Goal: Task Accomplishment & Management: Manage account settings

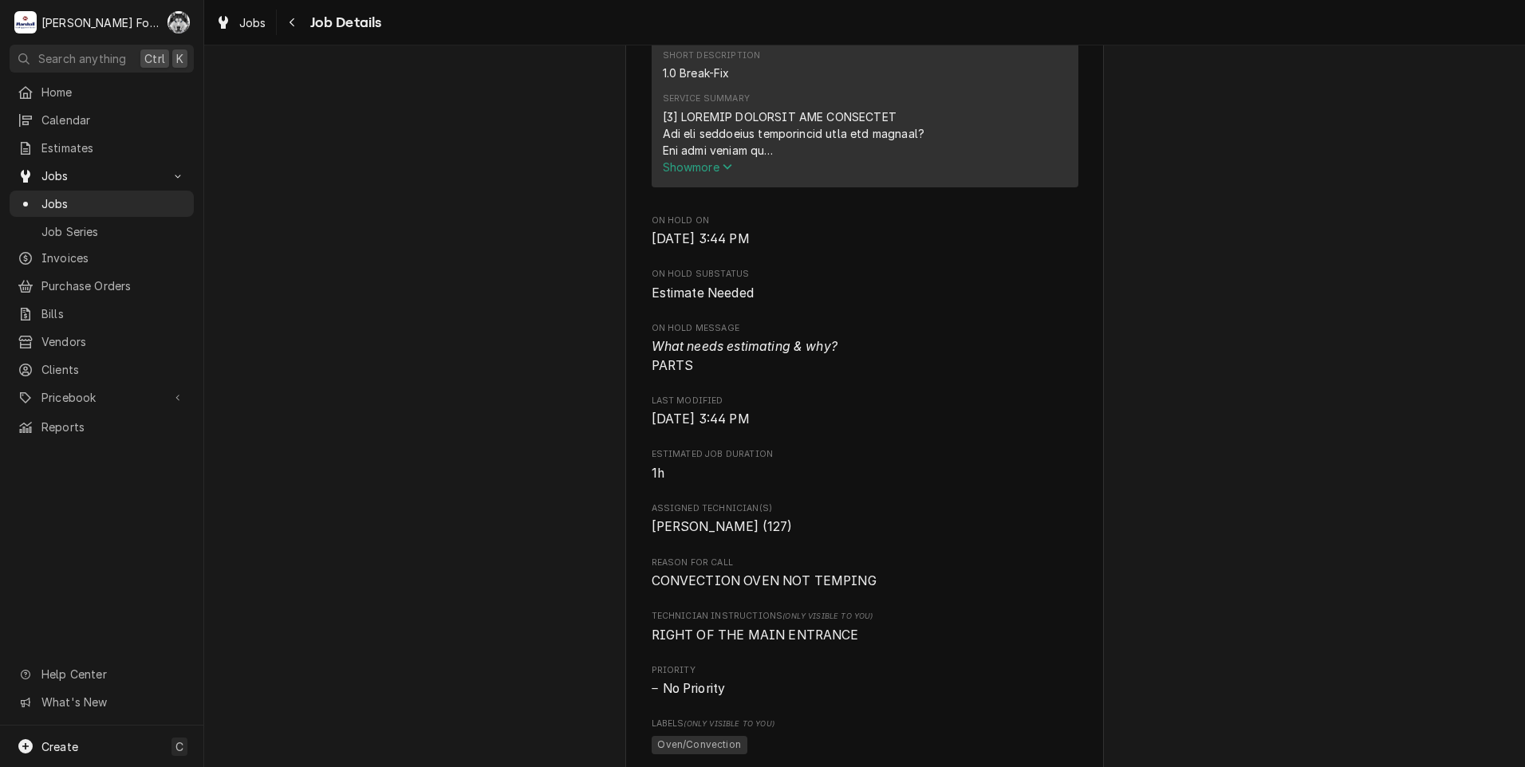
scroll to position [664, 0]
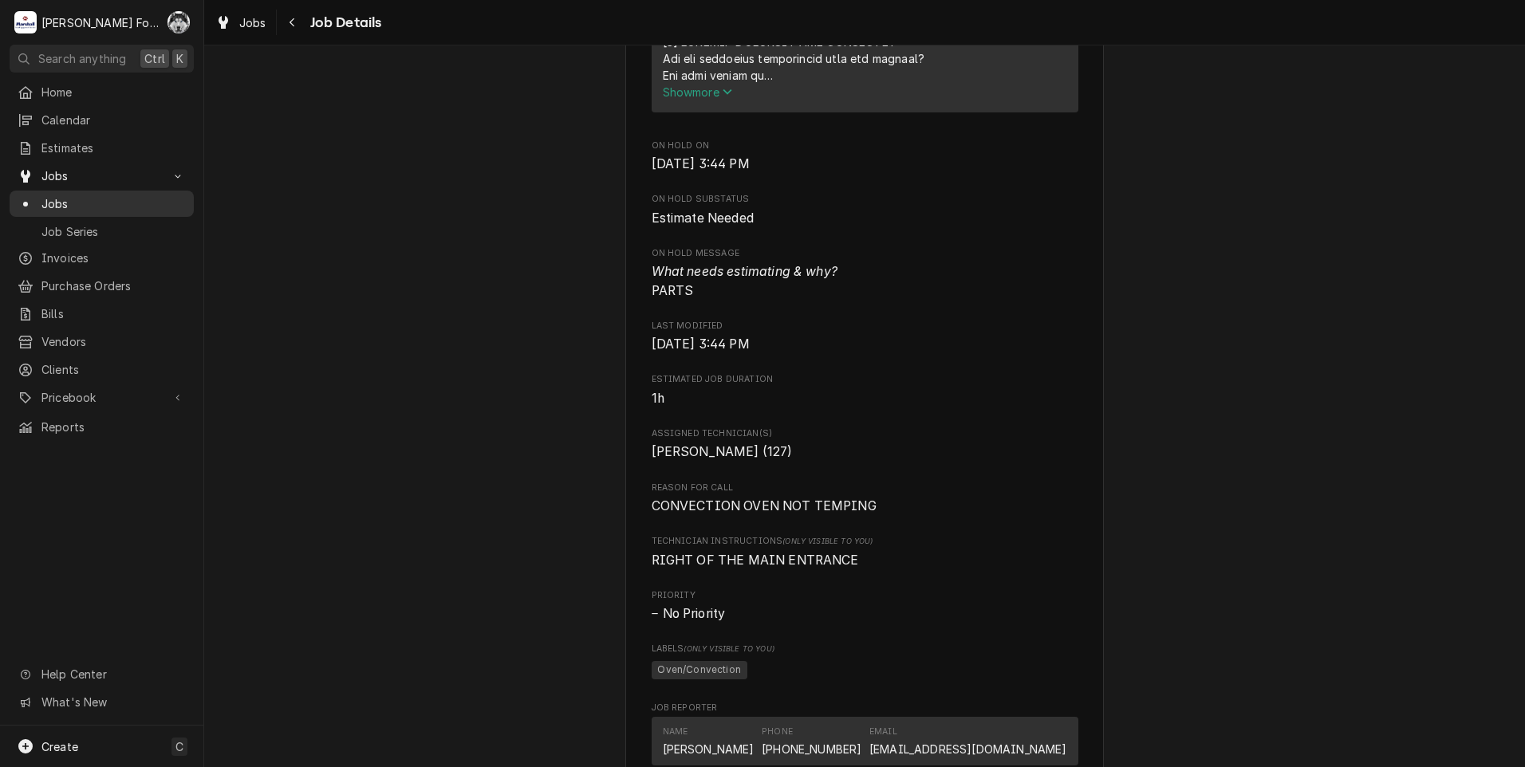
click at [49, 203] on span "Jobs" at bounding box center [113, 203] width 144 height 17
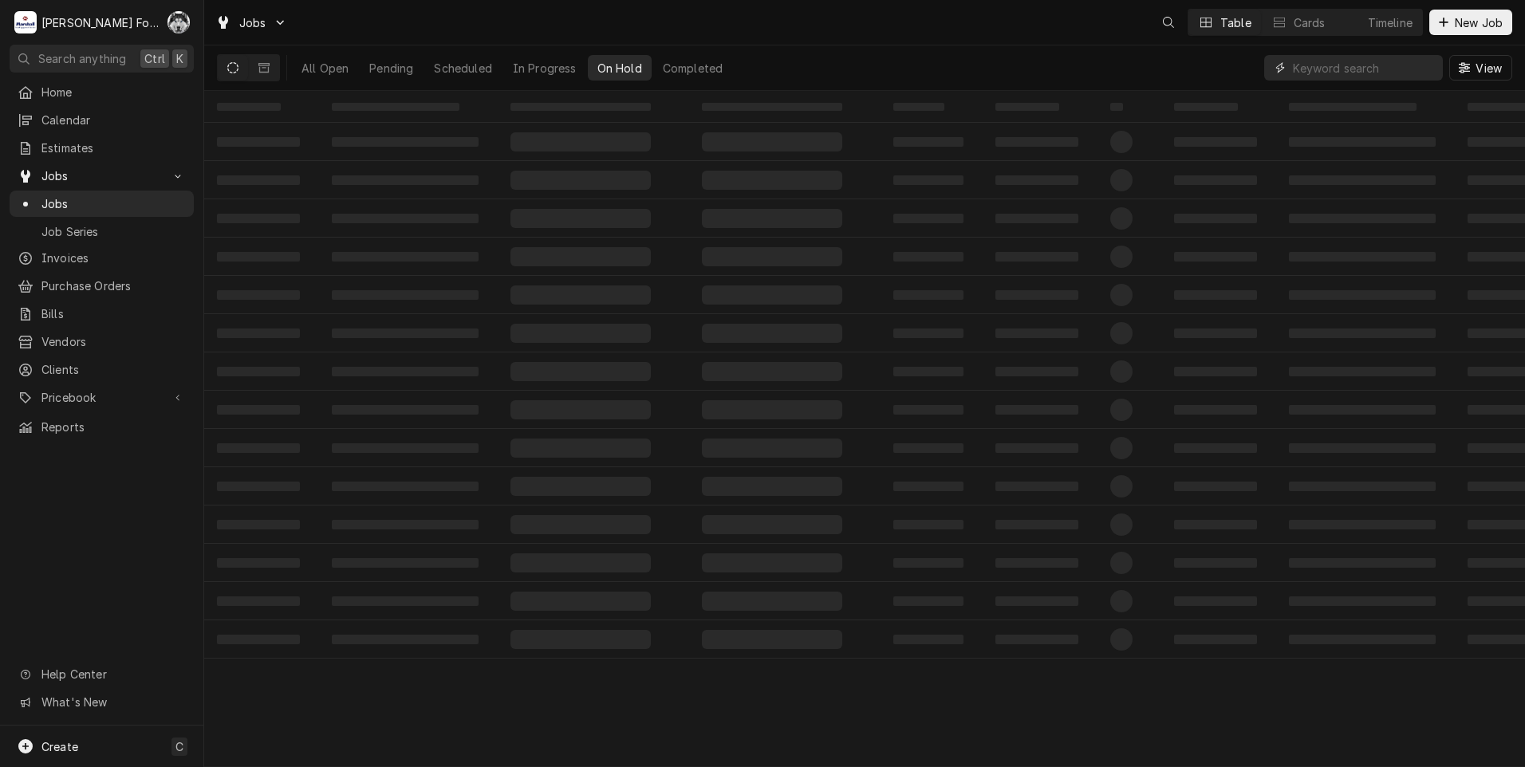
click at [1369, 74] on input "Dynamic Content Wrapper" at bounding box center [1364, 68] width 142 height 26
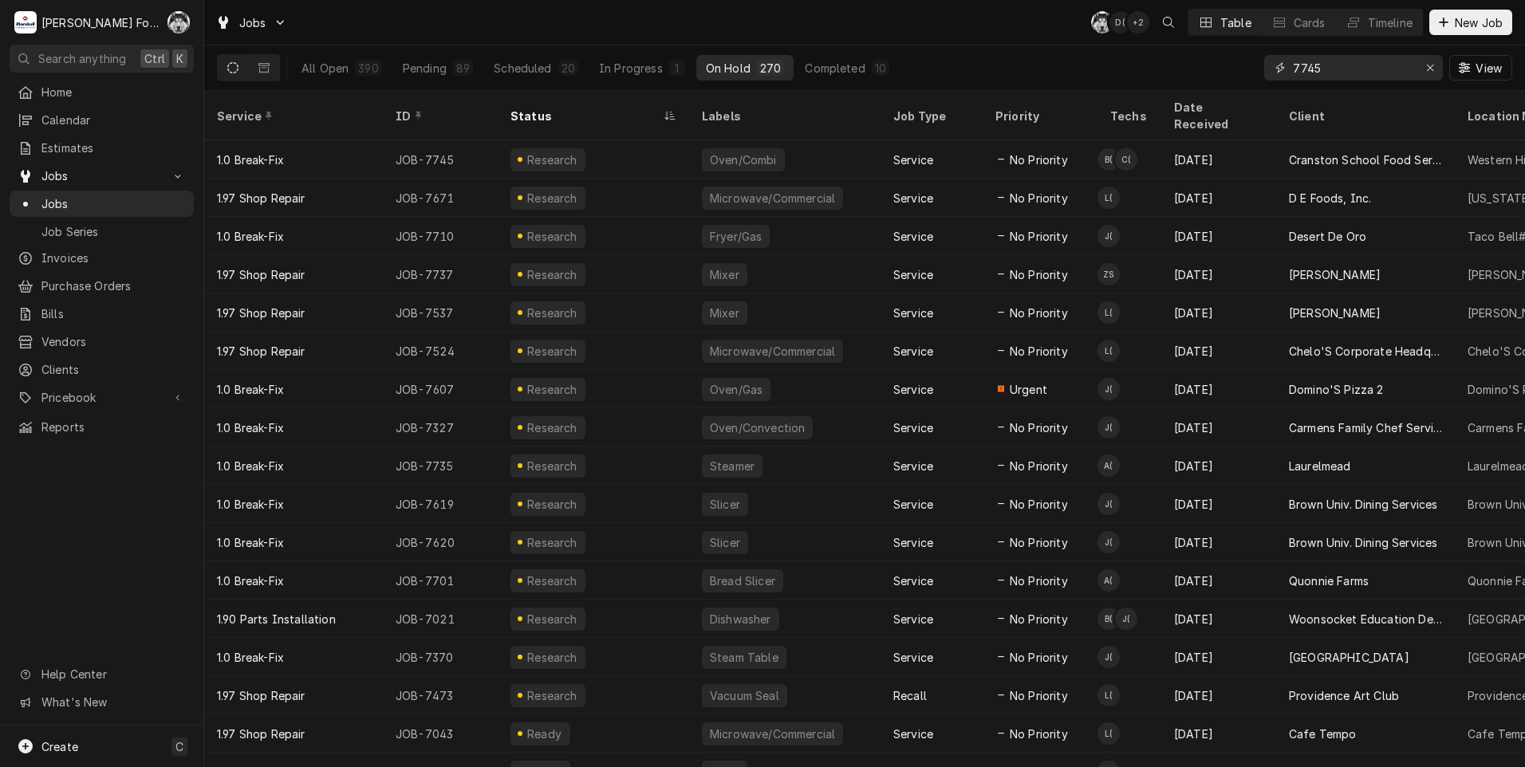
type input "7745"
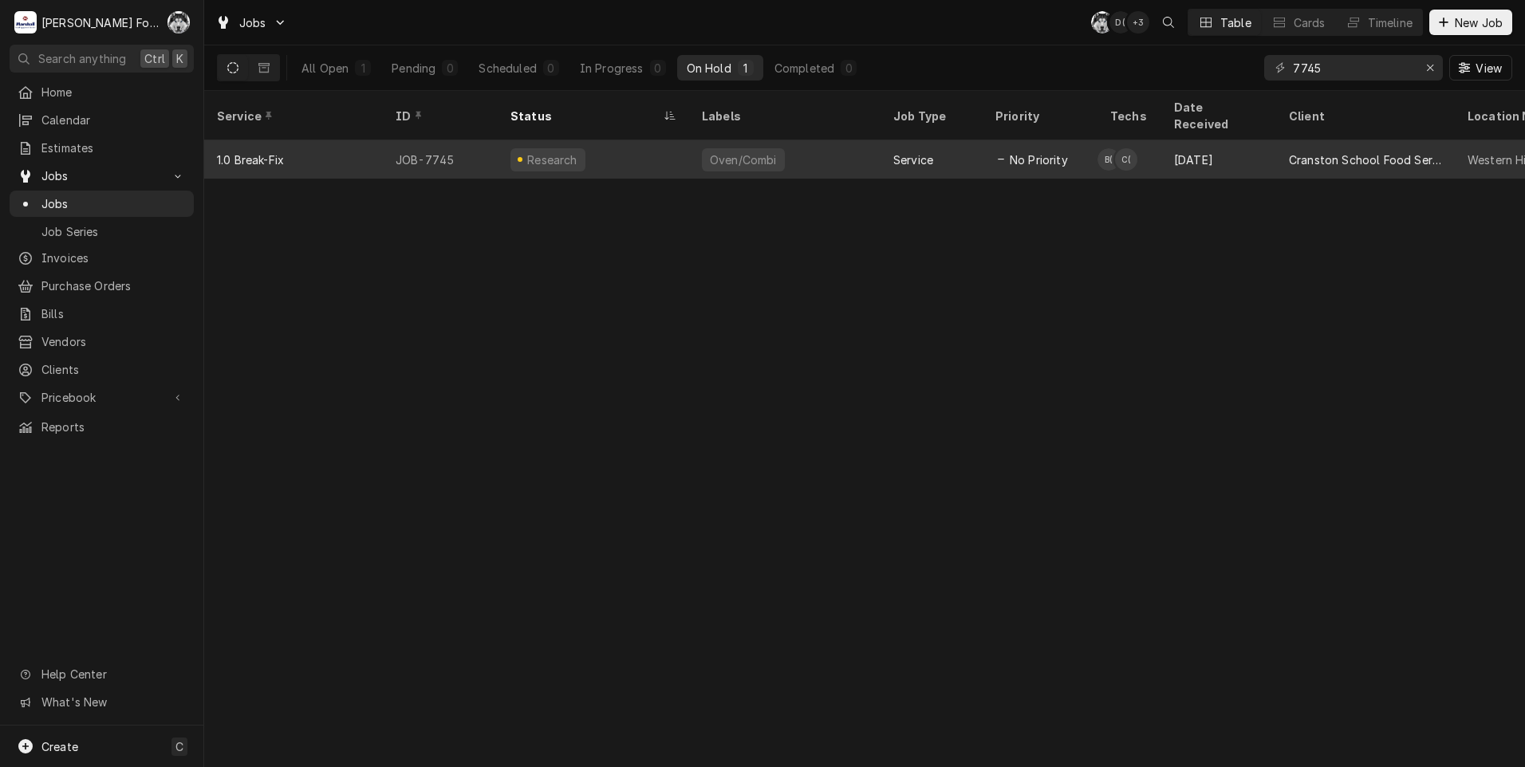
click at [756, 148] on div "Oven/Combi" at bounding box center [743, 159] width 83 height 23
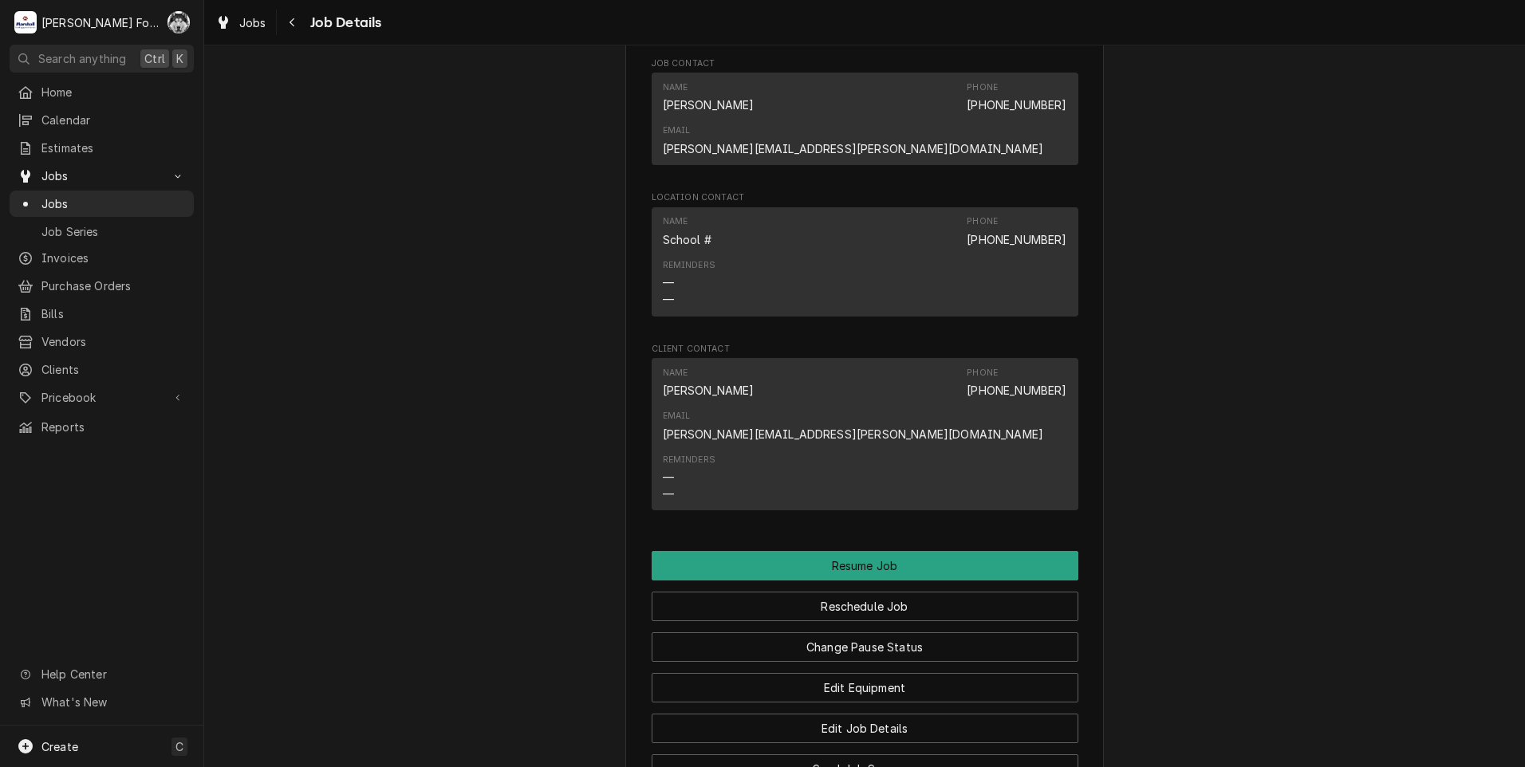
scroll to position [1825, 0]
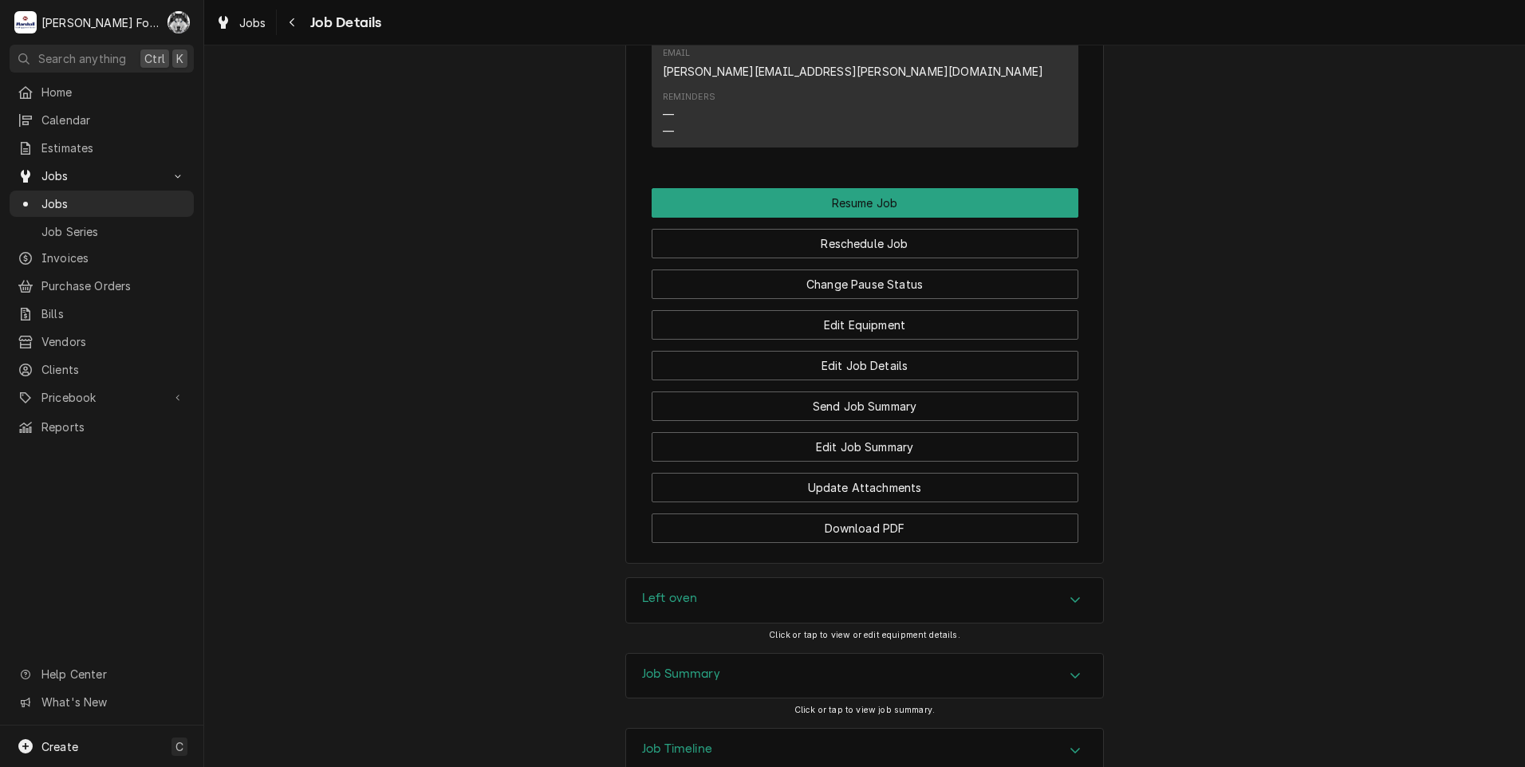
click at [807, 578] on div "Left oven" at bounding box center [864, 600] width 477 height 45
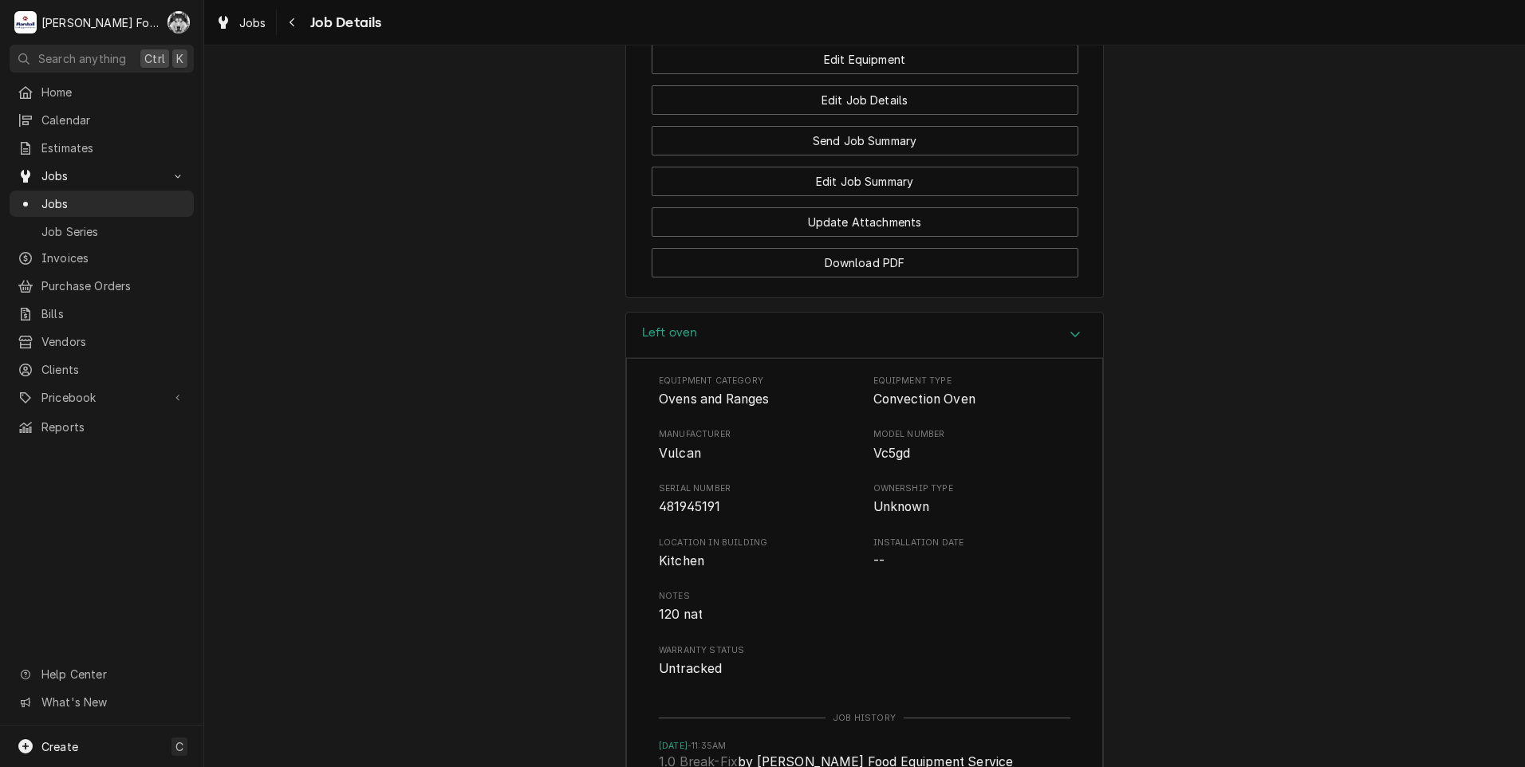
scroll to position [2303, 0]
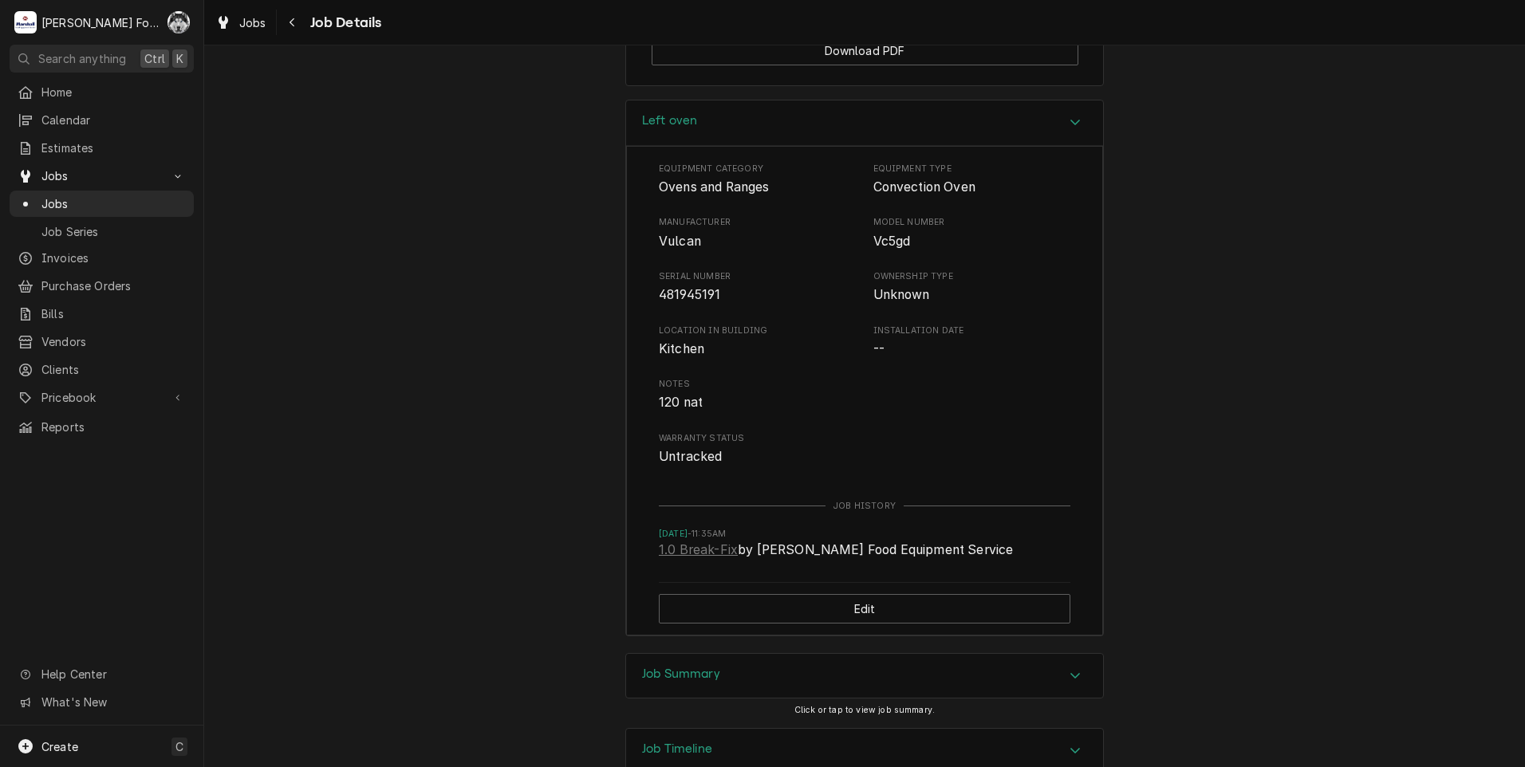
click at [727, 654] on div "Job Summary" at bounding box center [864, 676] width 477 height 45
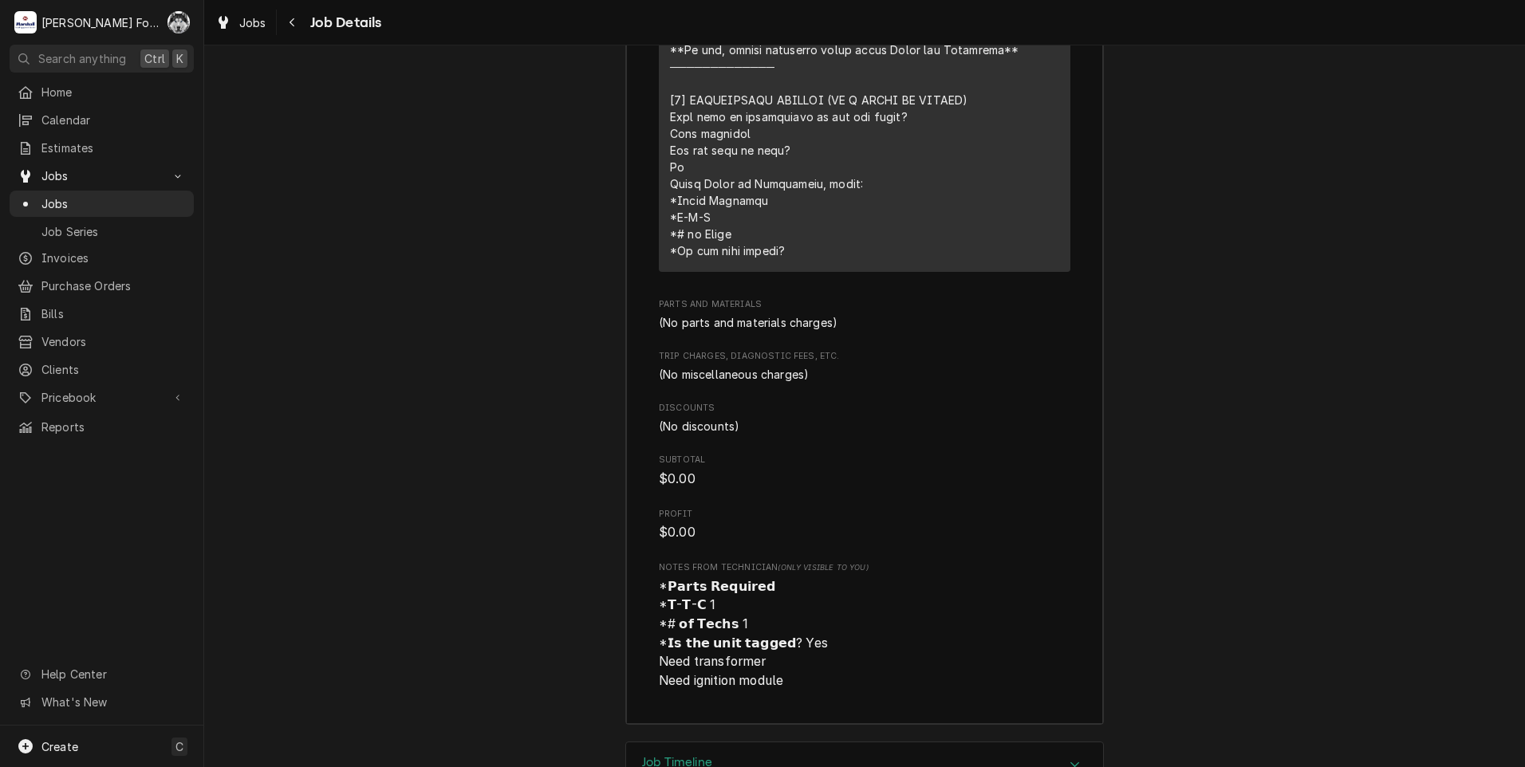
scroll to position [3548, 0]
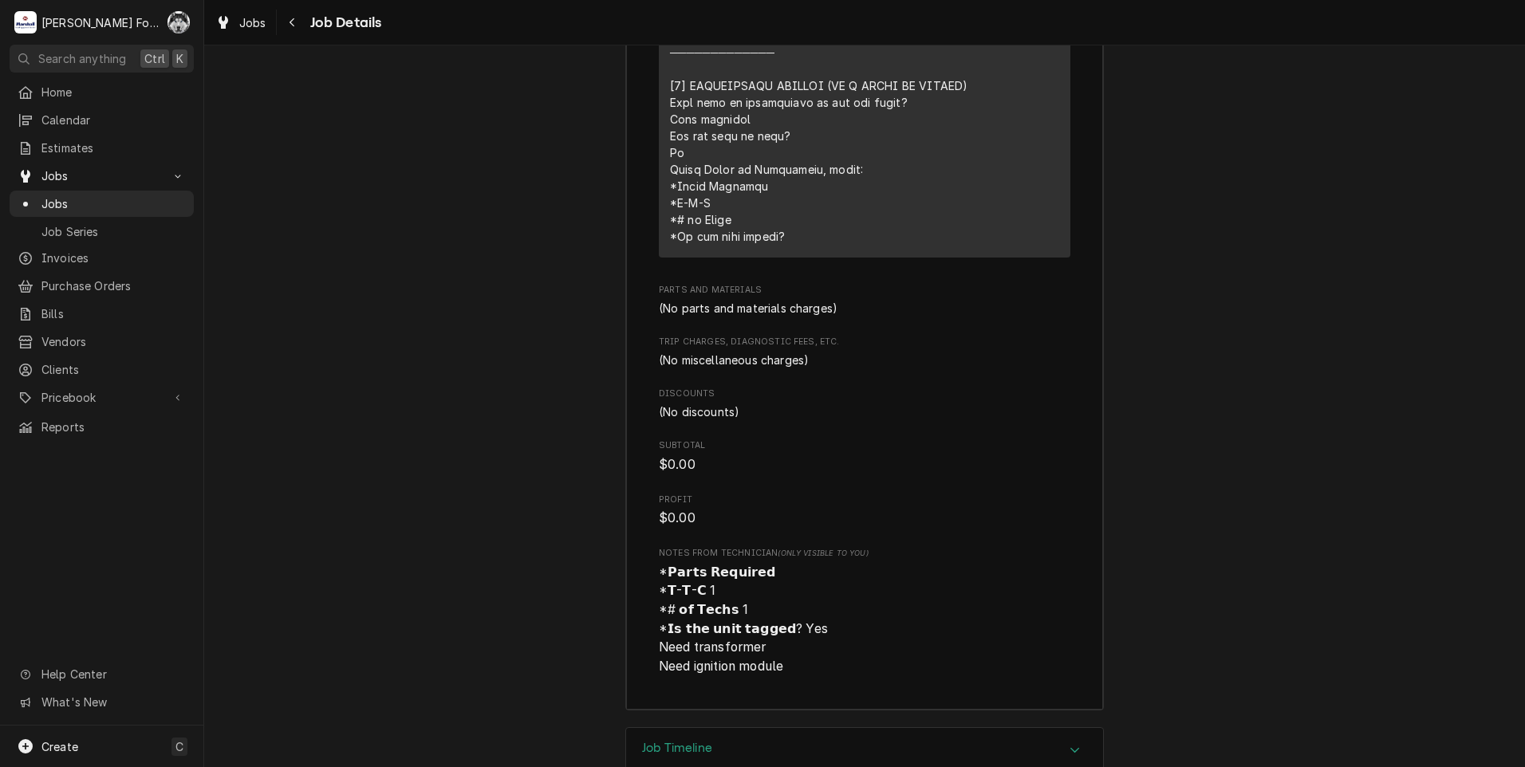
click at [860, 728] on div "Job Timeline" at bounding box center [864, 750] width 477 height 45
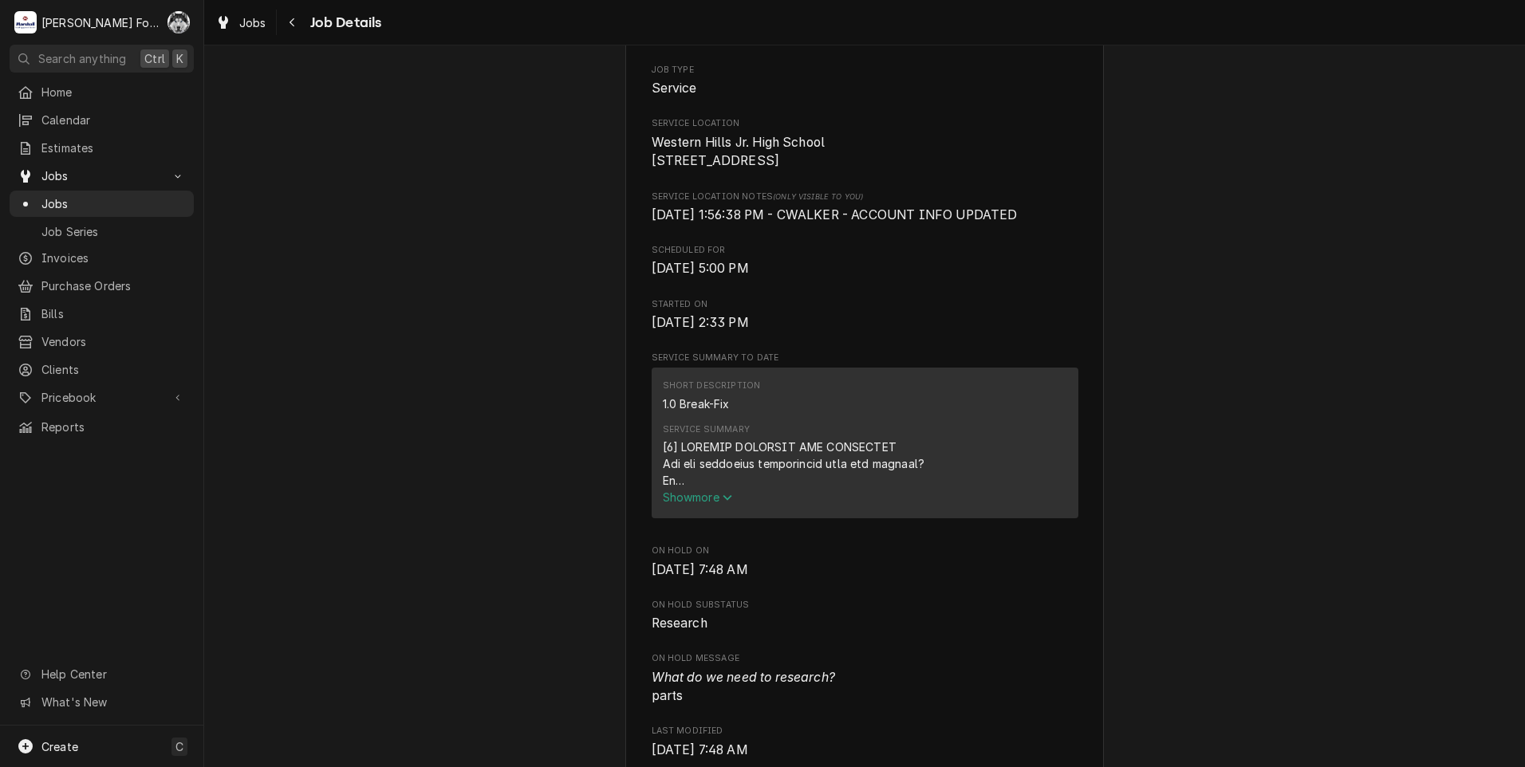
scroll to position [309, 0]
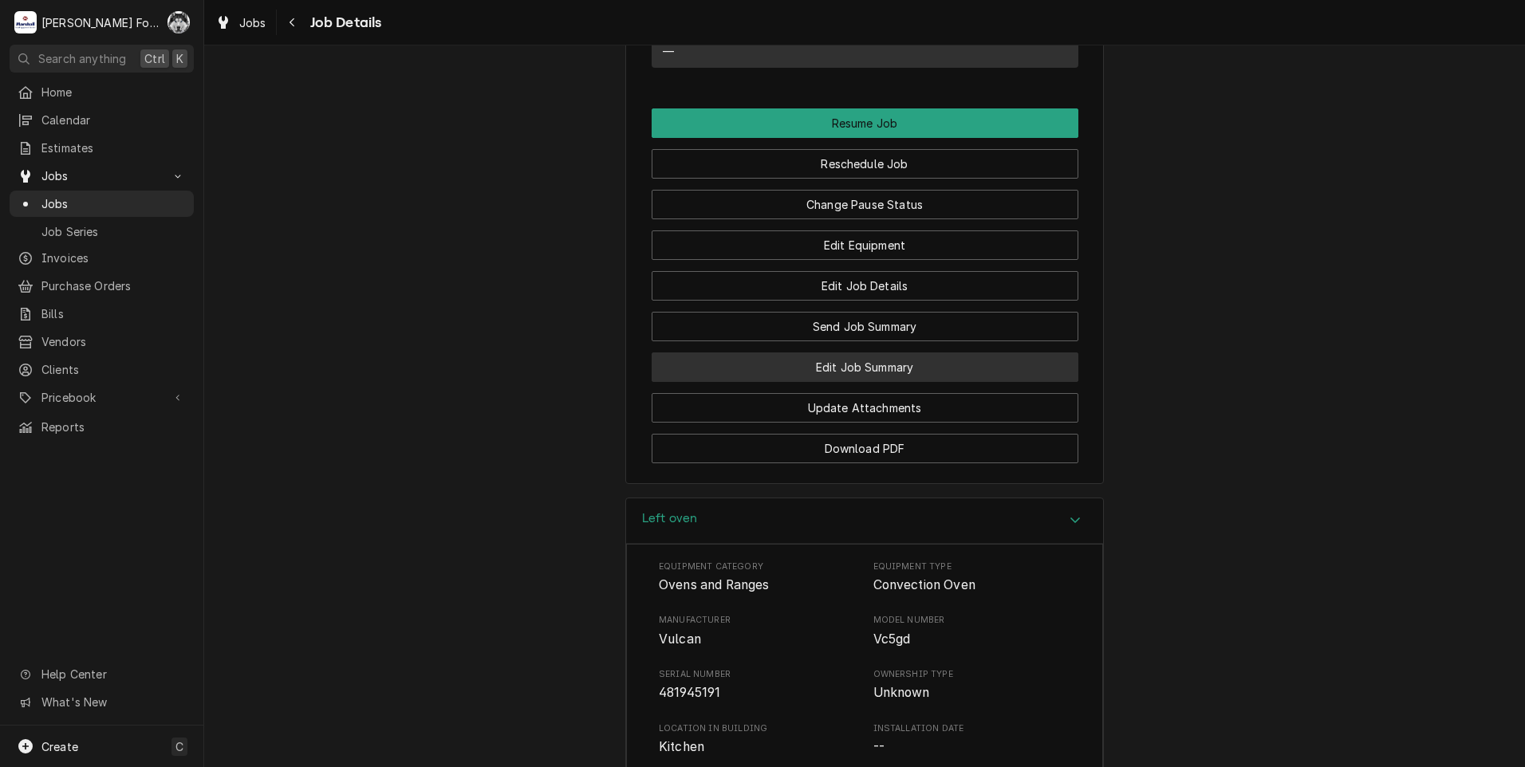
scroll to position [1772, 0]
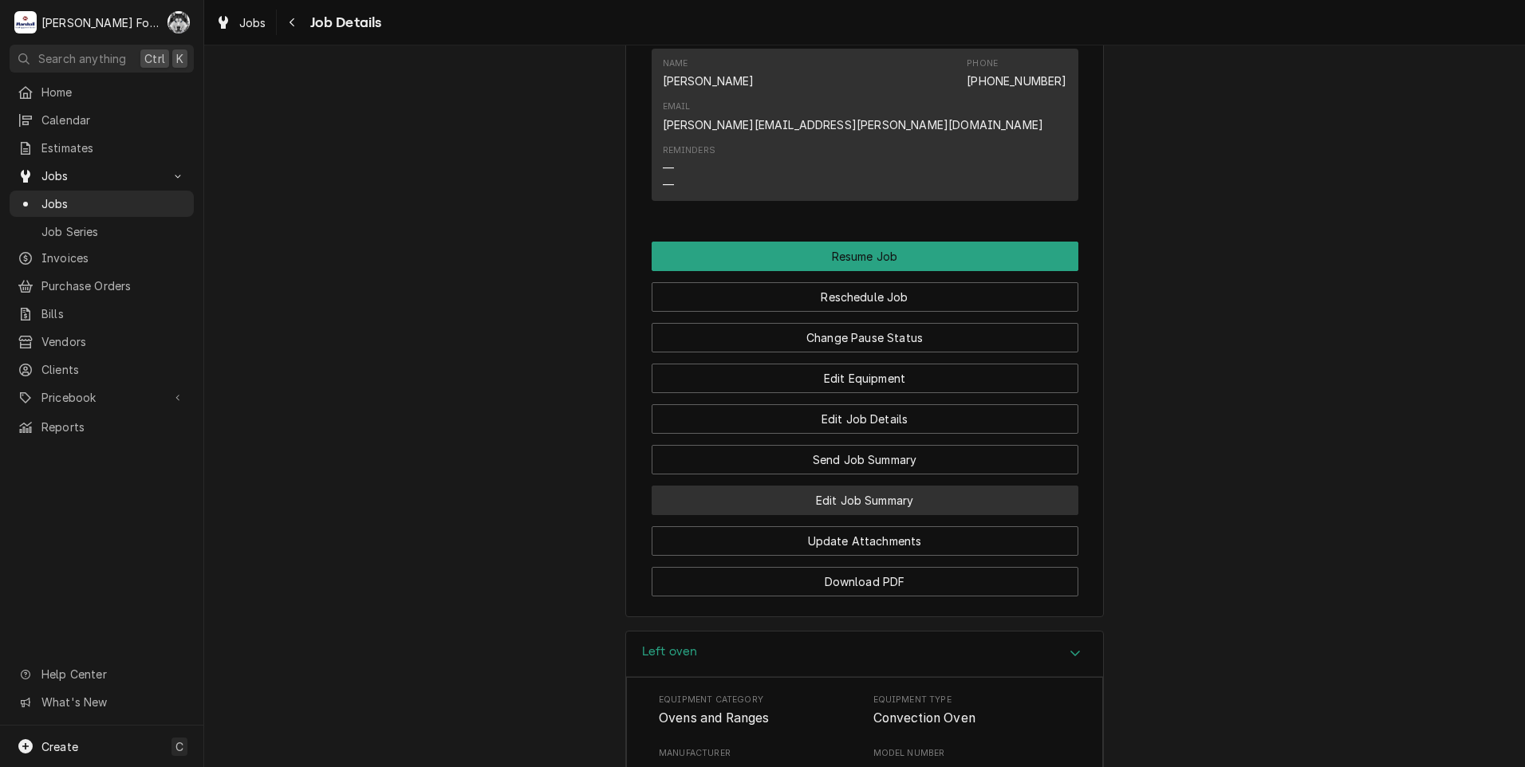
click at [768, 486] on button "Edit Job Summary" at bounding box center [865, 501] width 427 height 30
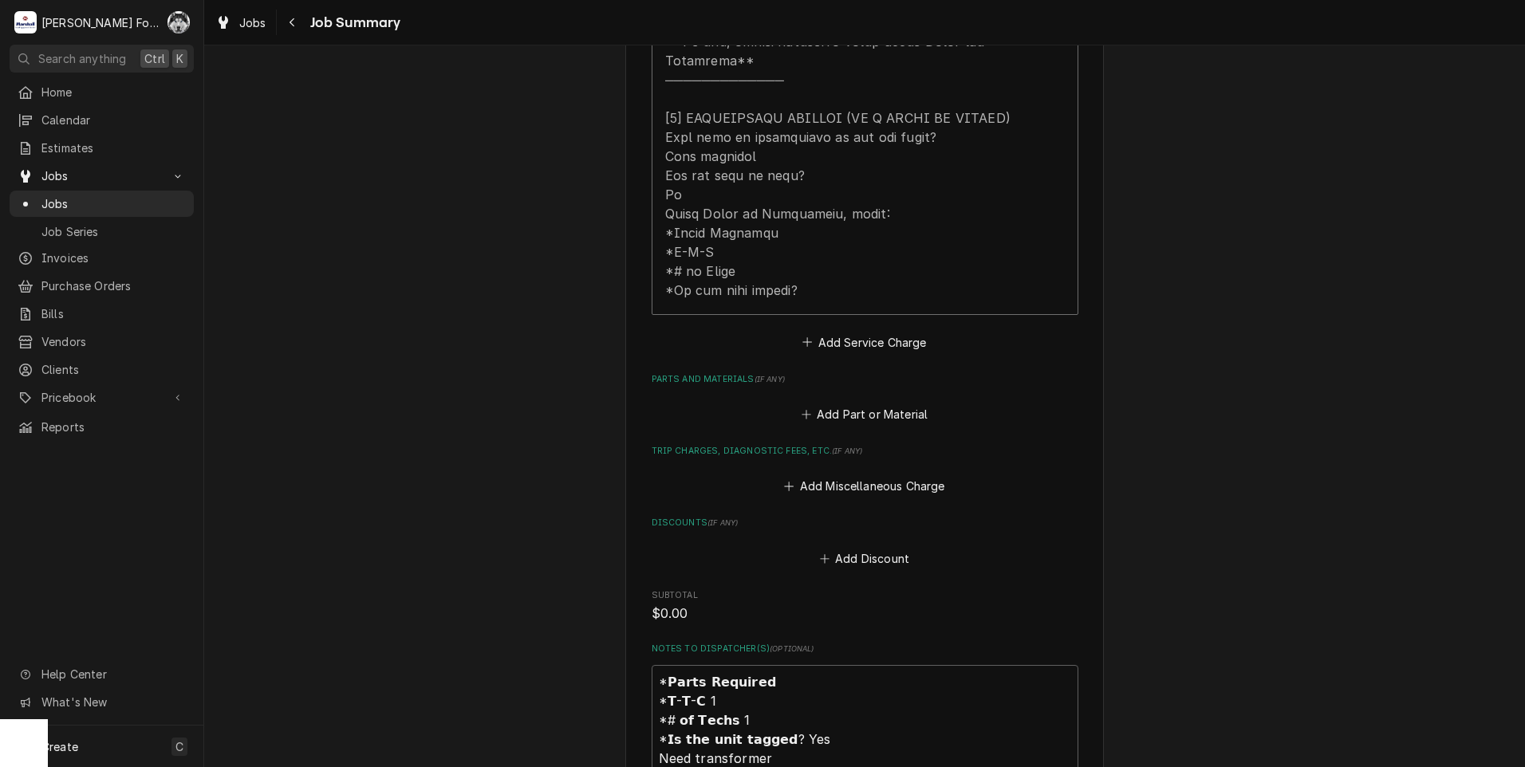
scroll to position [931, 0]
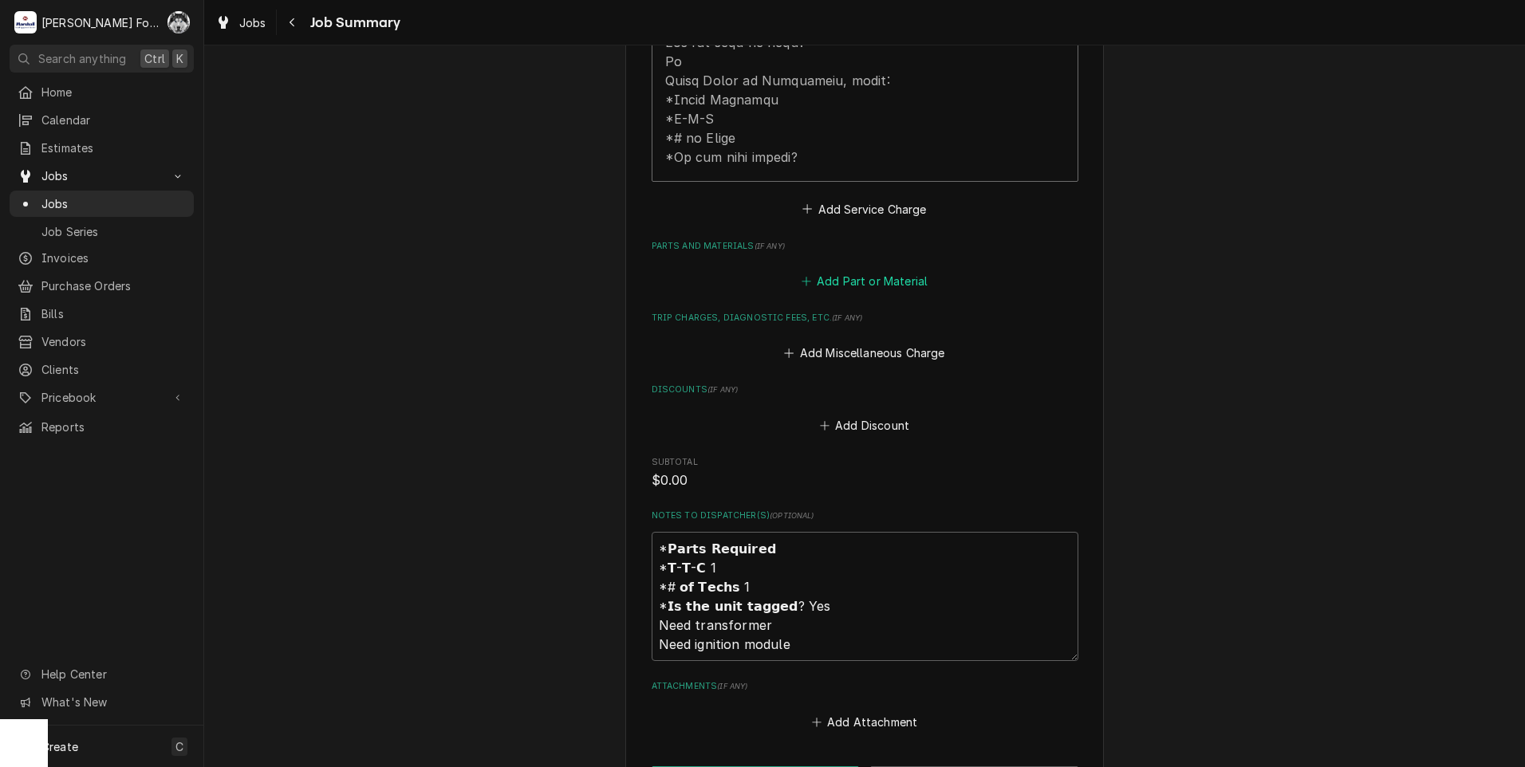
click at [862, 270] on button "Add Part or Material" at bounding box center [864, 281] width 132 height 22
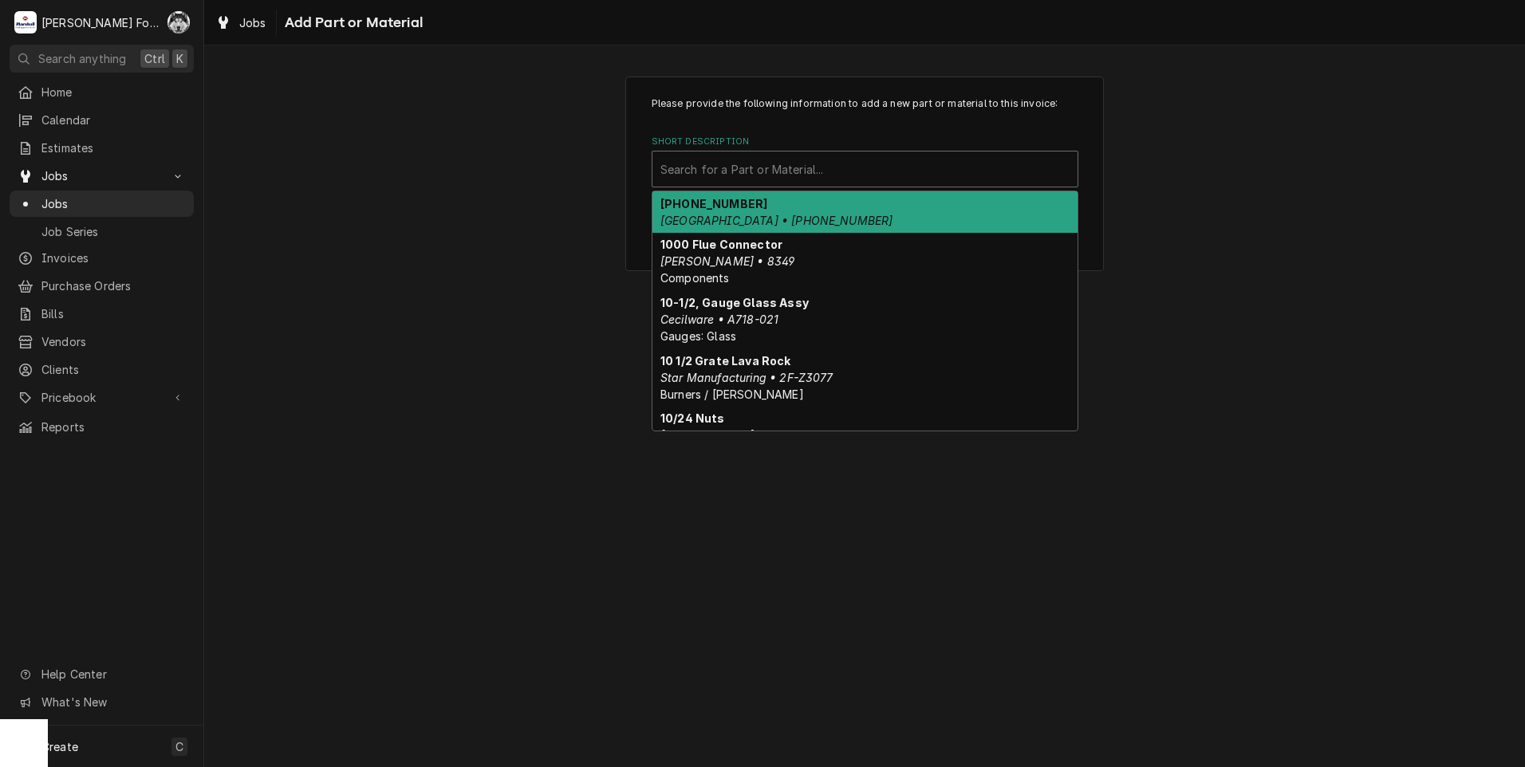
click at [810, 164] on div "Short Description" at bounding box center [864, 169] width 409 height 29
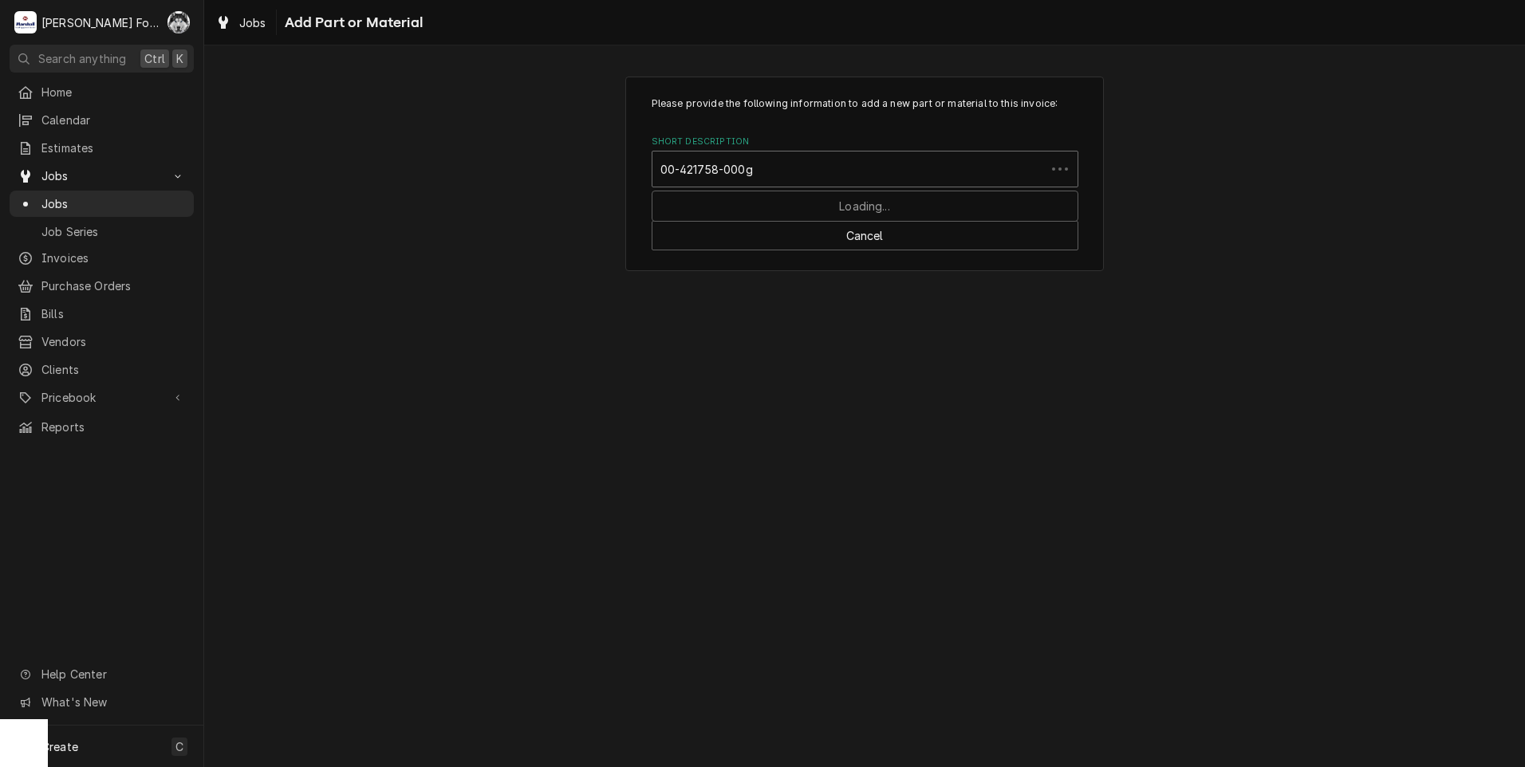
type input "00-421758-000g1"
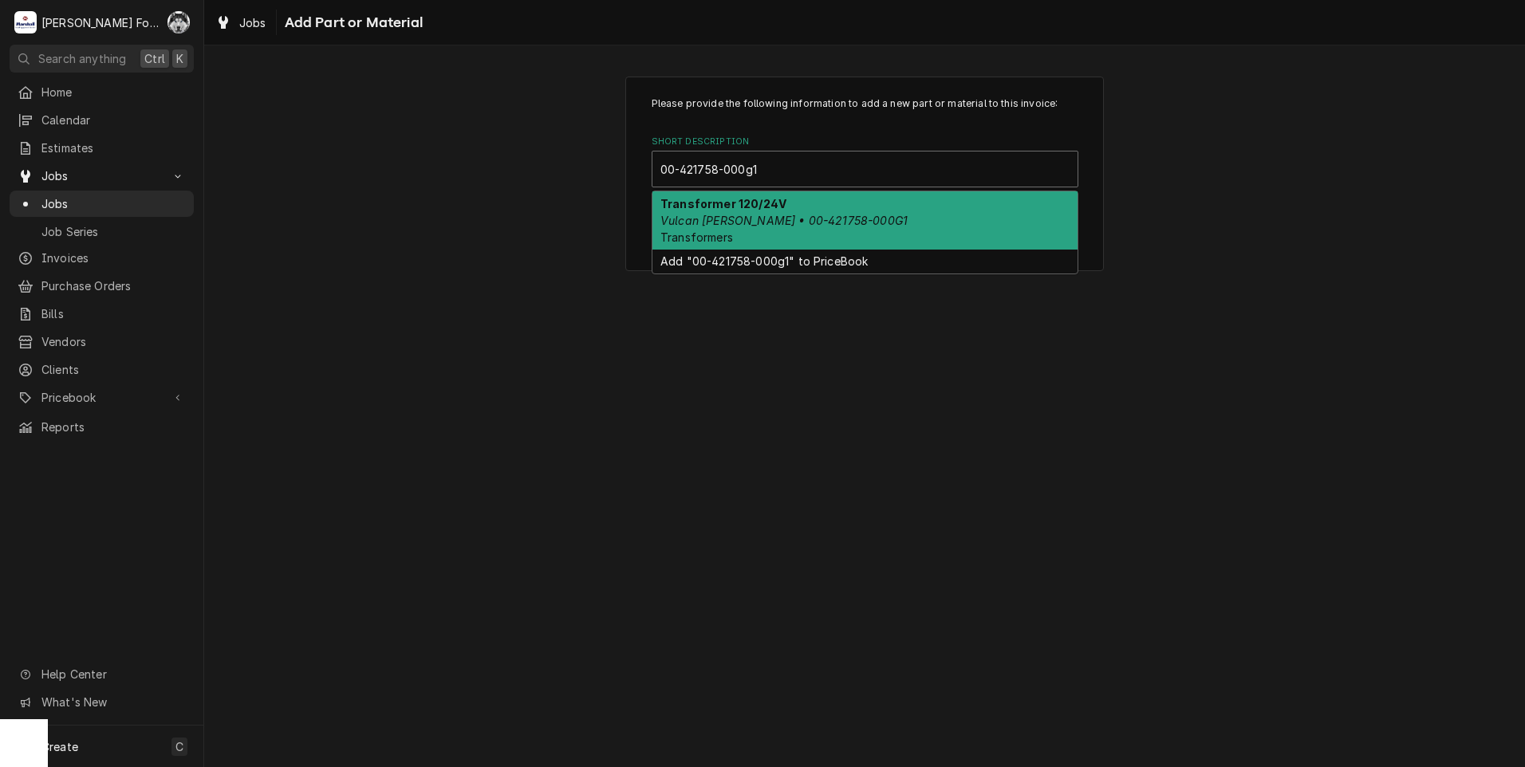
click at [756, 215] on em "Vulcan Hart • 00-421758-000G1" at bounding box center [783, 221] width 247 height 14
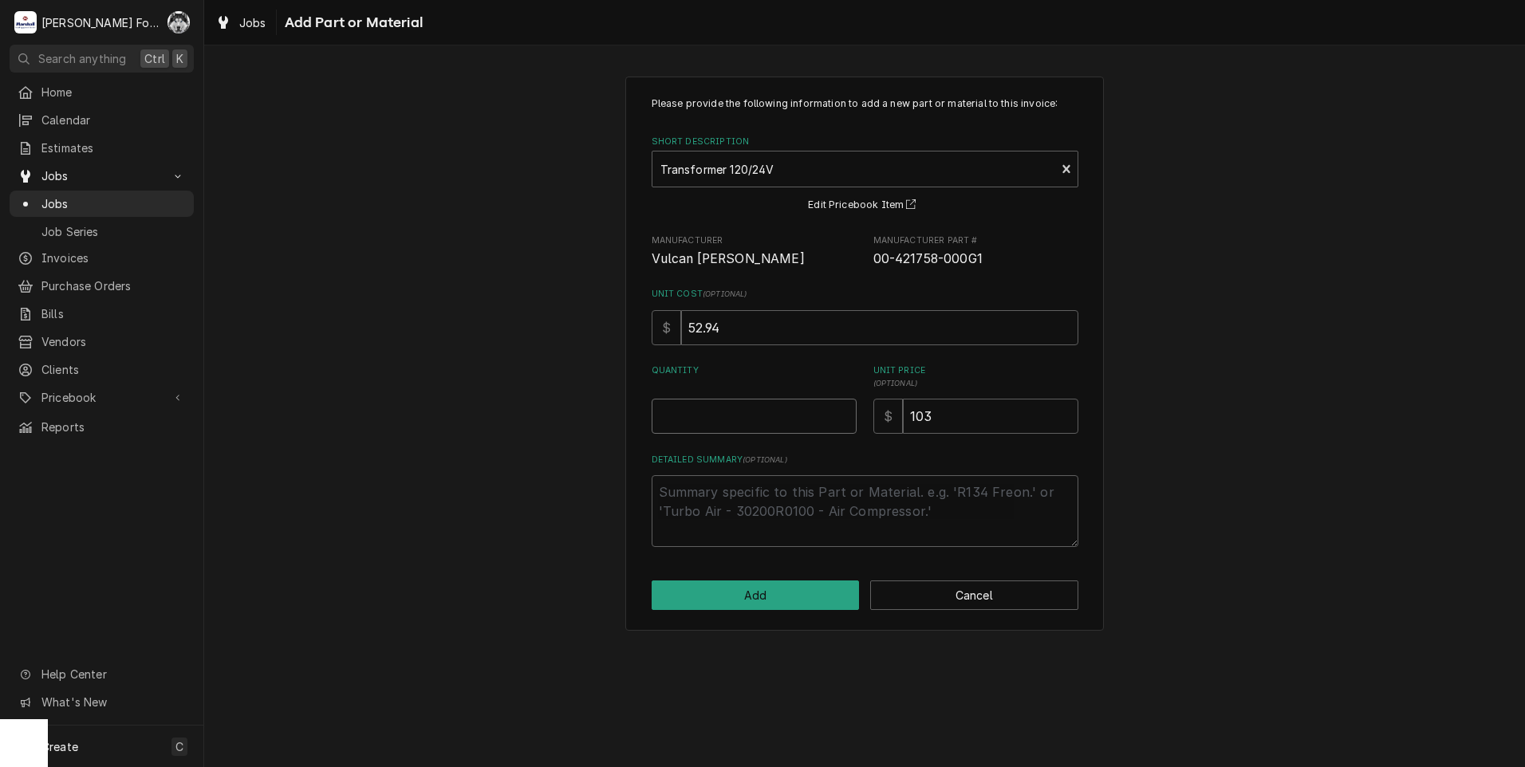
type textarea "x"
type input "0.5"
click at [845, 412] on input "0.5" at bounding box center [754, 416] width 205 height 35
type textarea "x"
type input "1"
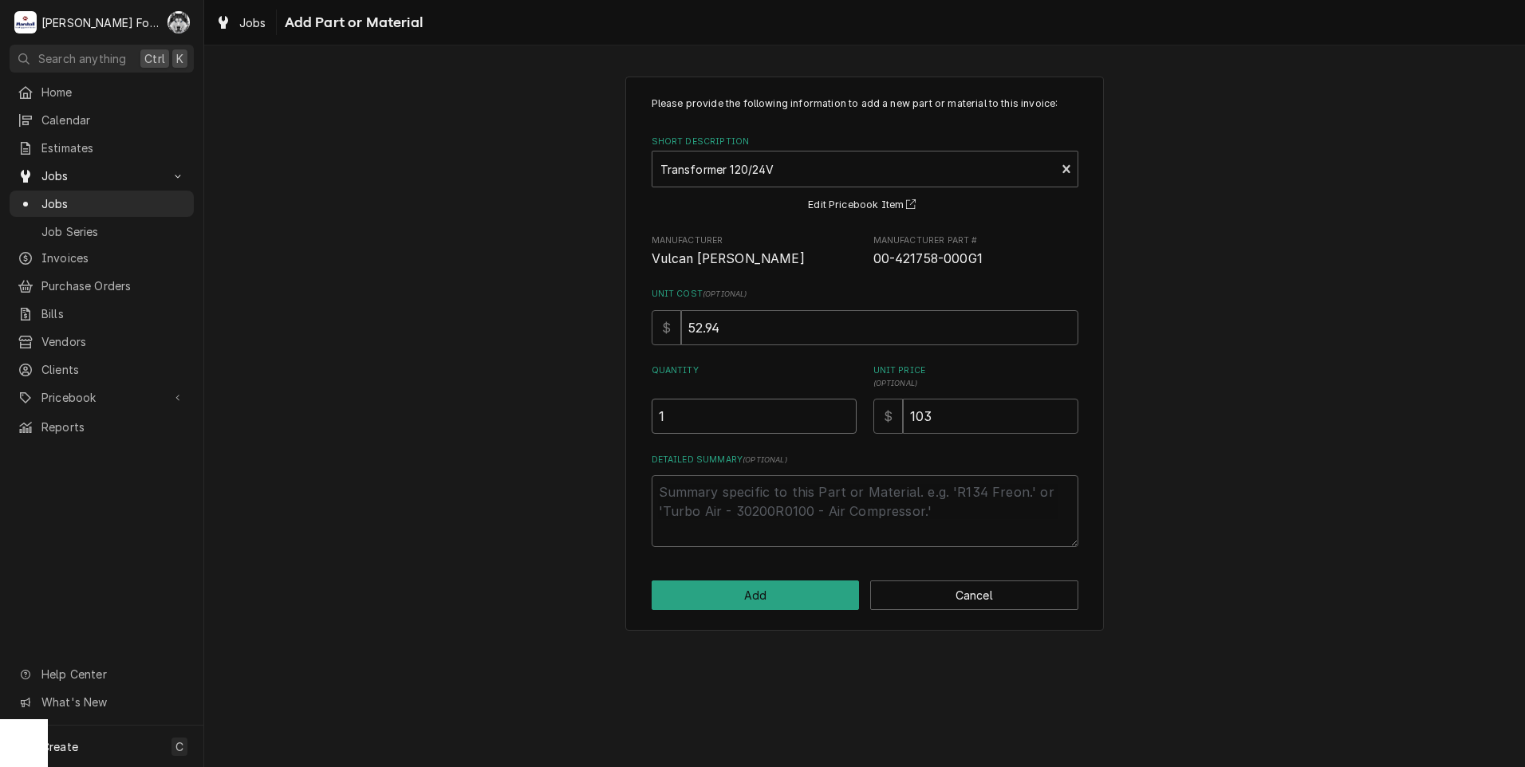
click at [845, 412] on input "1" at bounding box center [754, 416] width 205 height 35
drag, startPoint x: 975, startPoint y: 420, endPoint x: 841, endPoint y: 436, distance: 134.9
click at [841, 436] on div "Please provide the following information to add a new part or material to this …" at bounding box center [865, 322] width 427 height 451
type textarea "x"
type input "0"
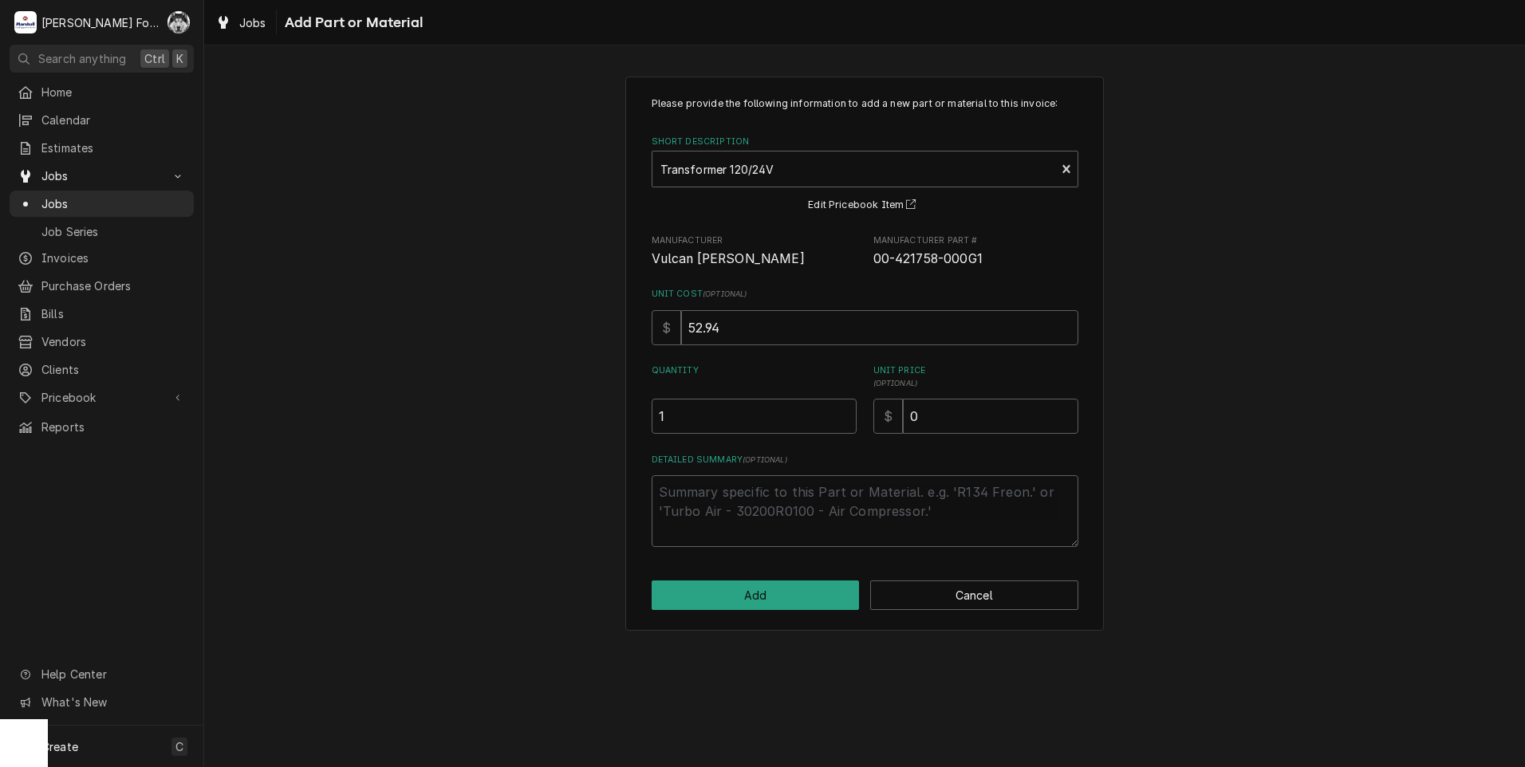
click at [796, 556] on div "Please provide the following information to add a new part or material to this …" at bounding box center [864, 354] width 479 height 554
click at [789, 587] on button "Add" at bounding box center [756, 596] width 208 height 30
type textarea "x"
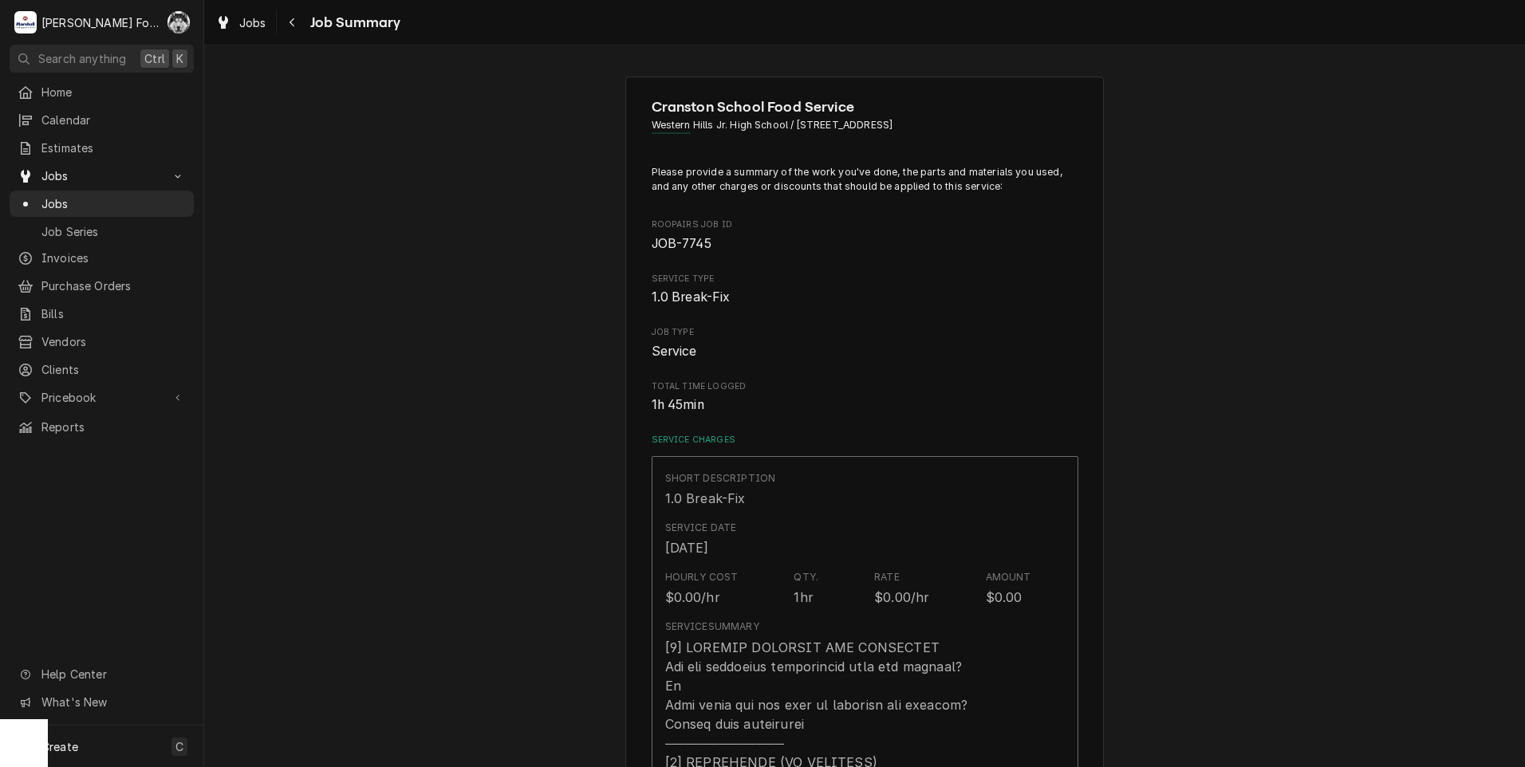
scroll to position [931, 0]
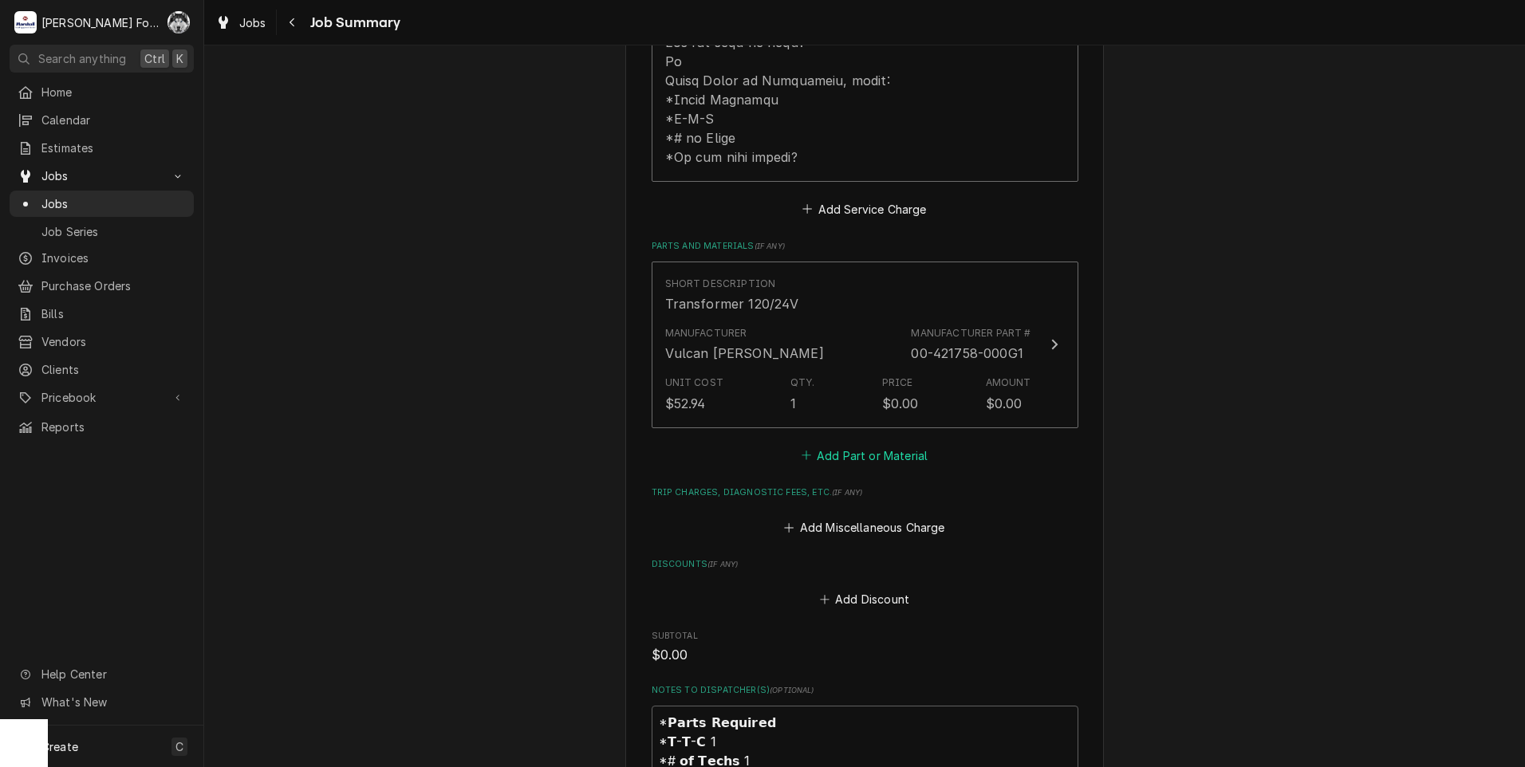
click at [859, 444] on button "Add Part or Material" at bounding box center [864, 455] width 132 height 22
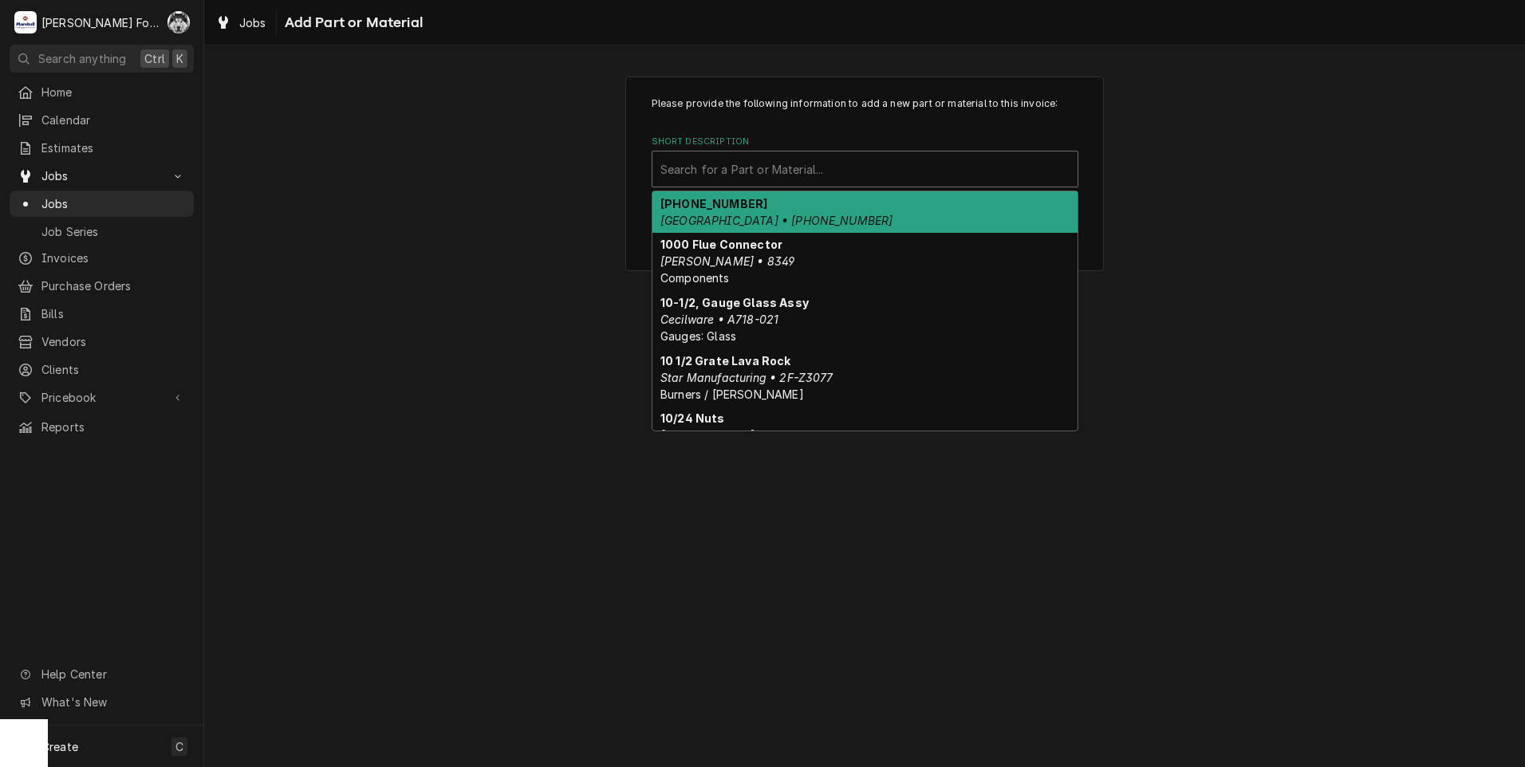
drag, startPoint x: 841, startPoint y: 164, endPoint x: 849, endPoint y: 152, distance: 15.1
click at [841, 164] on div "Short Description" at bounding box center [864, 169] width 409 height 29
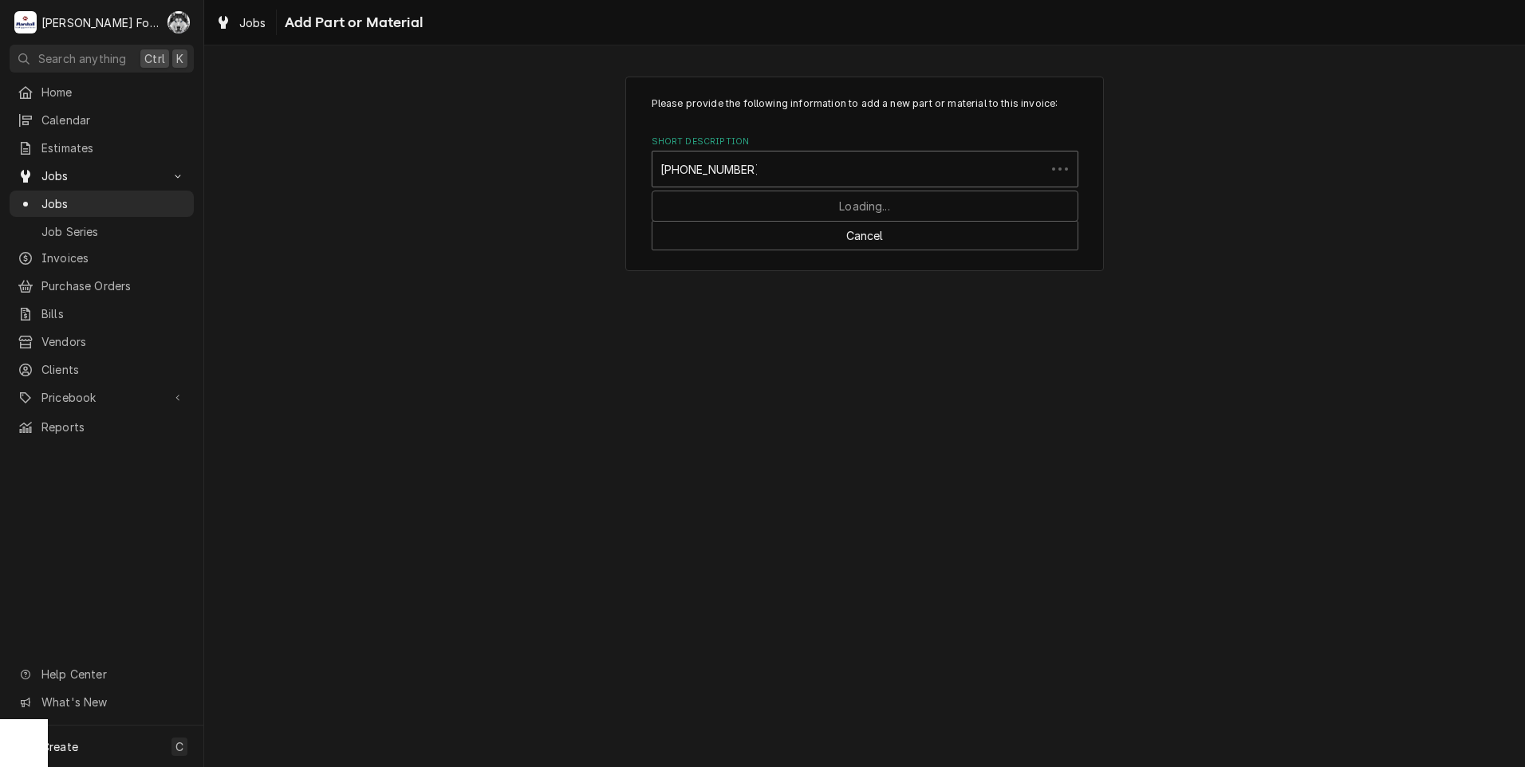
type input "00-913102-00292"
click at [692, 447] on div "Please provide the following information to add a new part or material to this …" at bounding box center [864, 406] width 1321 height 722
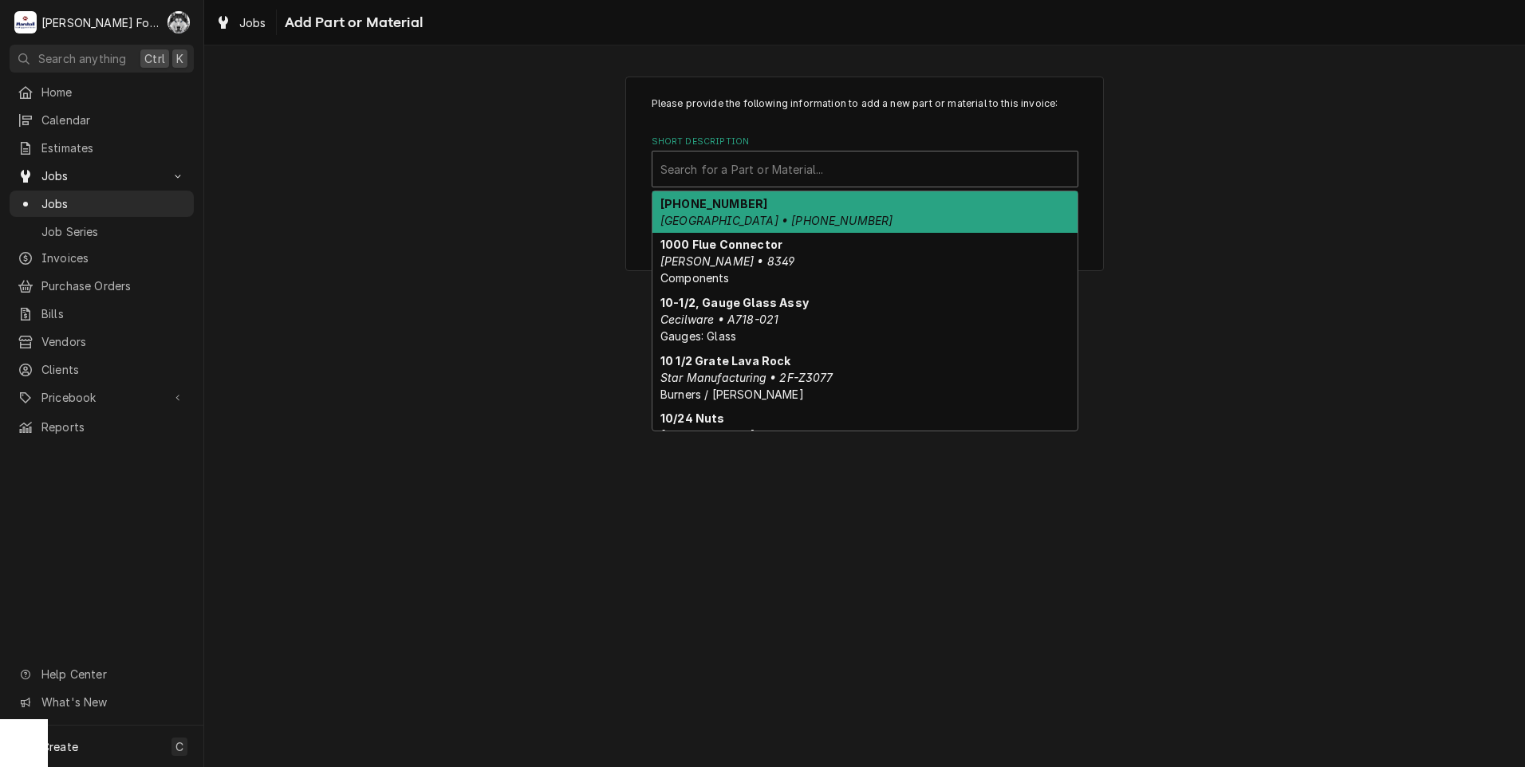
click at [732, 173] on div "Short Description" at bounding box center [864, 169] width 409 height 29
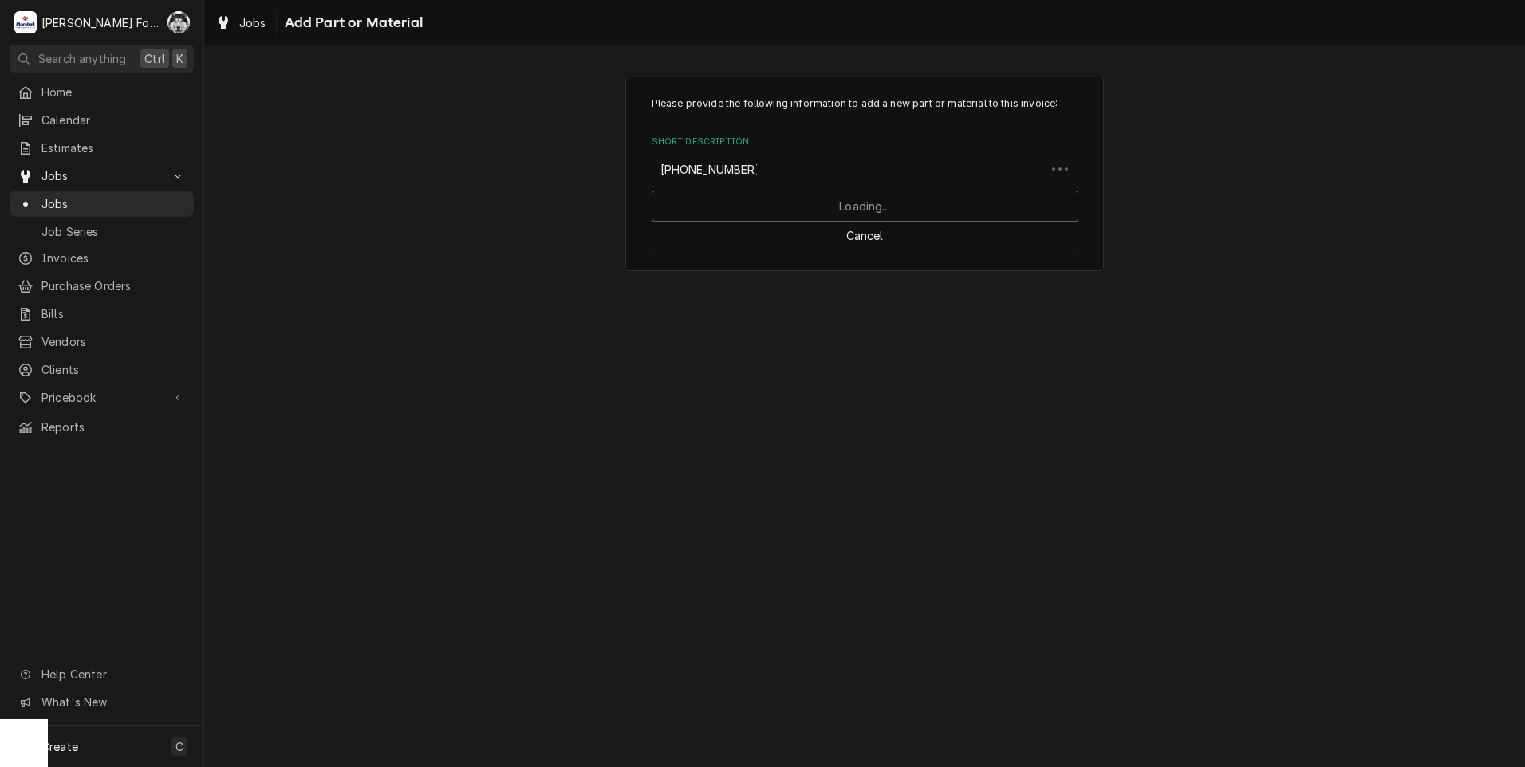
type input "00-913102-00292"
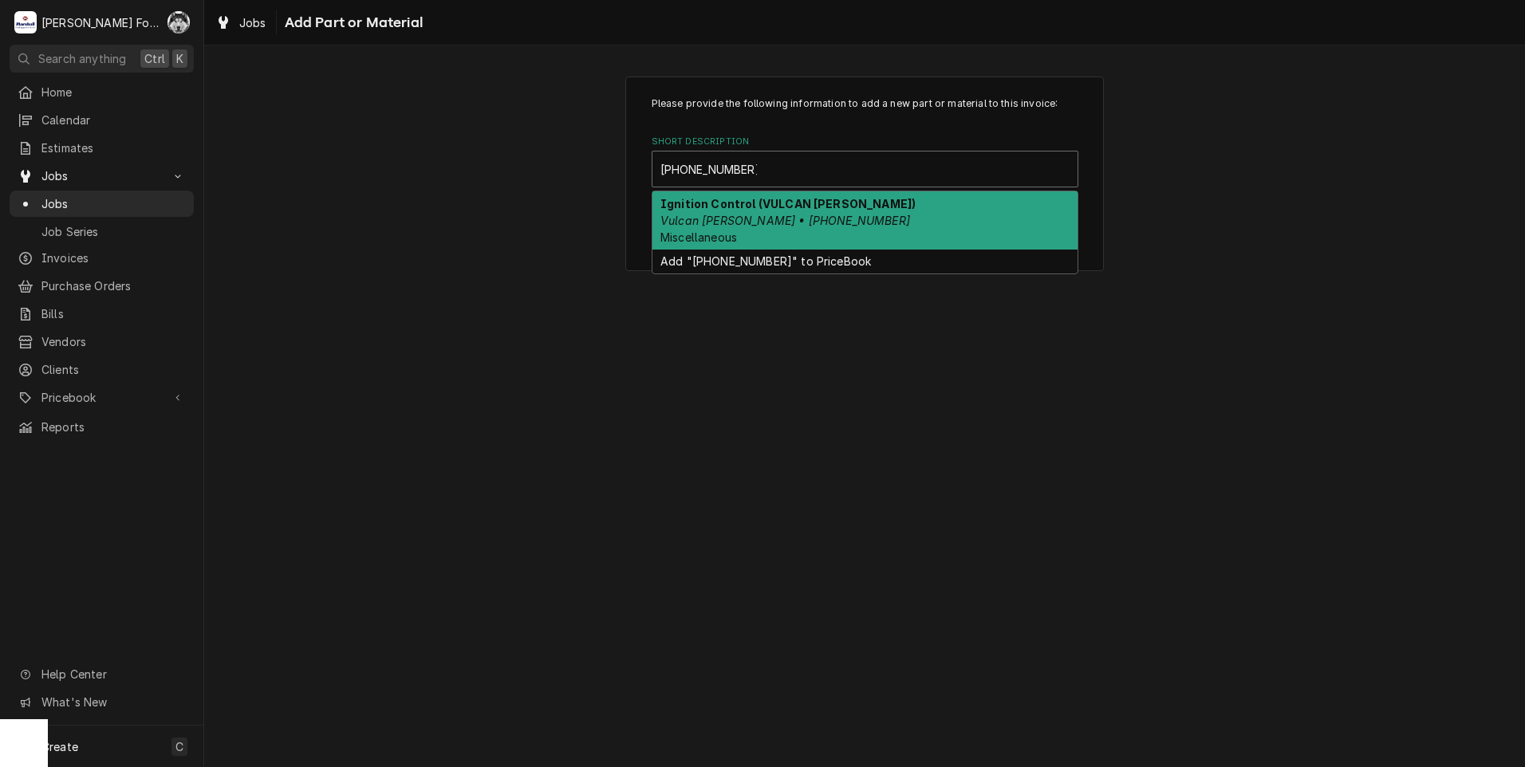
click at [759, 219] on em "Vulcan Hart • 00-913102-00292" at bounding box center [785, 221] width 250 height 14
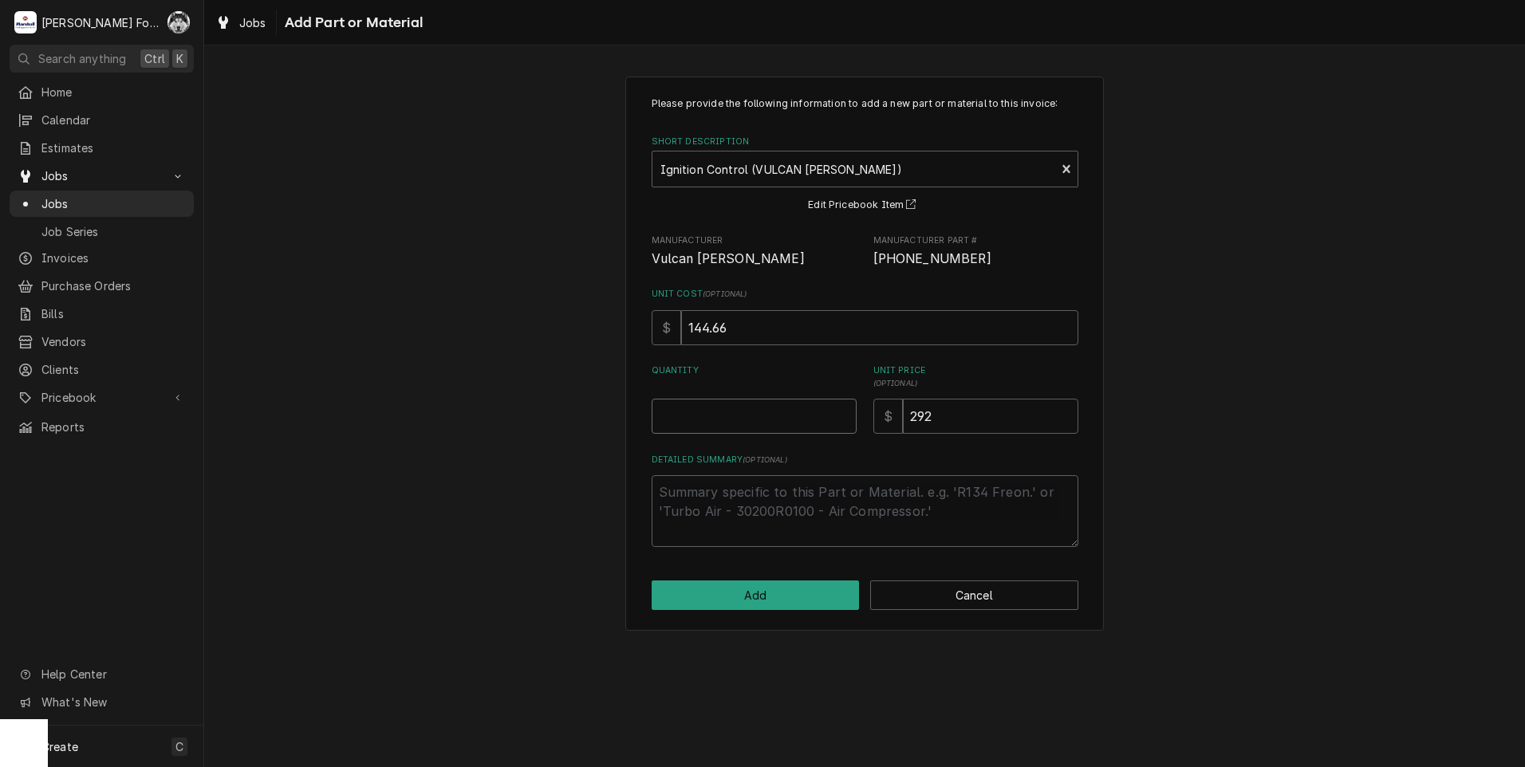
click at [846, 407] on input "Quantity" at bounding box center [754, 416] width 205 height 35
type textarea "x"
type input "0.5"
click at [843, 411] on input "0.5" at bounding box center [754, 416] width 205 height 35
type textarea "x"
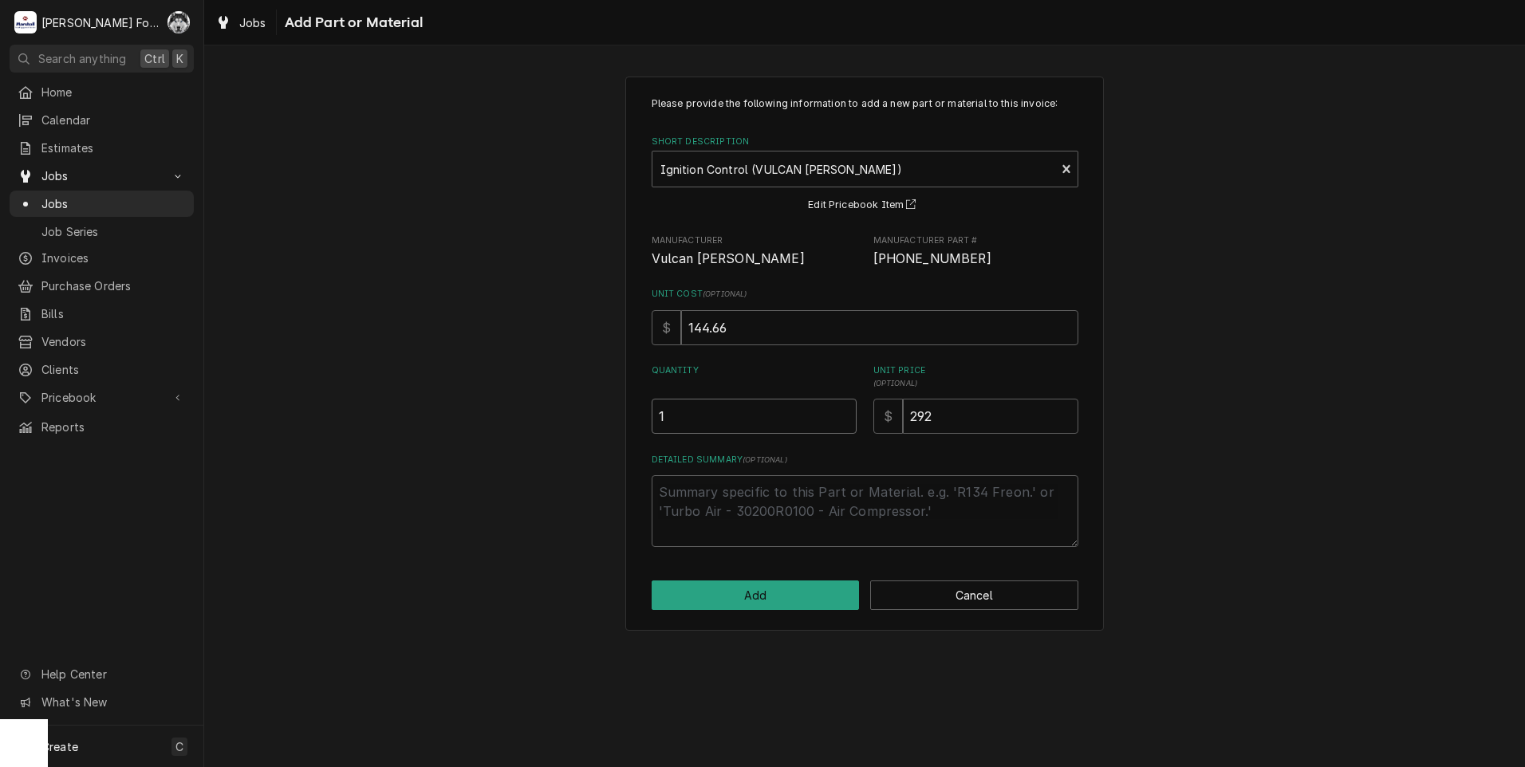
type input "1"
click at [843, 411] on input "1" at bounding box center [754, 416] width 205 height 35
drag, startPoint x: 947, startPoint y: 422, endPoint x: 776, endPoint y: 447, distance: 172.5
click at [776, 446] on div "Please provide the following information to add a new part or material to this …" at bounding box center [865, 322] width 427 height 451
type textarea "x"
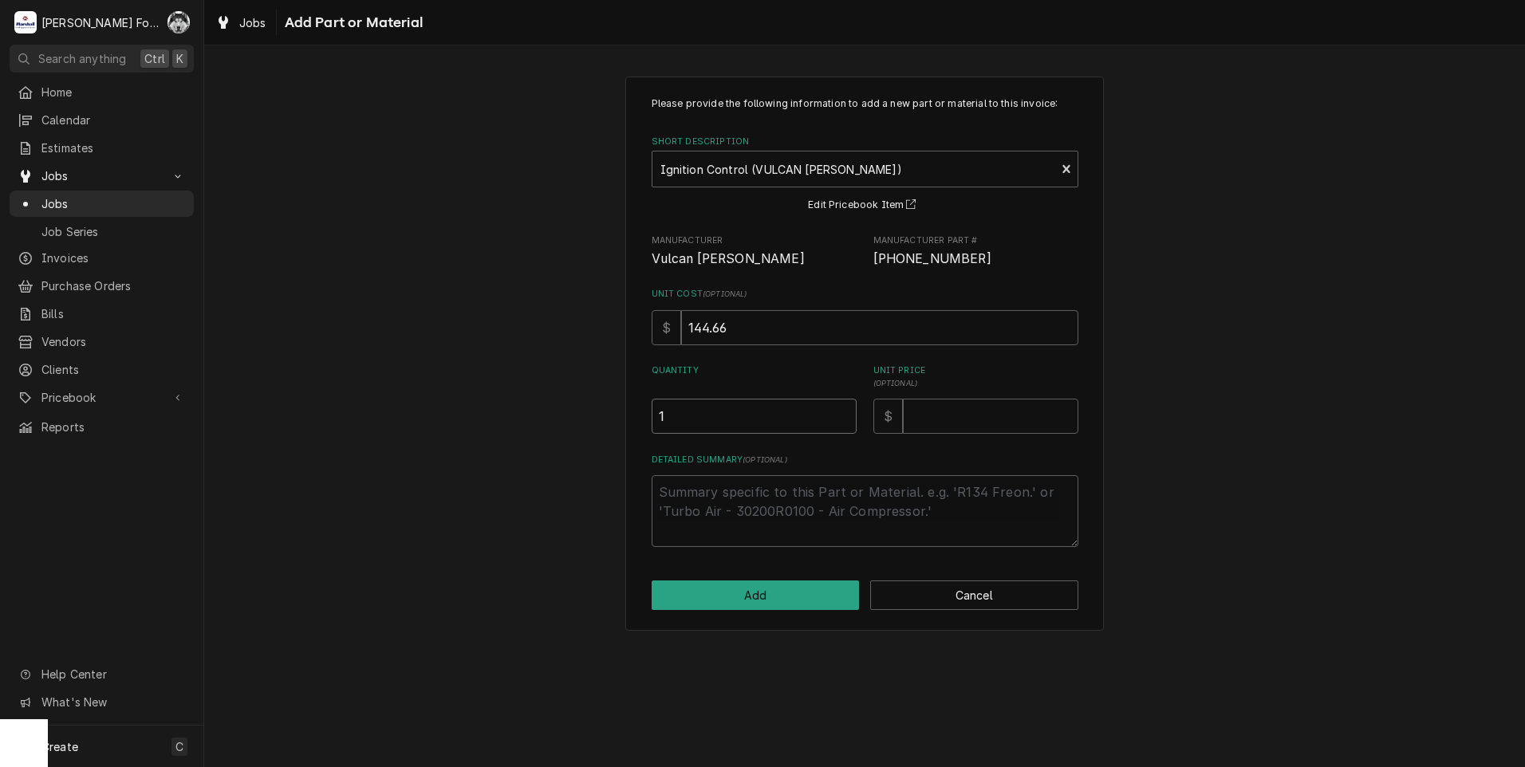
type input "1292"
type textarea "x"
type input "1"
type textarea "x"
type input "2"
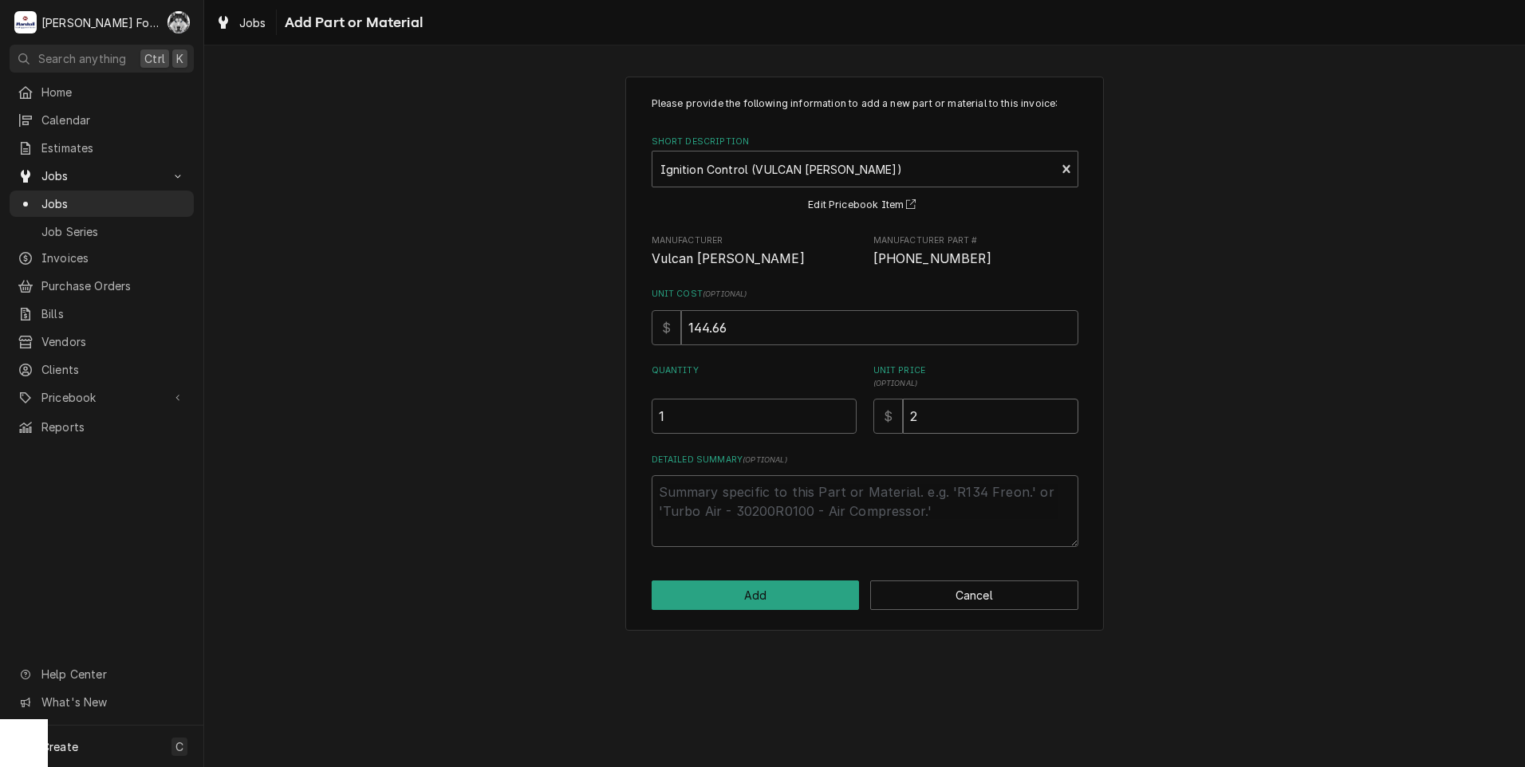
type textarea "x"
type input "23"
type textarea "x"
type input "234"
click at [471, 723] on div "Please provide the following information to add a new part or material to this …" at bounding box center [864, 406] width 1321 height 722
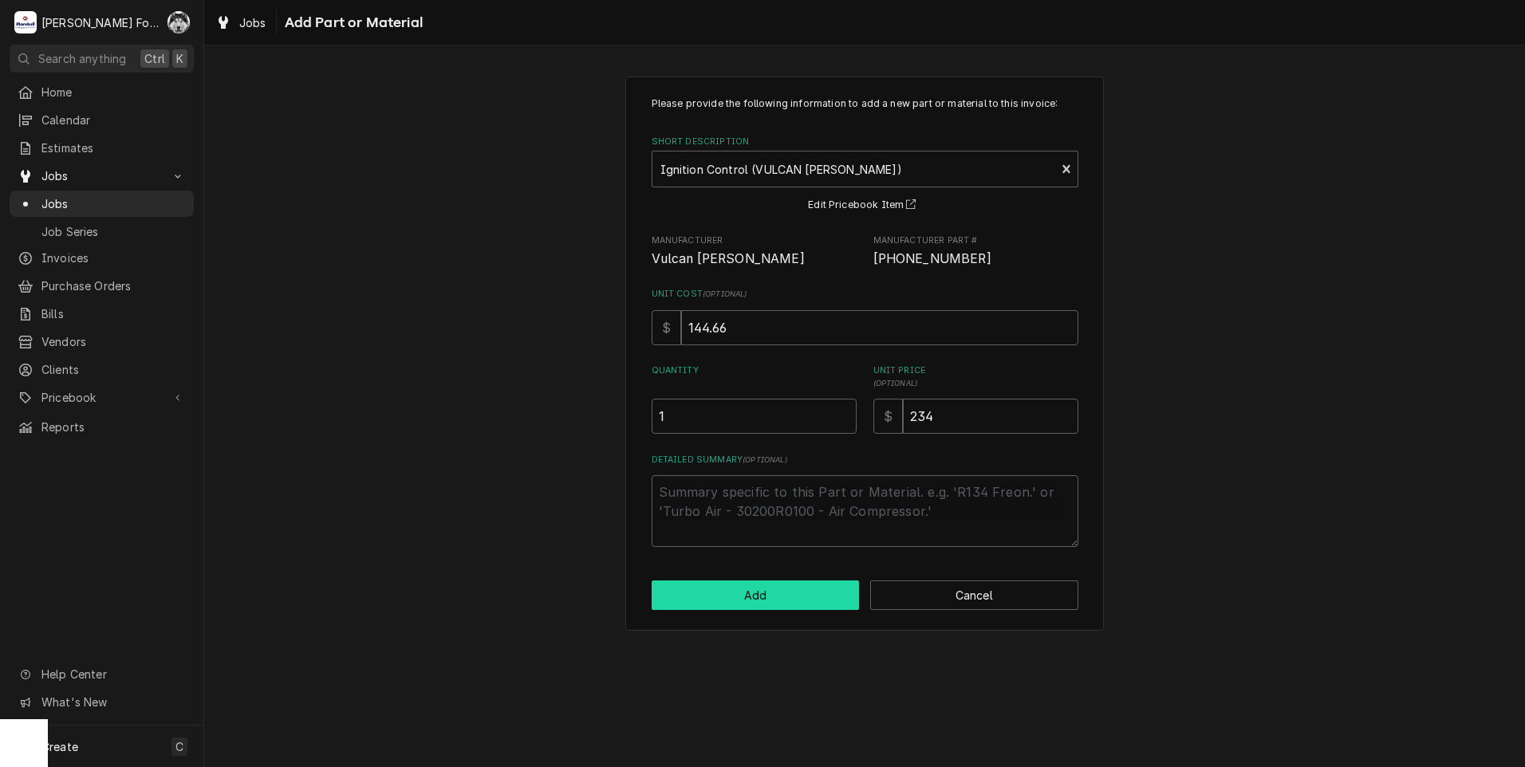
click at [752, 595] on button "Add" at bounding box center [756, 596] width 208 height 30
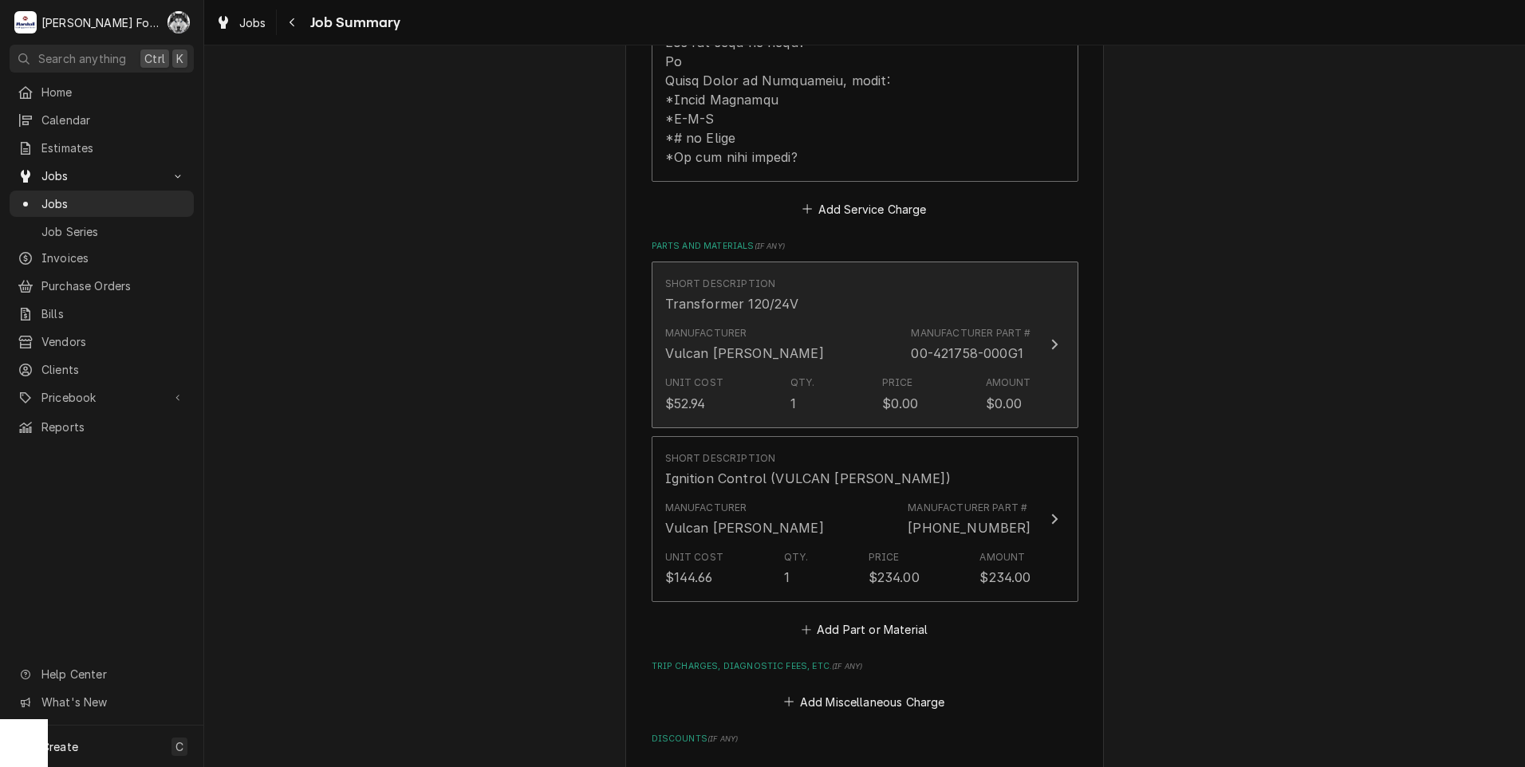
click at [806, 340] on div "Manufacturer Vulcan Hart Manufacturer Part # 00-421758-000G1" at bounding box center [848, 344] width 366 height 49
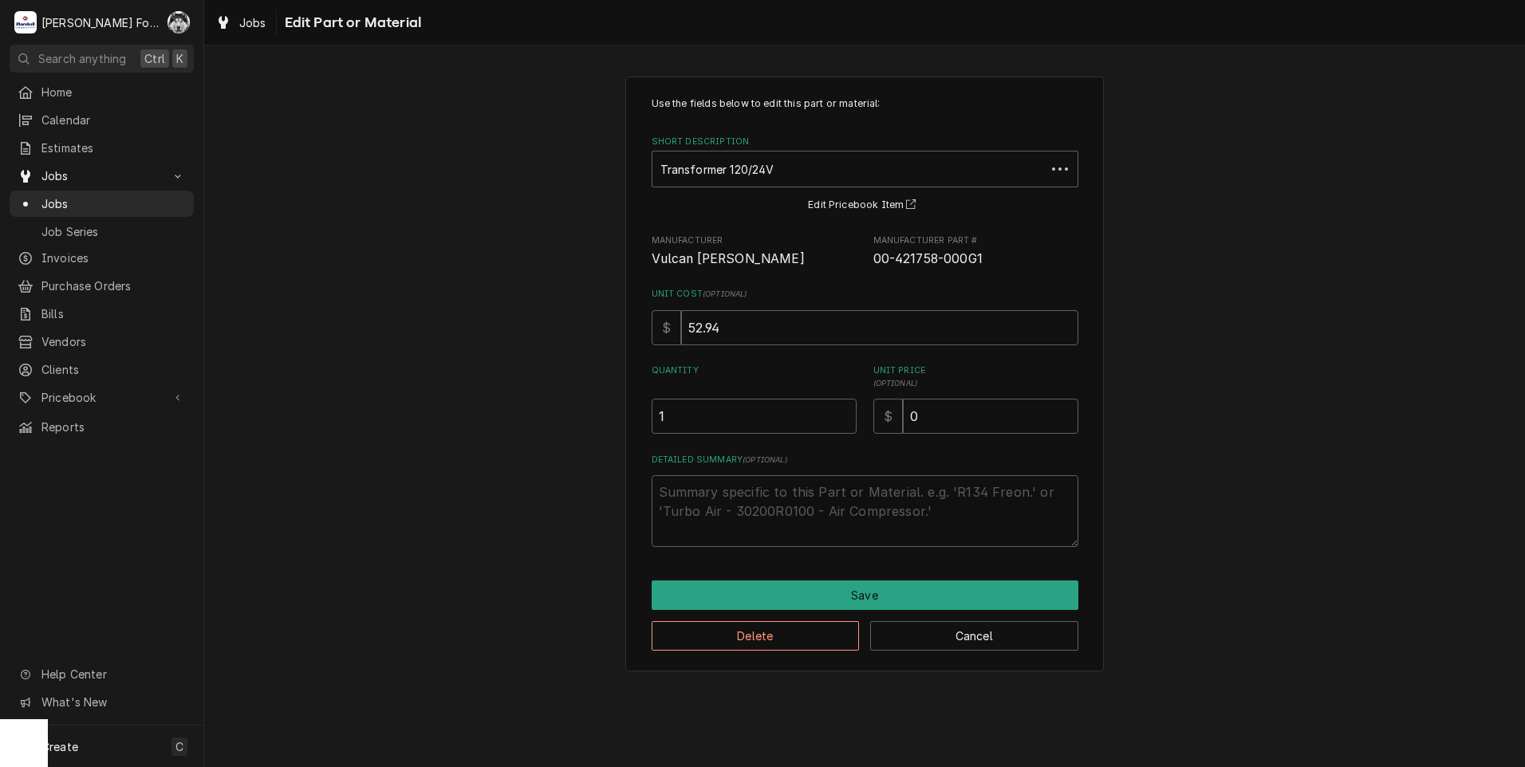
click at [787, 467] on div "Detailed Summary ( optional )" at bounding box center [865, 500] width 427 height 93
click at [794, 495] on textarea "Detailed Summary ( optional )" at bounding box center [865, 511] width 427 height 72
type textarea "x"
type textarea "N"
type textarea "x"
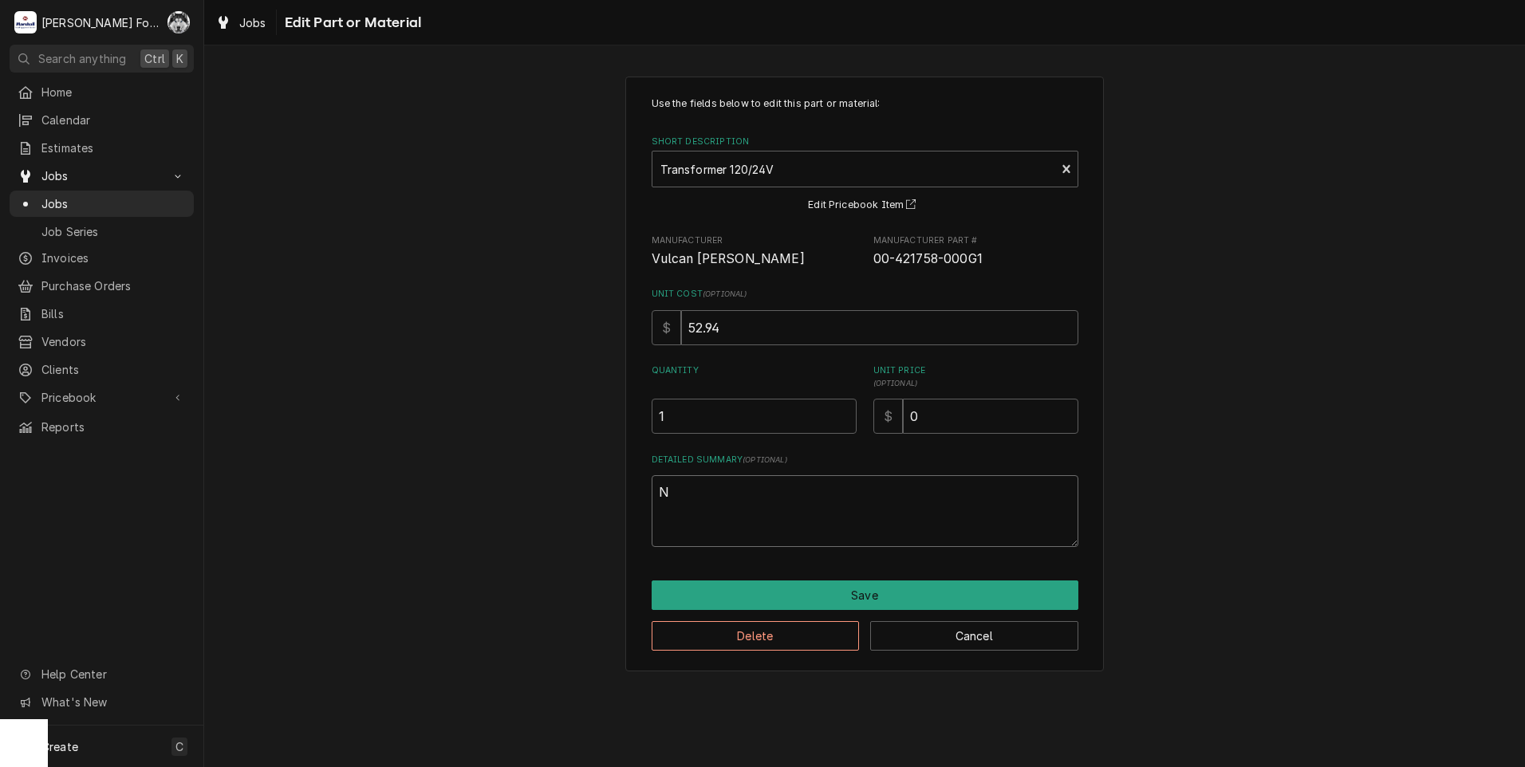
type textarea "NO"
type textarea "x"
type textarea "NO"
type textarea "x"
type textarea "NO C"
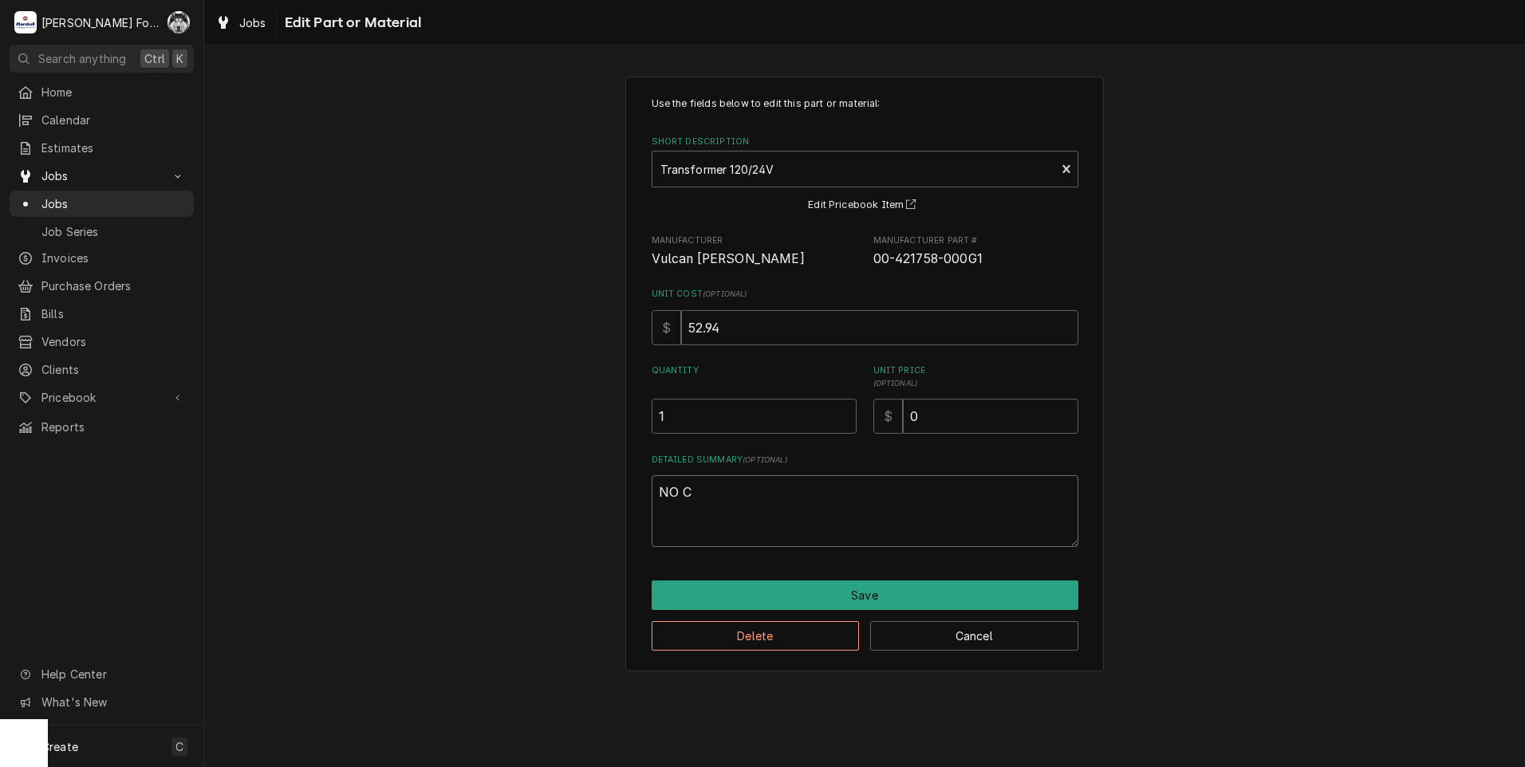
type textarea "x"
type textarea "NO CH"
type textarea "x"
type textarea "NO CHA"
type textarea "x"
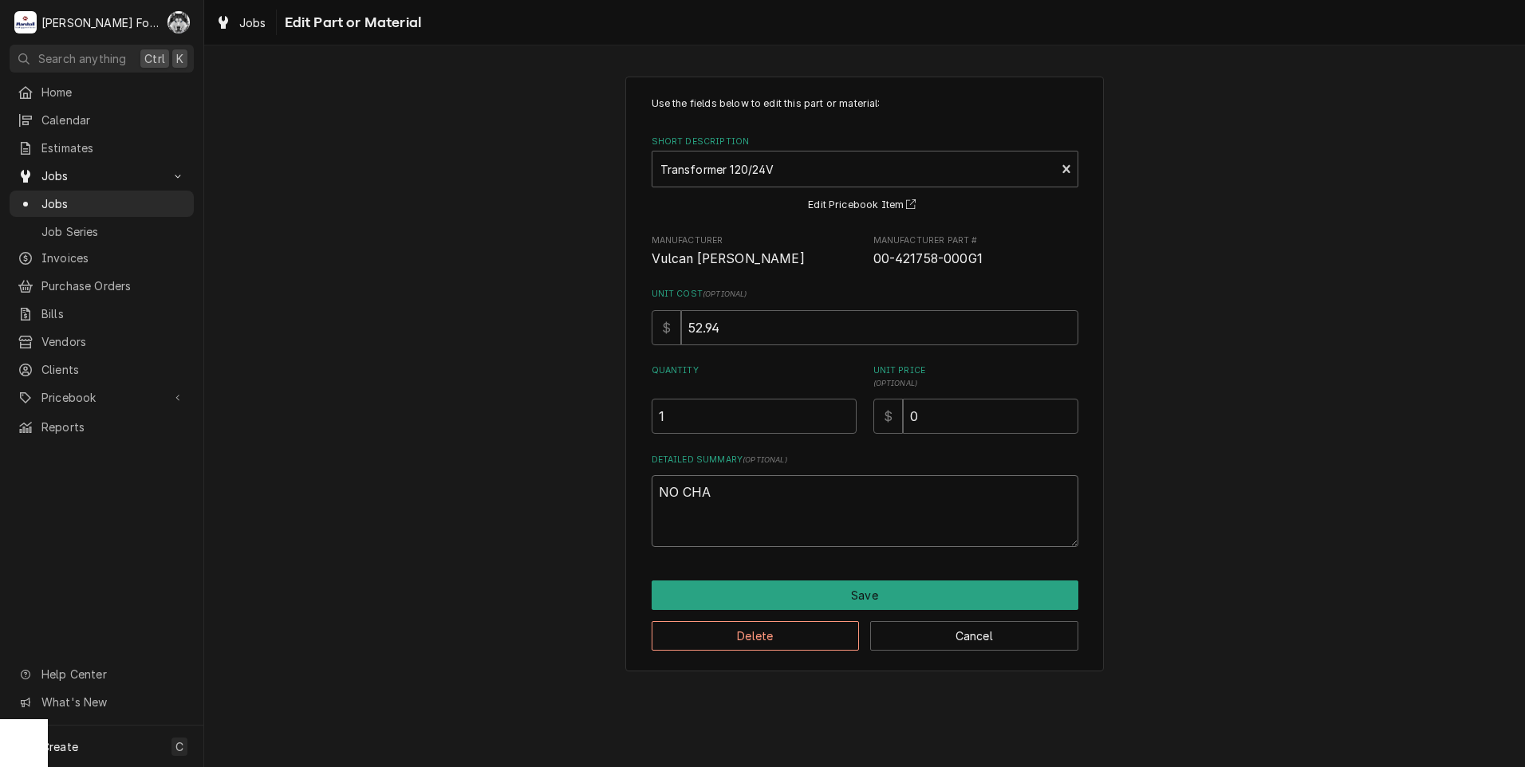
type textarea "NO CHAR"
type textarea "x"
type textarea "NO CHARG"
type textarea "x"
type textarea "NO CHARGE"
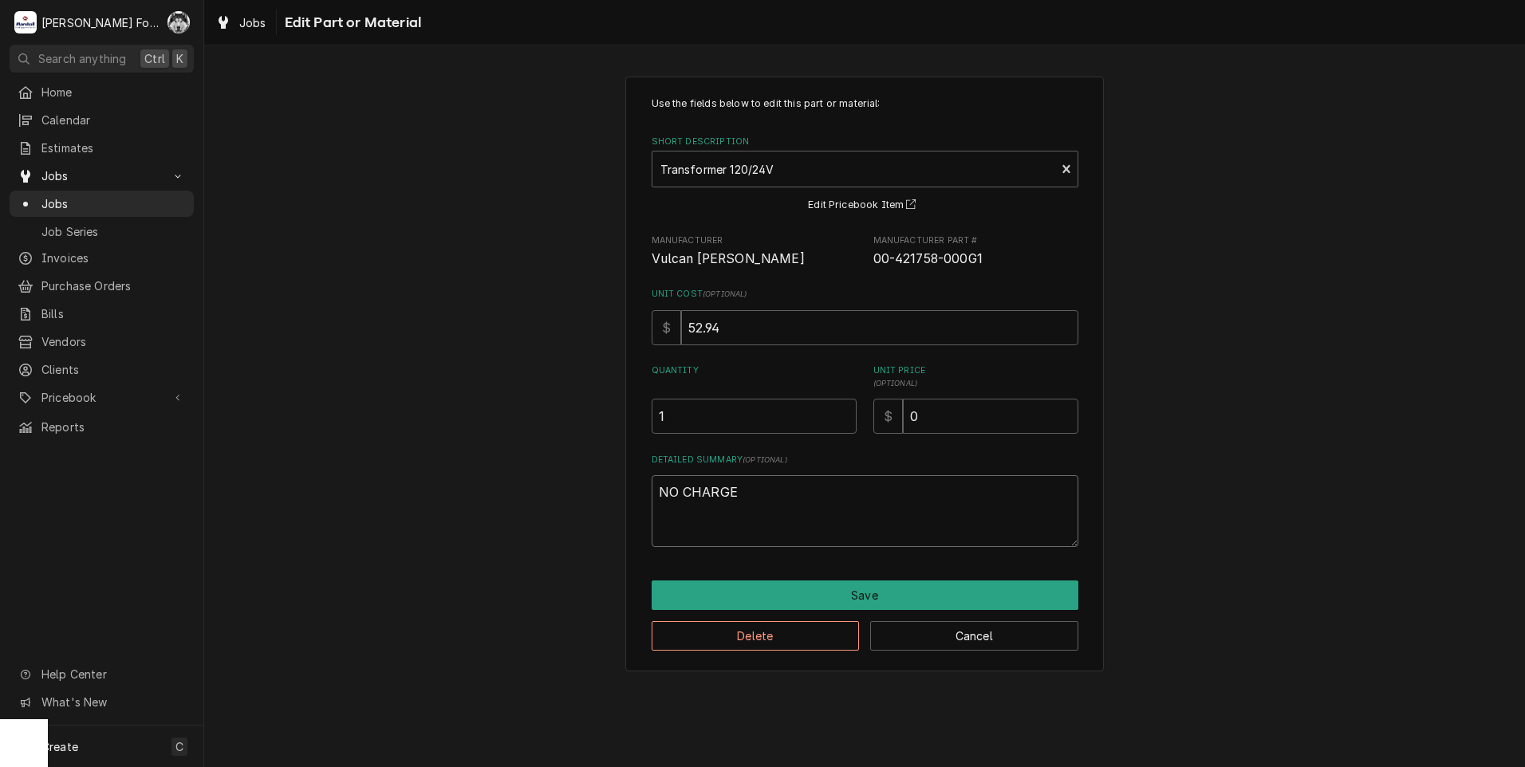
type textarea "x"
type textarea "NO CHARGE"
type textarea "x"
type textarea "NO CHARGE R"
type textarea "x"
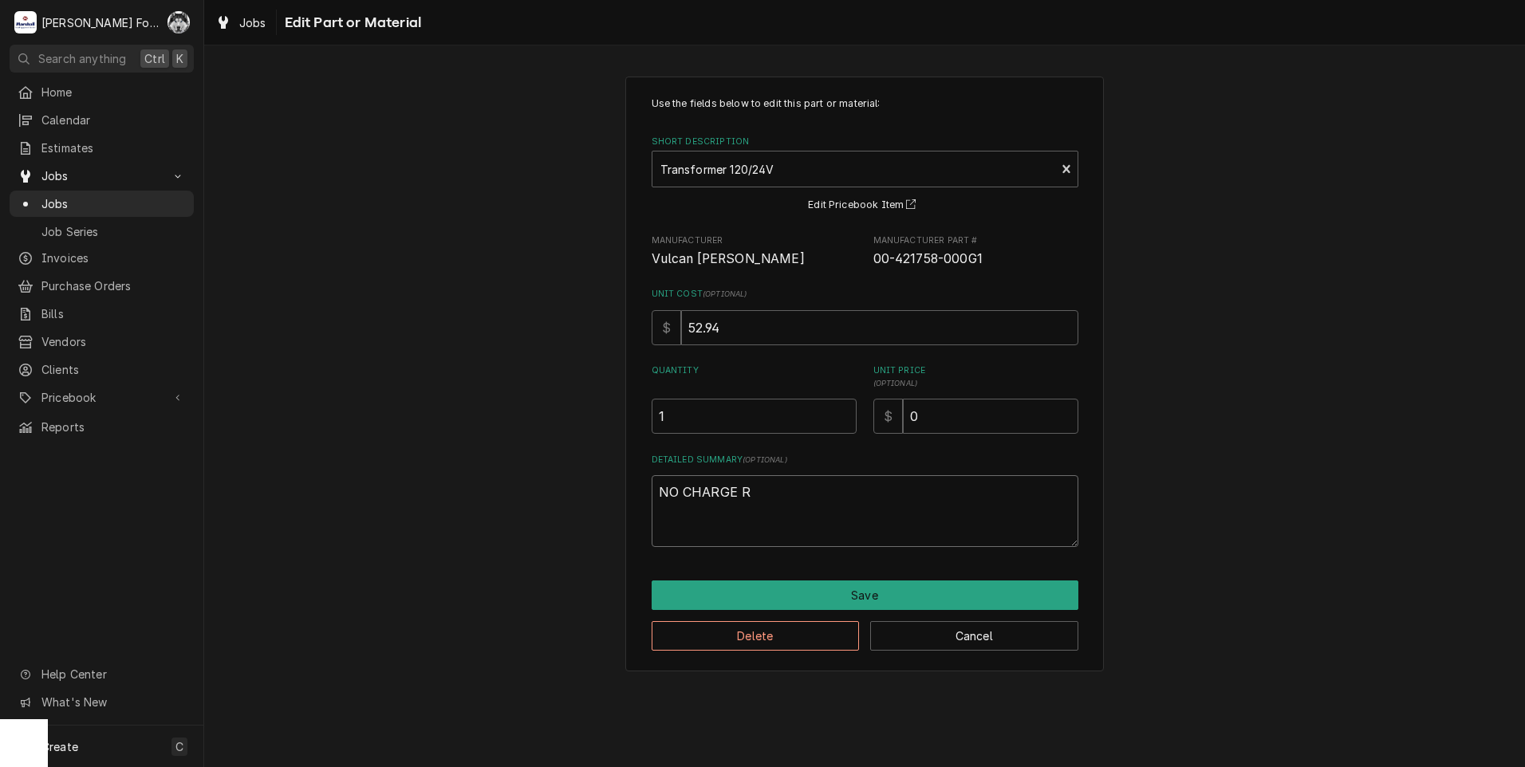
type textarea "NO CHARGE RE"
type textarea "x"
type textarea "NO CHARGE REP"
type textarea "x"
type textarea "NO CHARGE REPL"
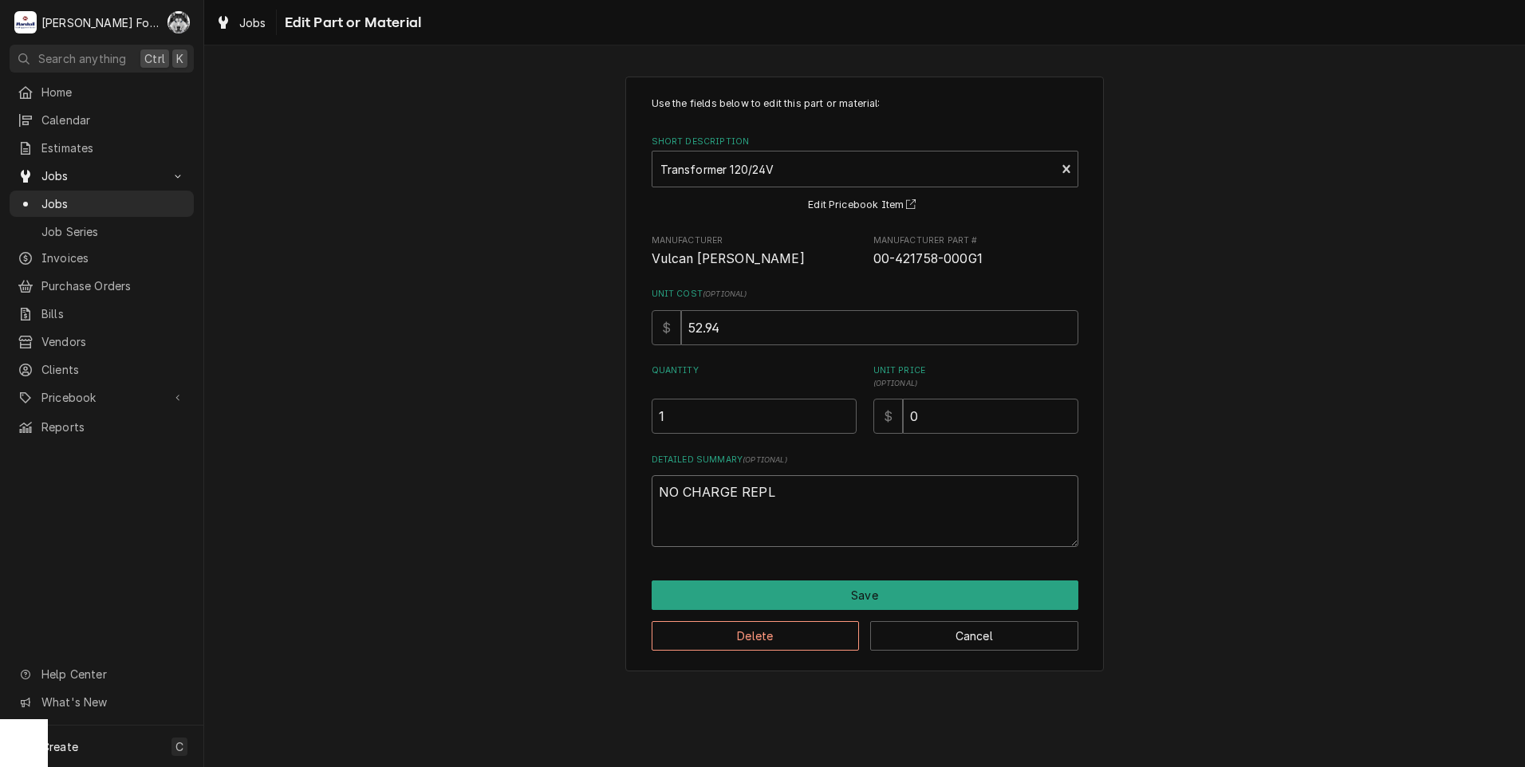
type textarea "x"
type textarea "NO CHARGE REPLA"
type textarea "x"
type textarea "NO CHARGE REPLAC"
type textarea "x"
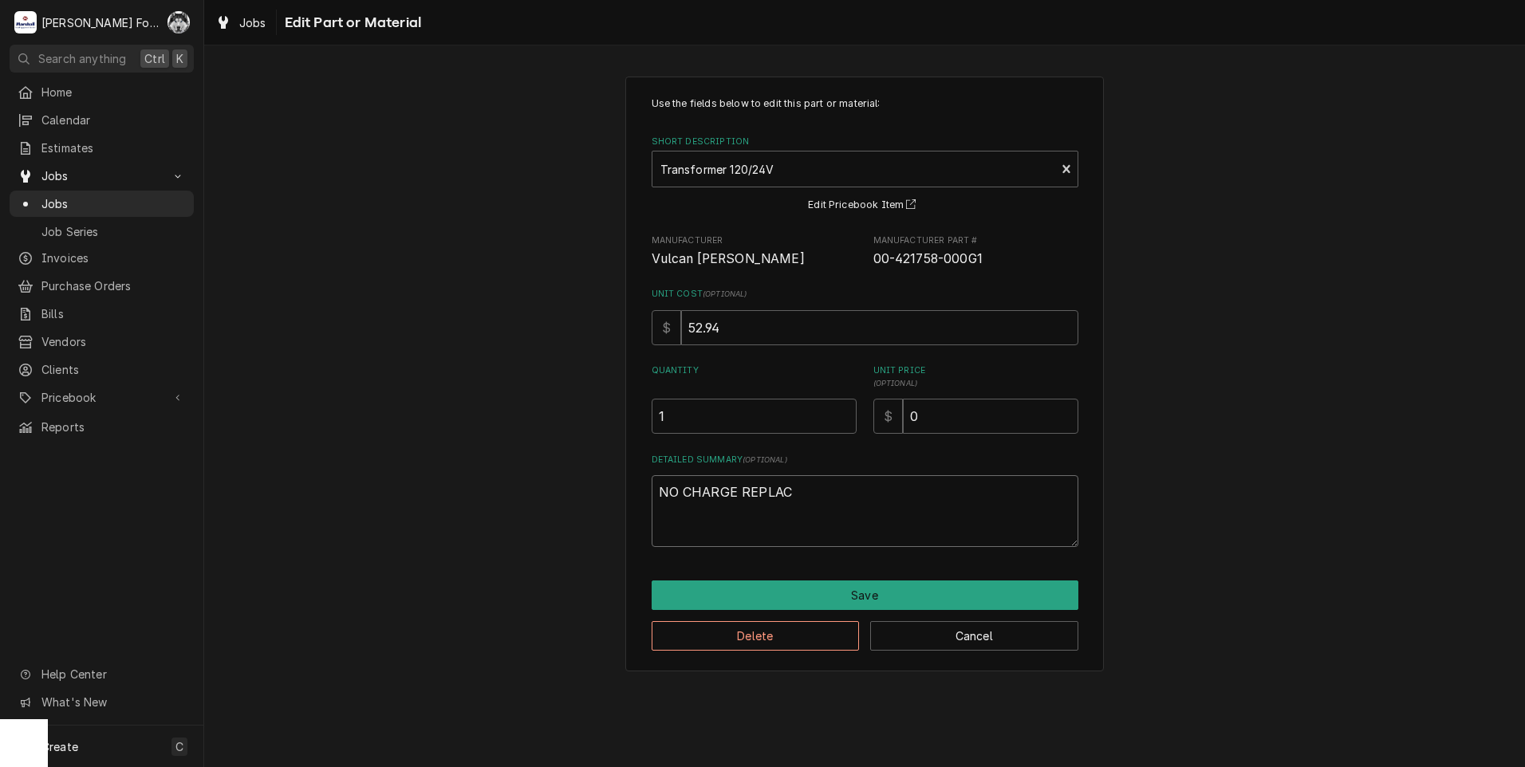
type textarea "NO CHARGE REPLACE"
type textarea "x"
type textarea "NO CHARGE REPLACEM"
type textarea "x"
type textarea "NO CHARGE REPLACEME"
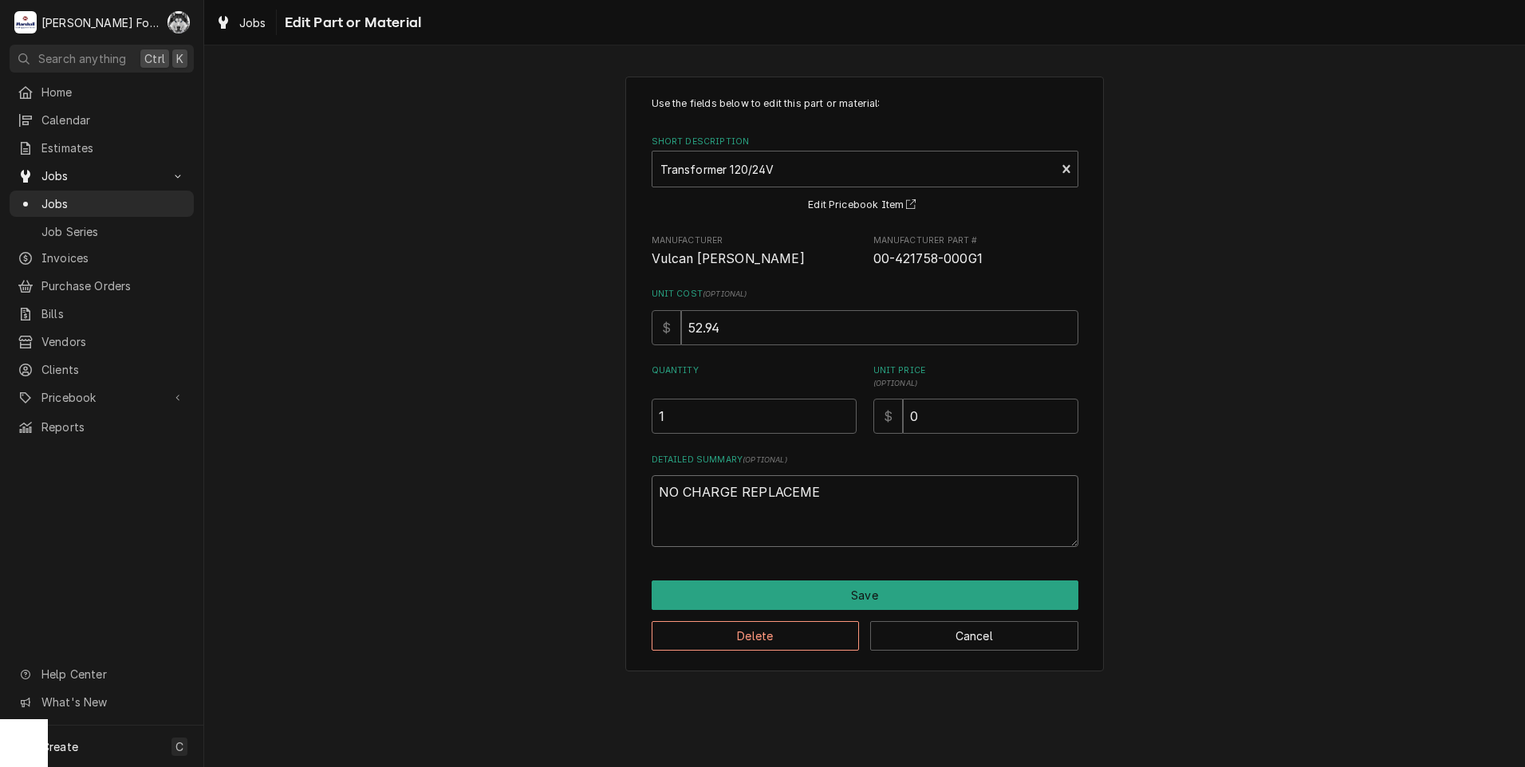
type textarea "x"
type textarea "NO CHARGE REPLACEMEN"
type textarea "x"
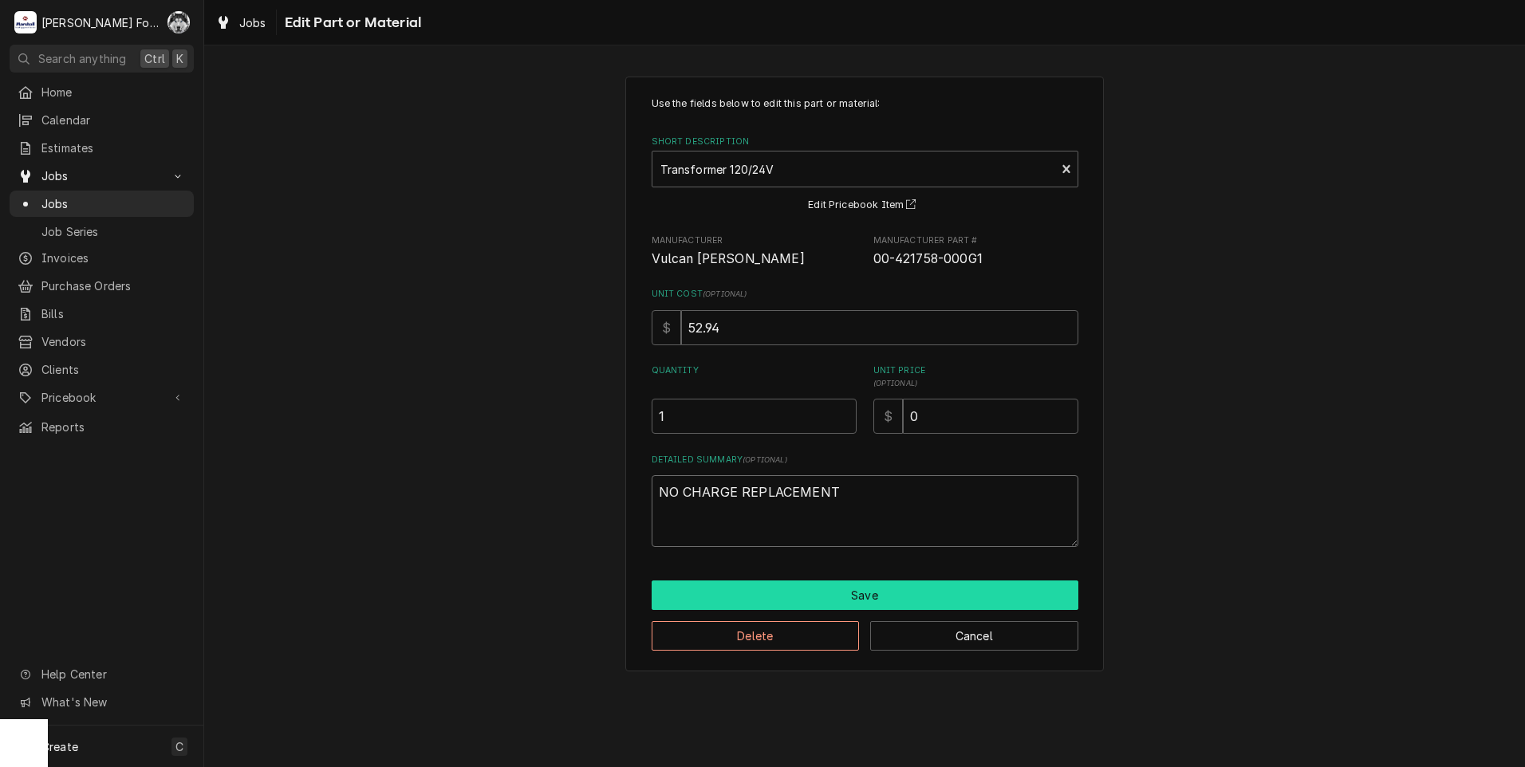
type textarea "NO CHARGE REPLACEMENT"
click at [815, 593] on button "Save" at bounding box center [865, 596] width 427 height 30
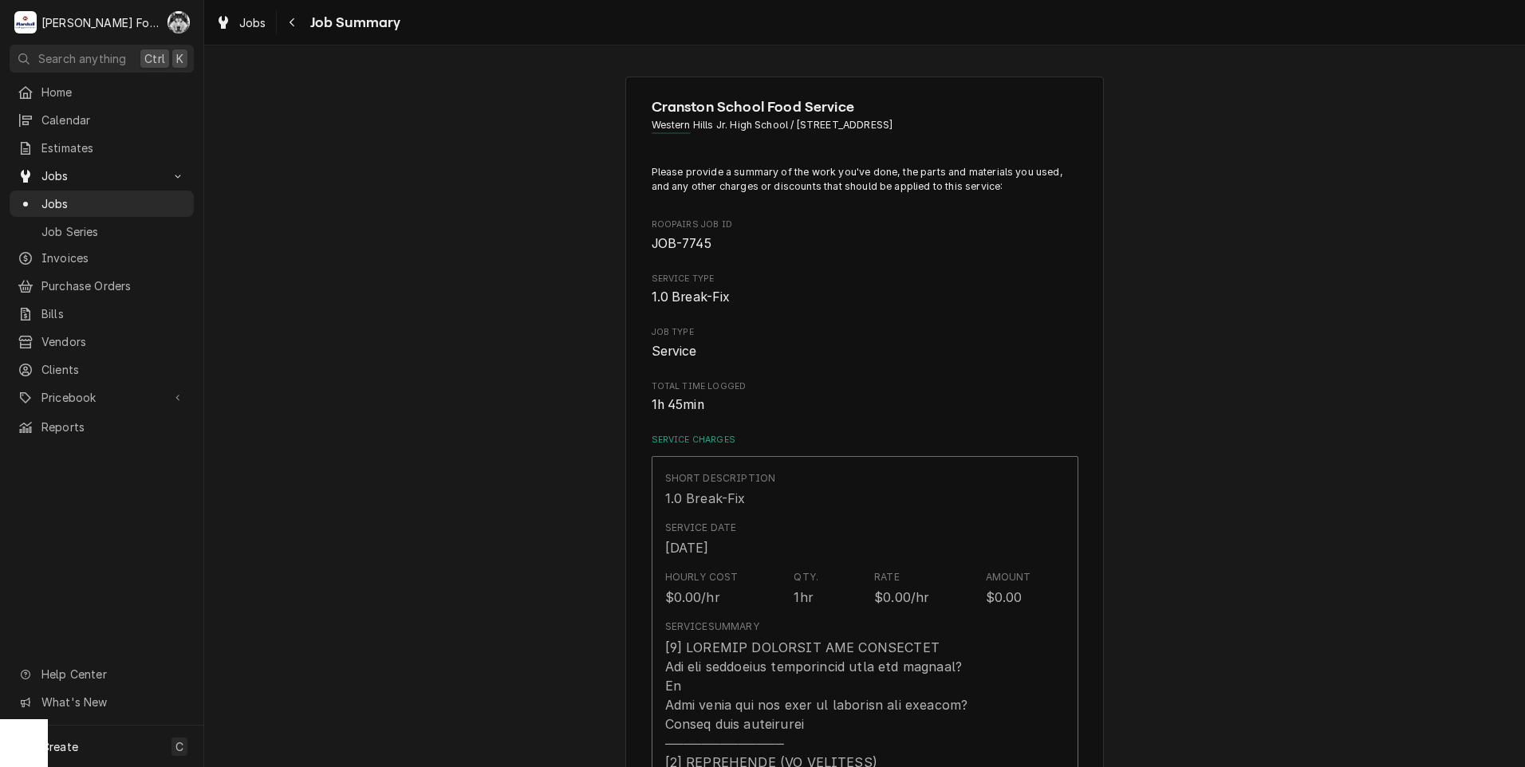
scroll to position [931, 0]
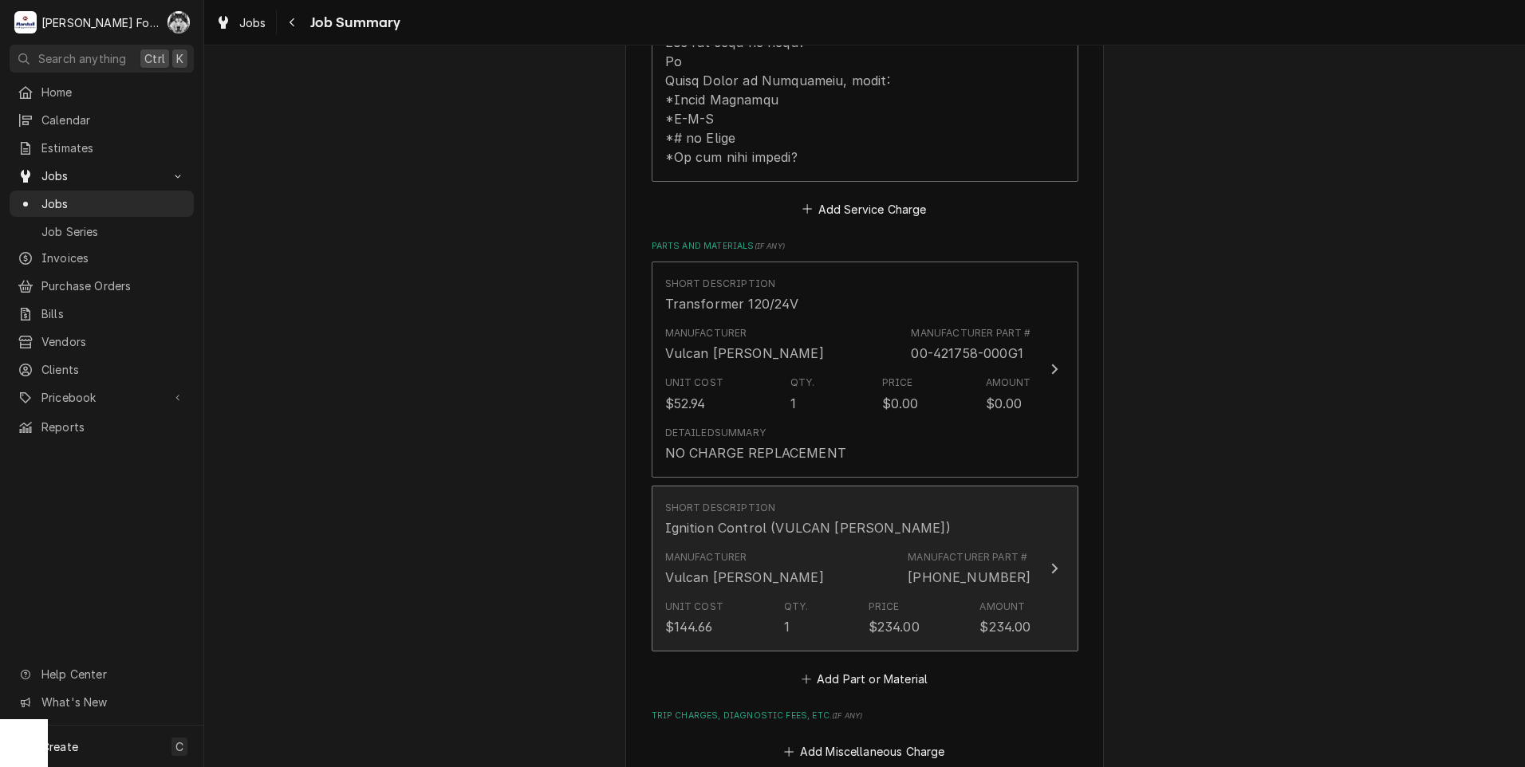
click at [891, 617] on div "$234.00" at bounding box center [894, 626] width 51 height 19
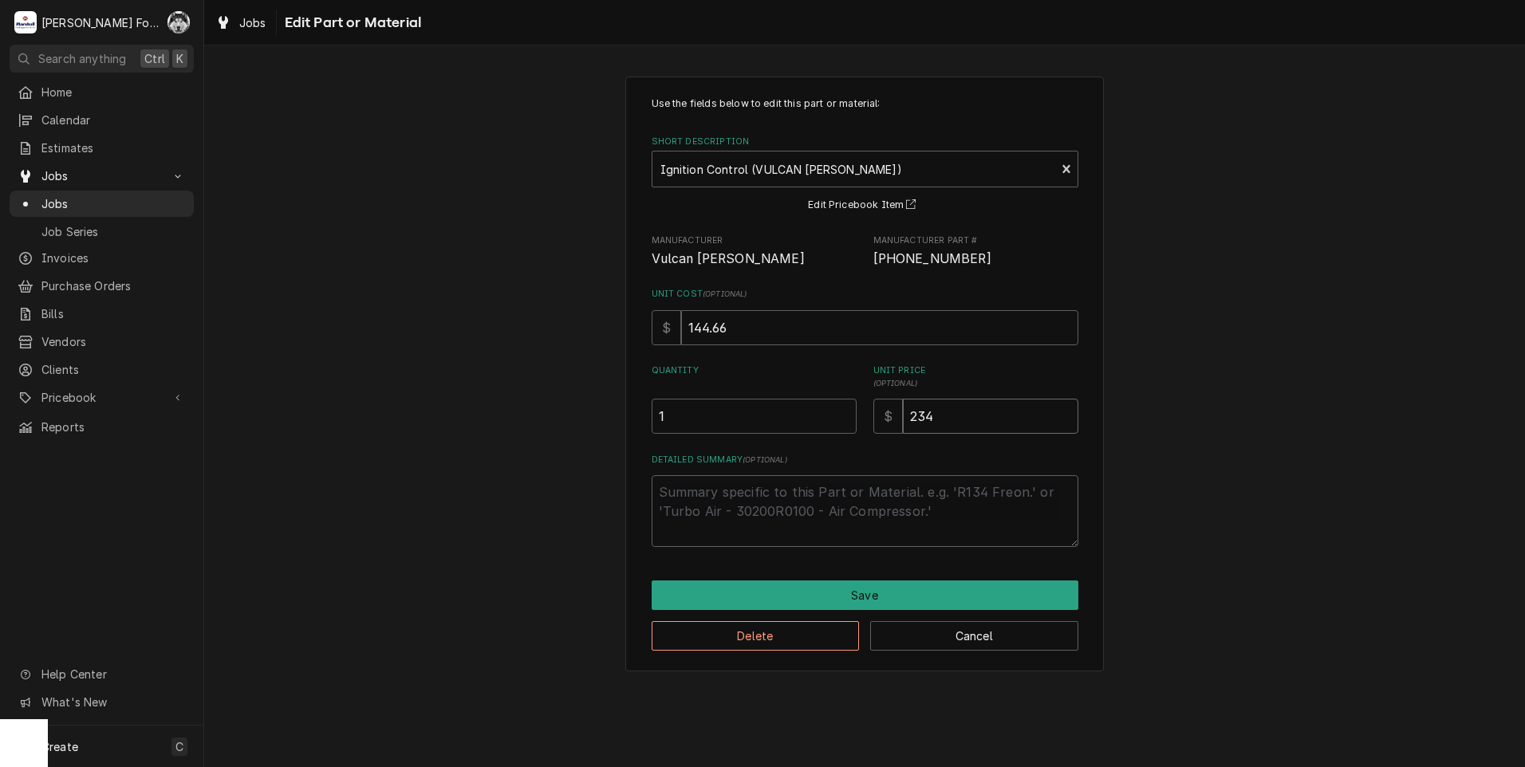
drag, startPoint x: 955, startPoint y: 421, endPoint x: 871, endPoint y: 439, distance: 85.6
click at [871, 439] on div "Use the fields below to edit this part or material: Short Description Ignition …" at bounding box center [865, 322] width 427 height 451
type textarea "x"
type input "2"
type textarea "x"
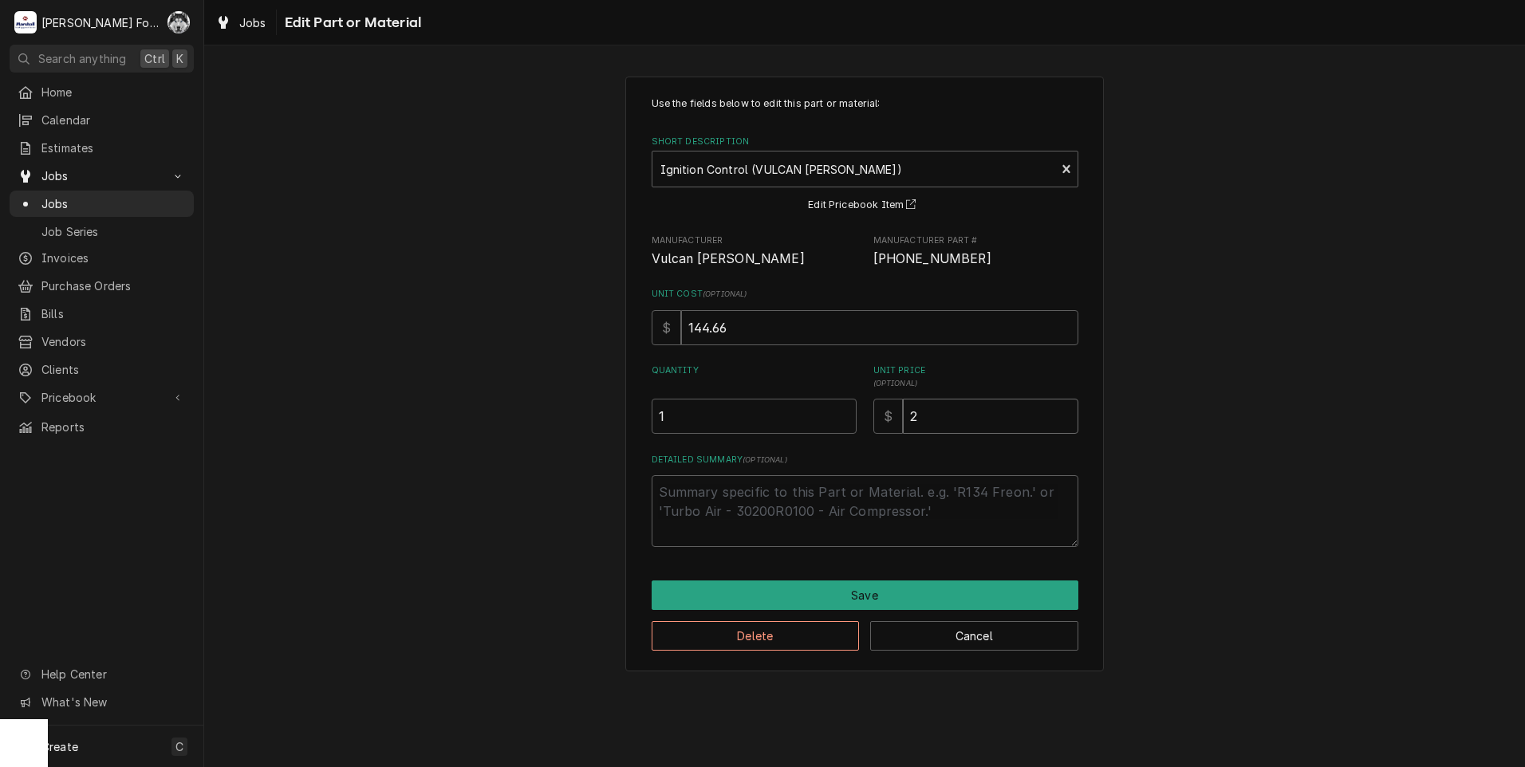
type input "29"
type textarea "x"
type input "292"
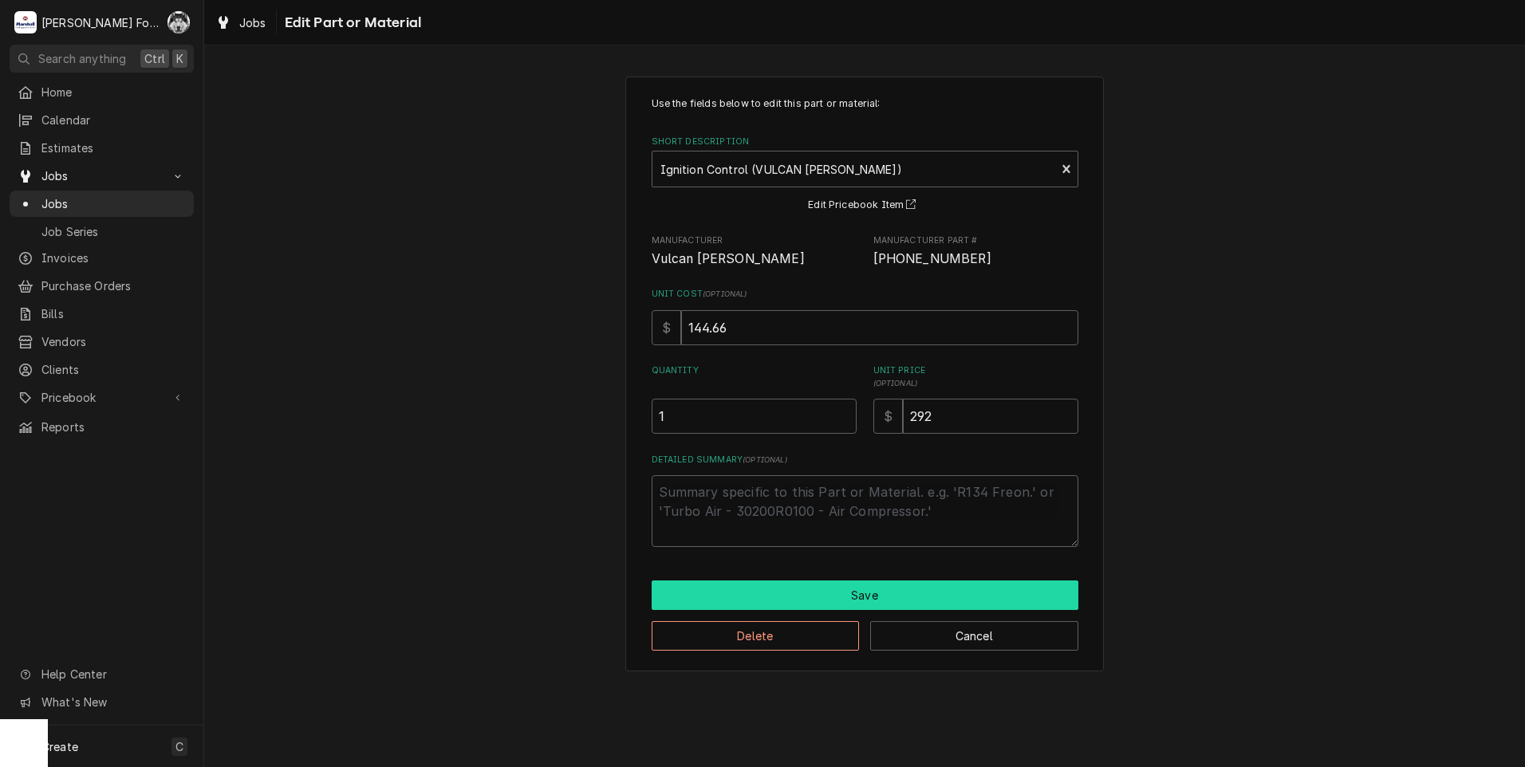
click at [846, 593] on button "Save" at bounding box center [865, 596] width 427 height 30
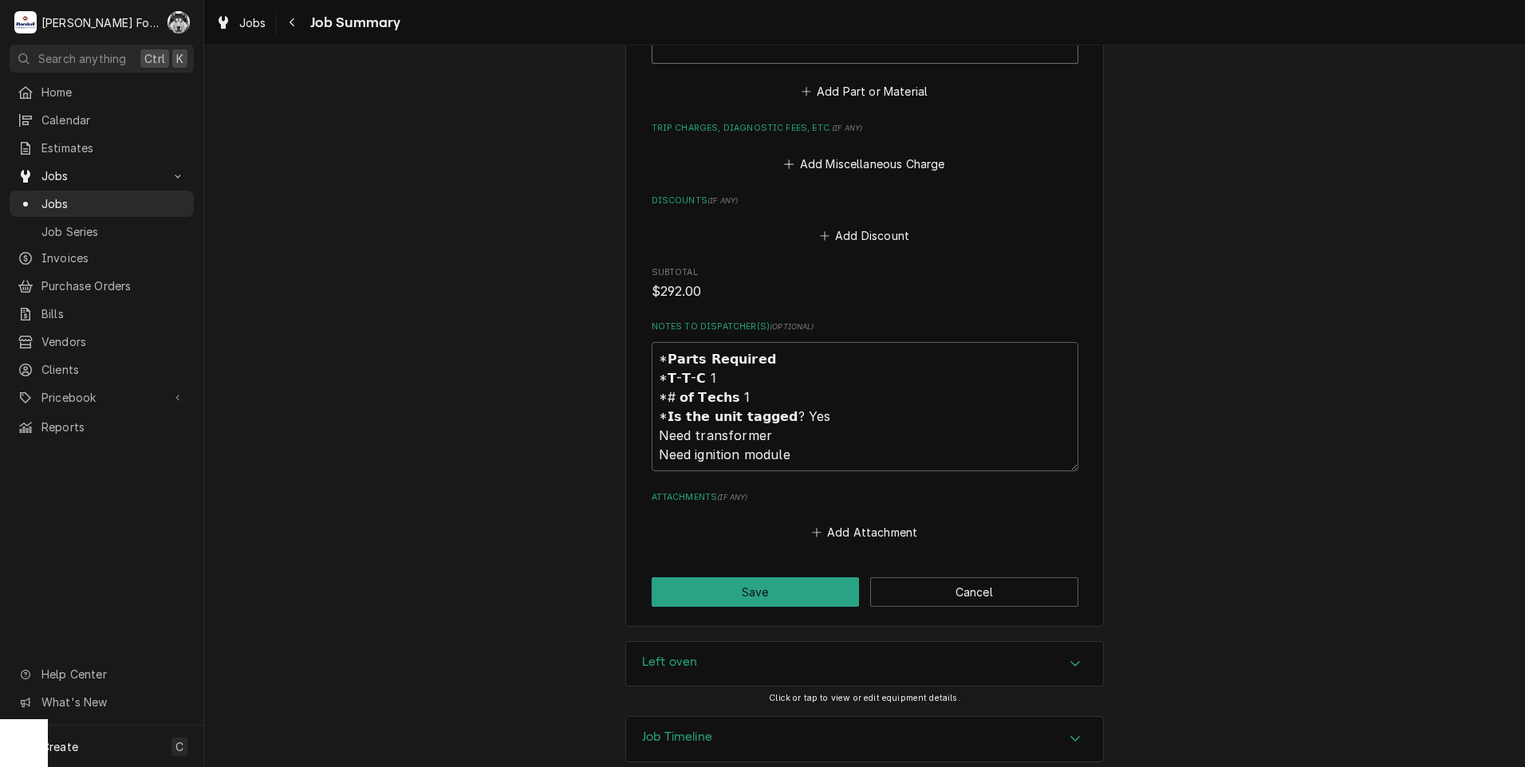
scroll to position [1524, 0]
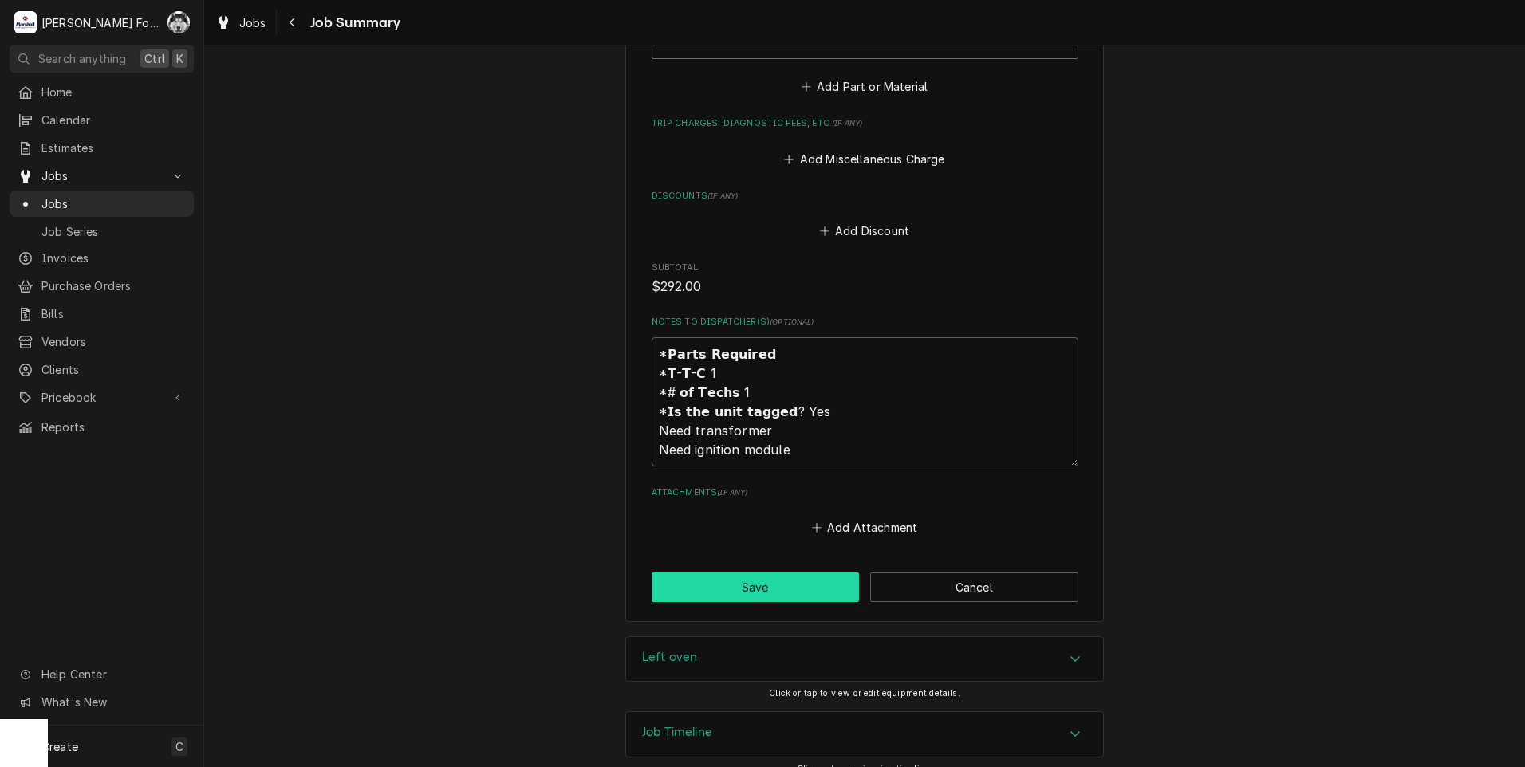
click at [755, 573] on button "Save" at bounding box center [756, 588] width 208 height 30
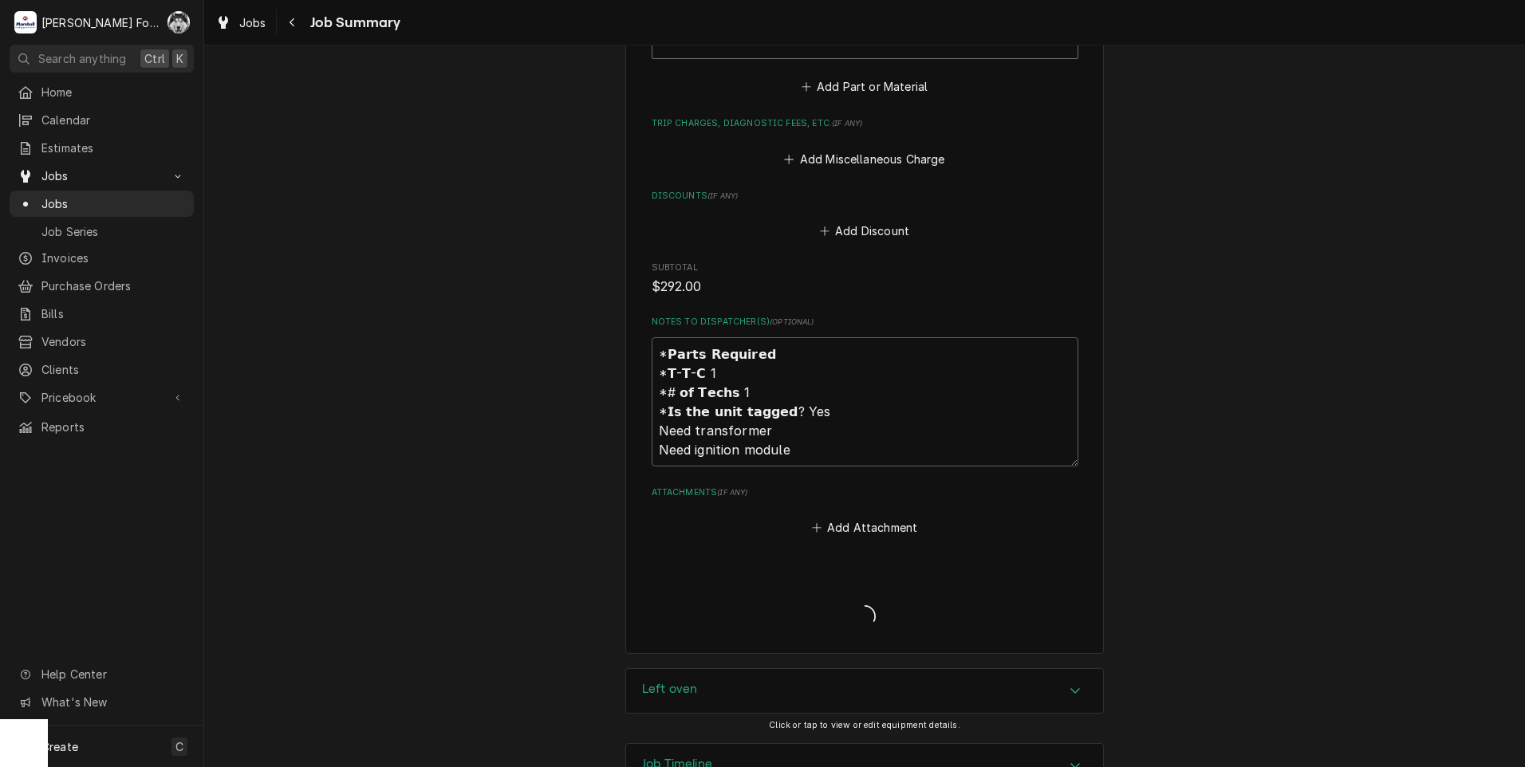
type textarea "x"
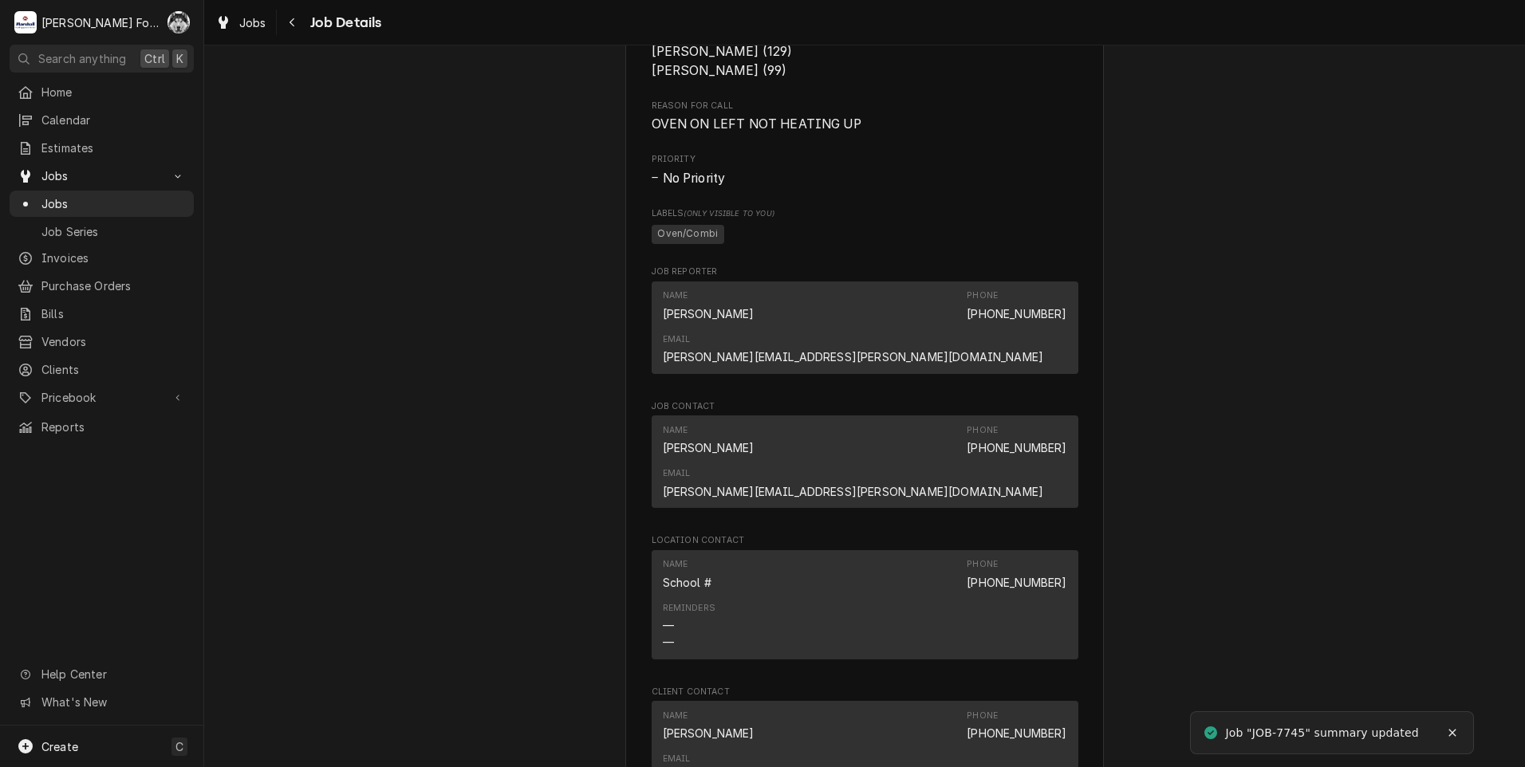
scroll to position [1462, 0]
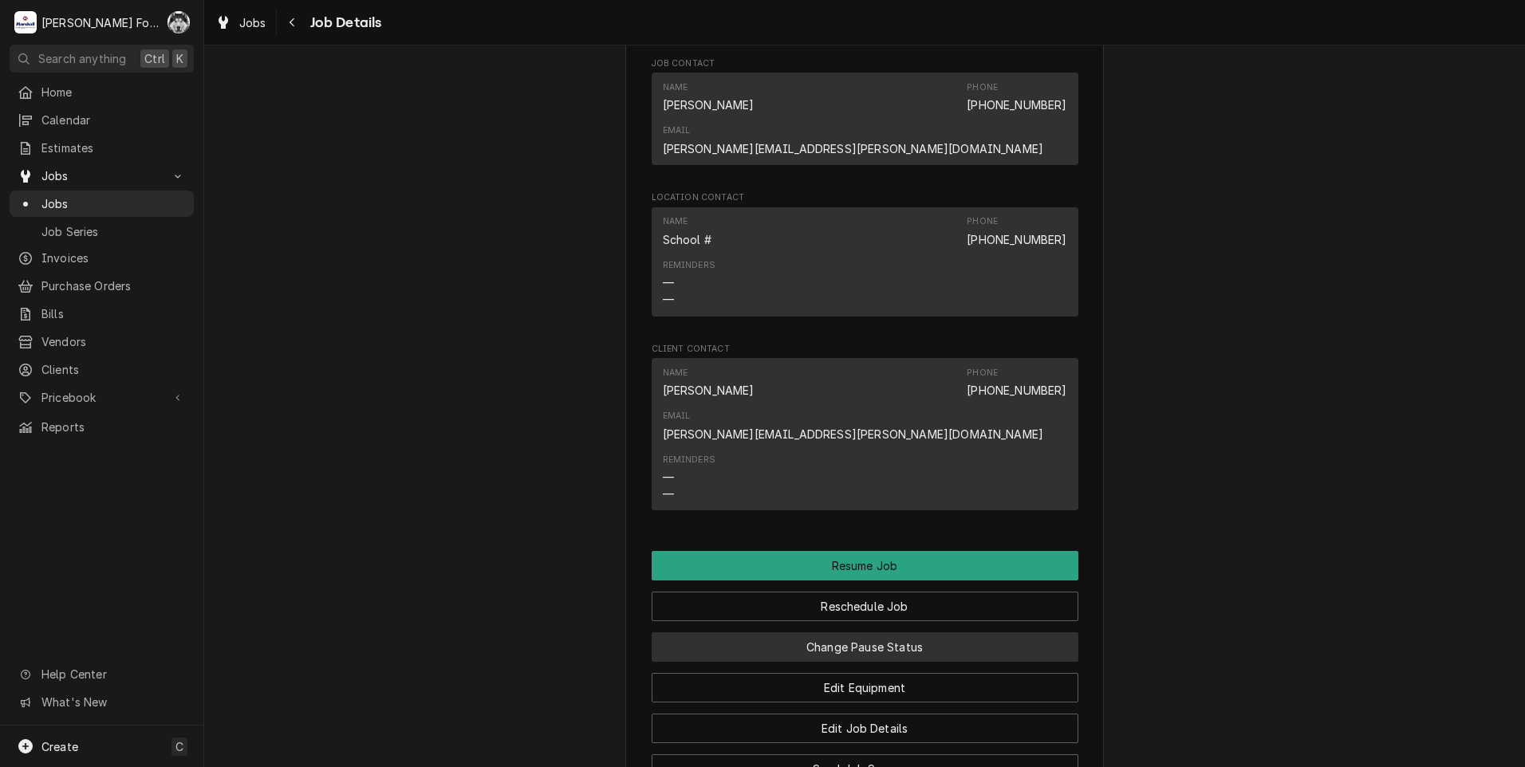
click at [806, 633] on button "Change Pause Status" at bounding box center [865, 648] width 427 height 30
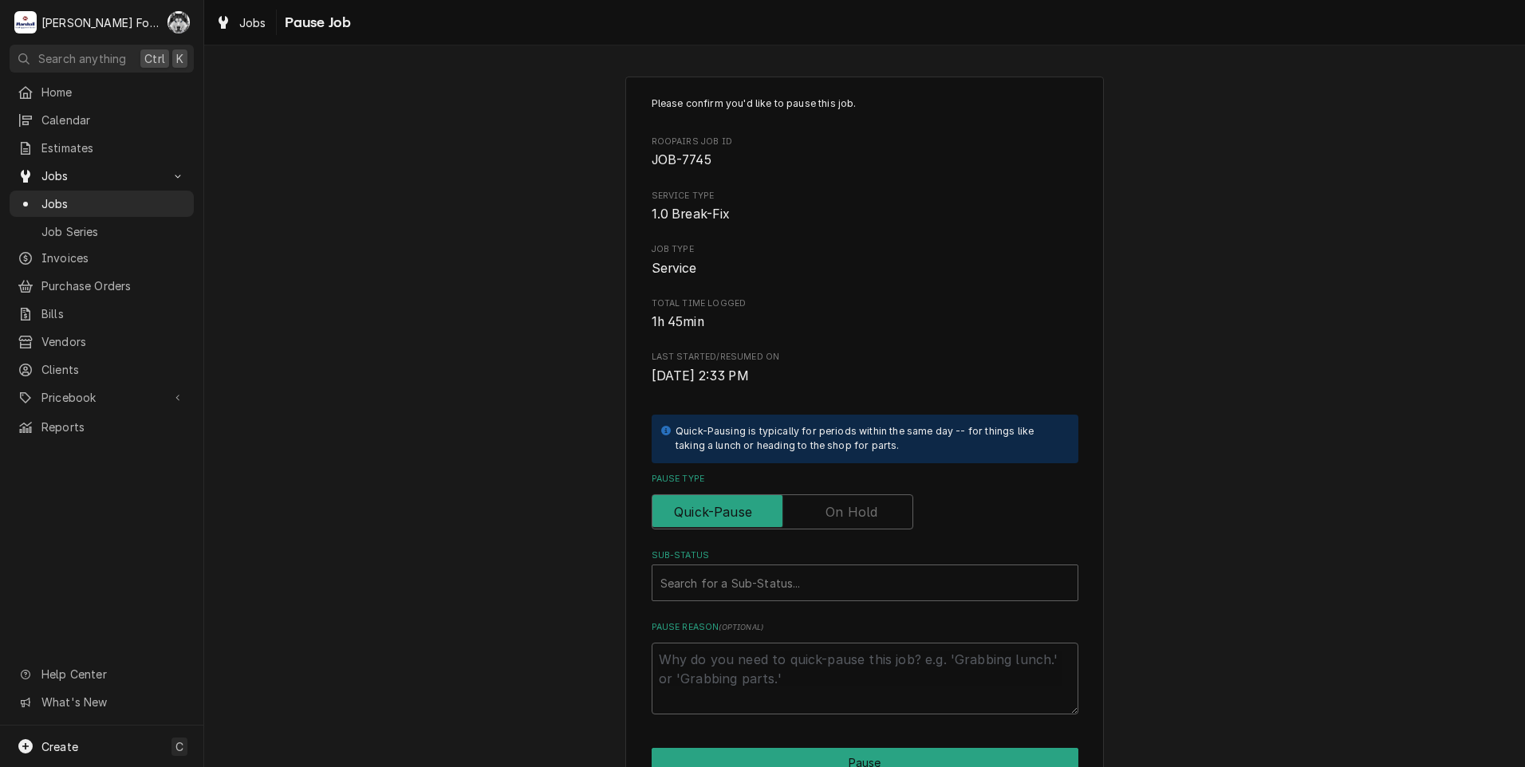
click at [843, 507] on label "Pause Type" at bounding box center [783, 512] width 262 height 35
click at [843, 507] on input "Pause Type" at bounding box center [782, 512] width 247 height 35
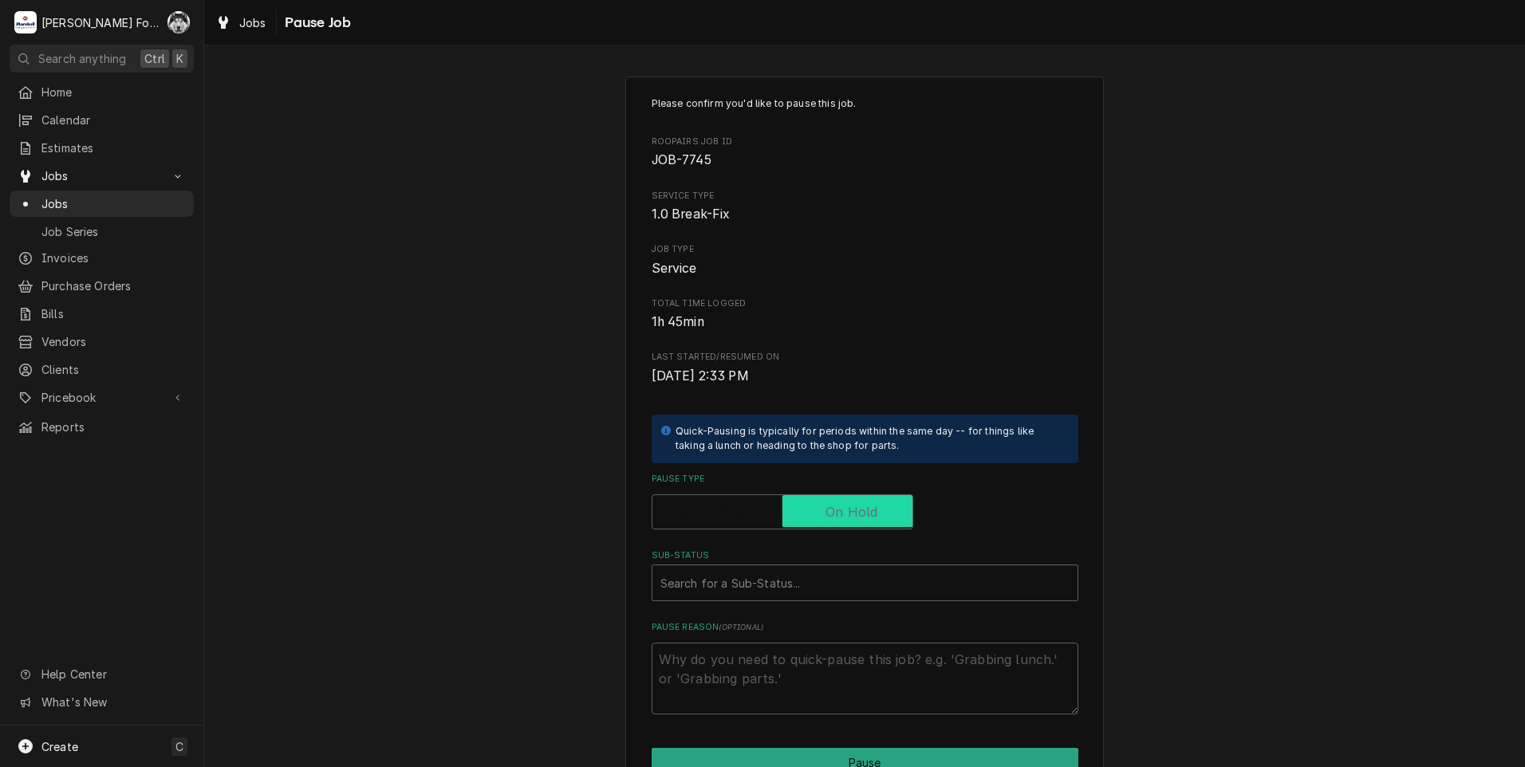
checkbox input "true"
click at [732, 591] on div "Sub-Status" at bounding box center [864, 583] width 409 height 29
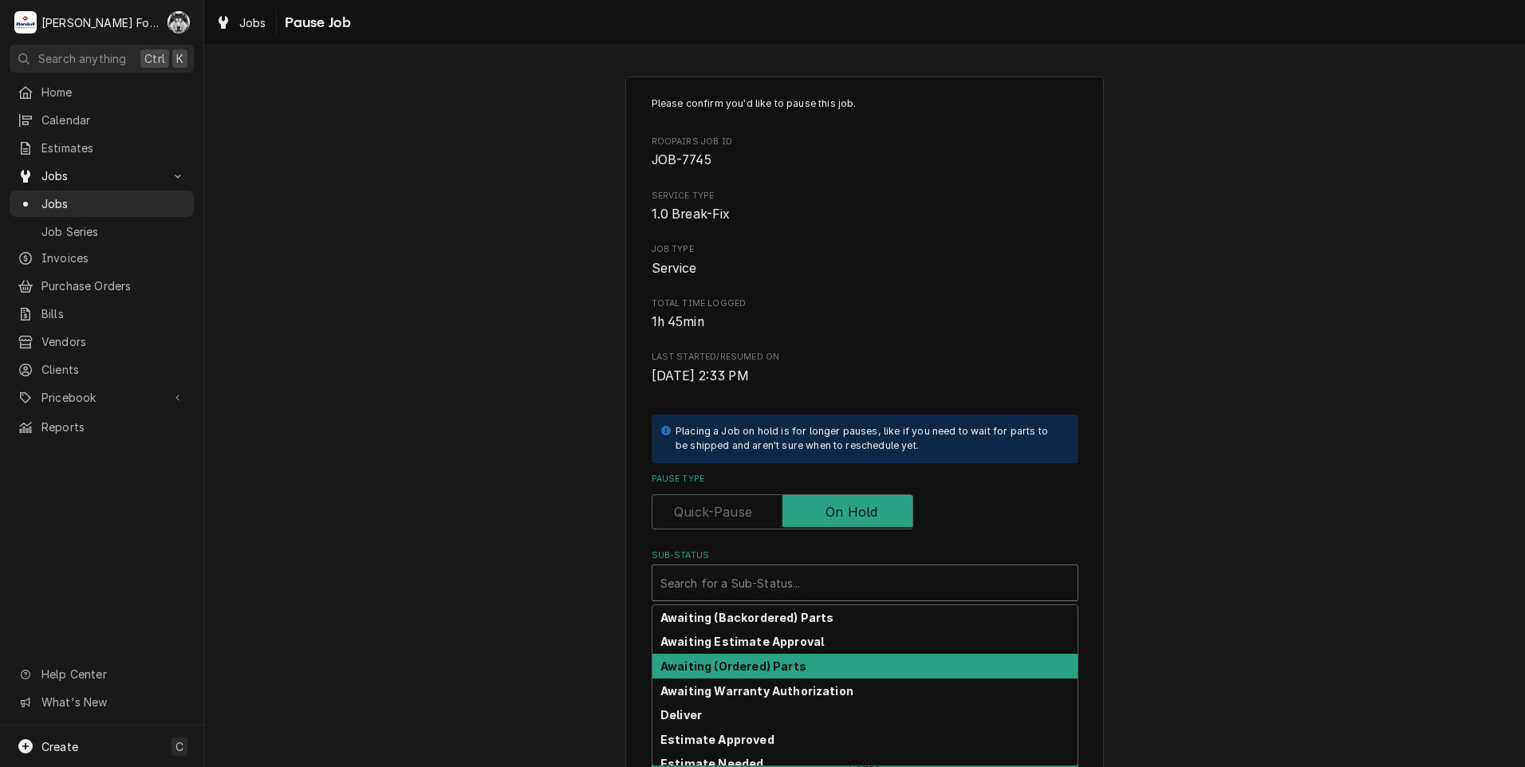
click at [715, 675] on div "Awaiting (Ordered) Parts" at bounding box center [864, 666] width 425 height 25
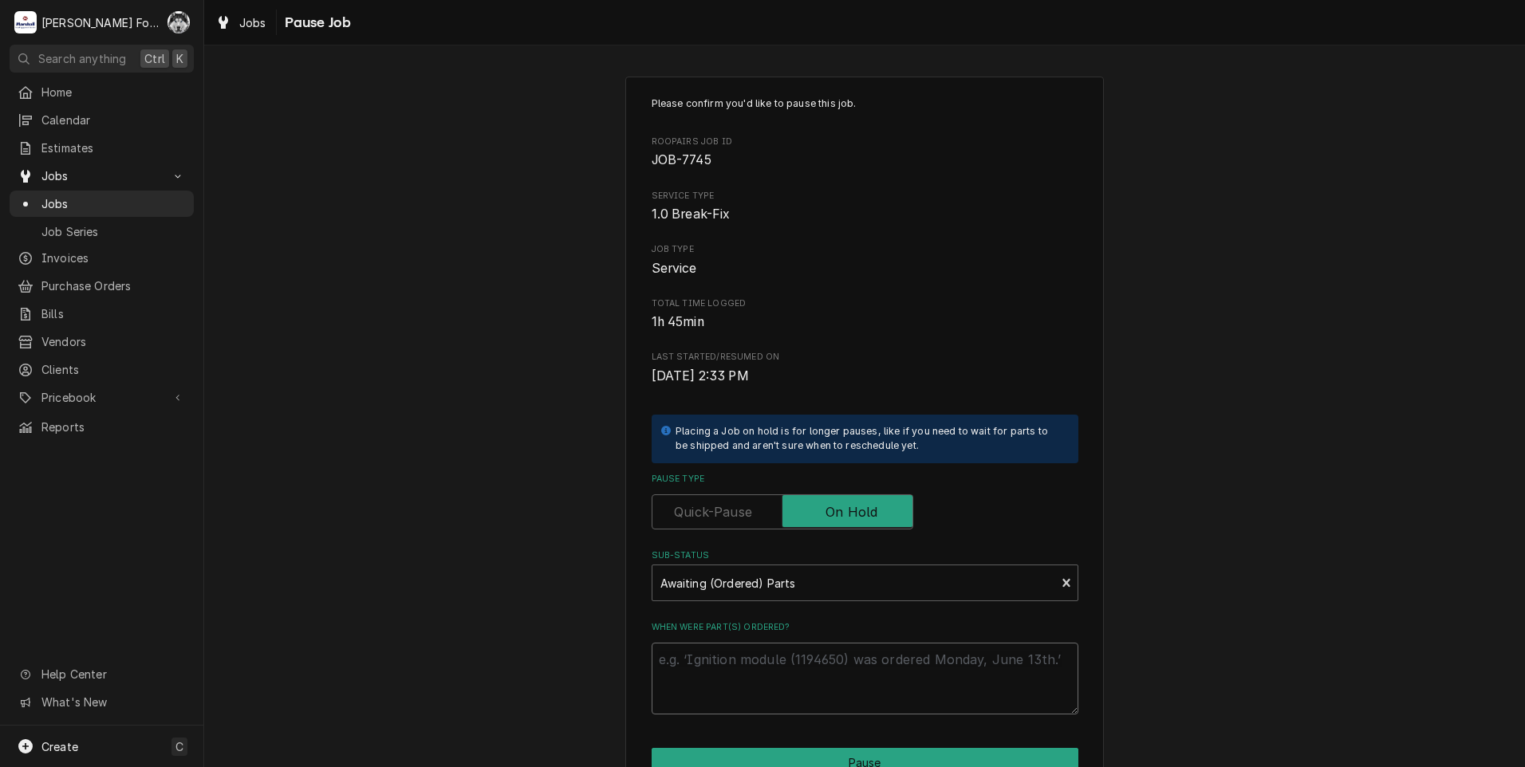
click at [693, 674] on textarea "When were part(s) ordered?" at bounding box center [865, 679] width 427 height 72
type textarea "x"
type textarea "1"
type textarea "x"
type textarea "10"
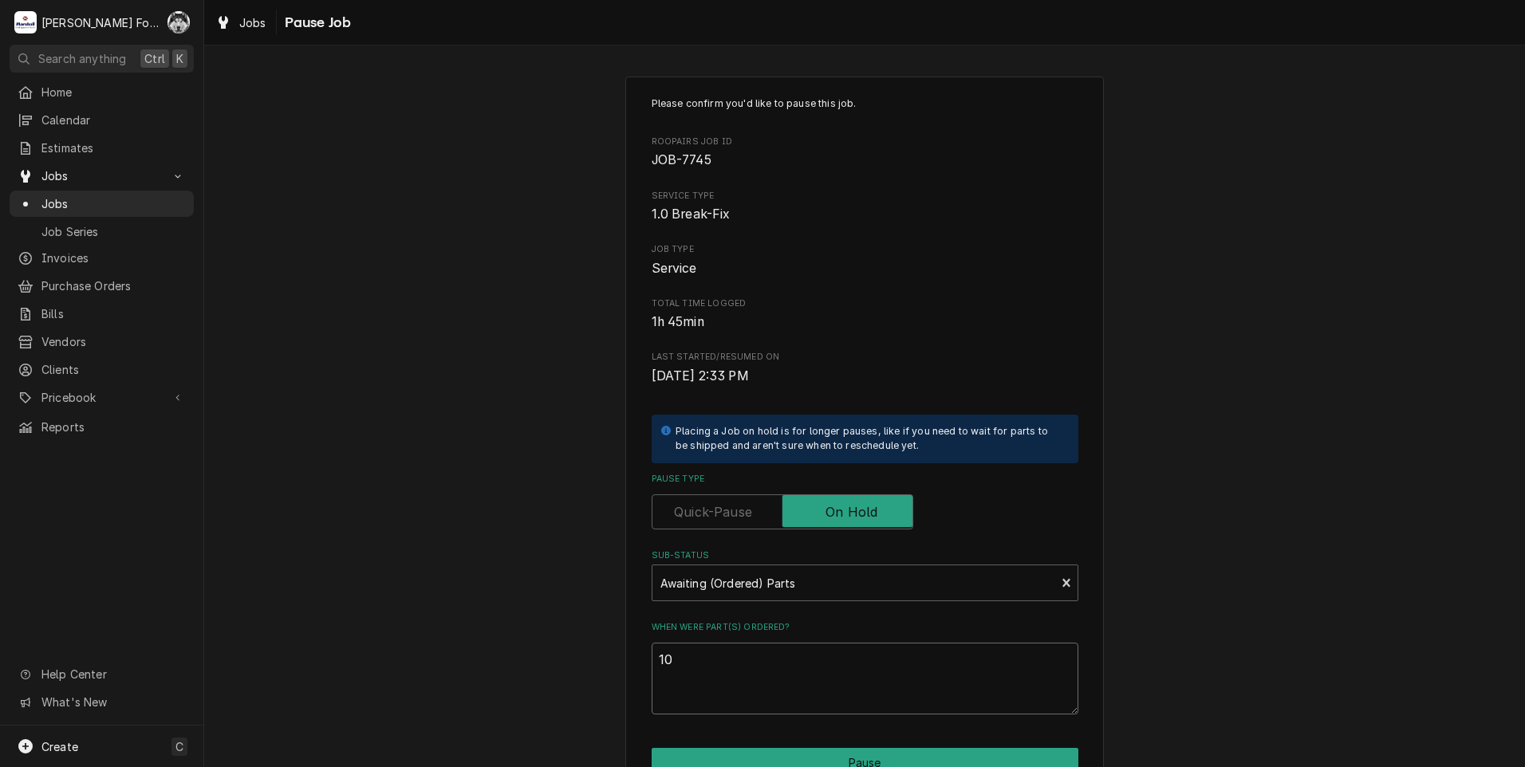
type textarea "x"
type textarea "10/"
type textarea "x"
type textarea "10/9"
type textarea "x"
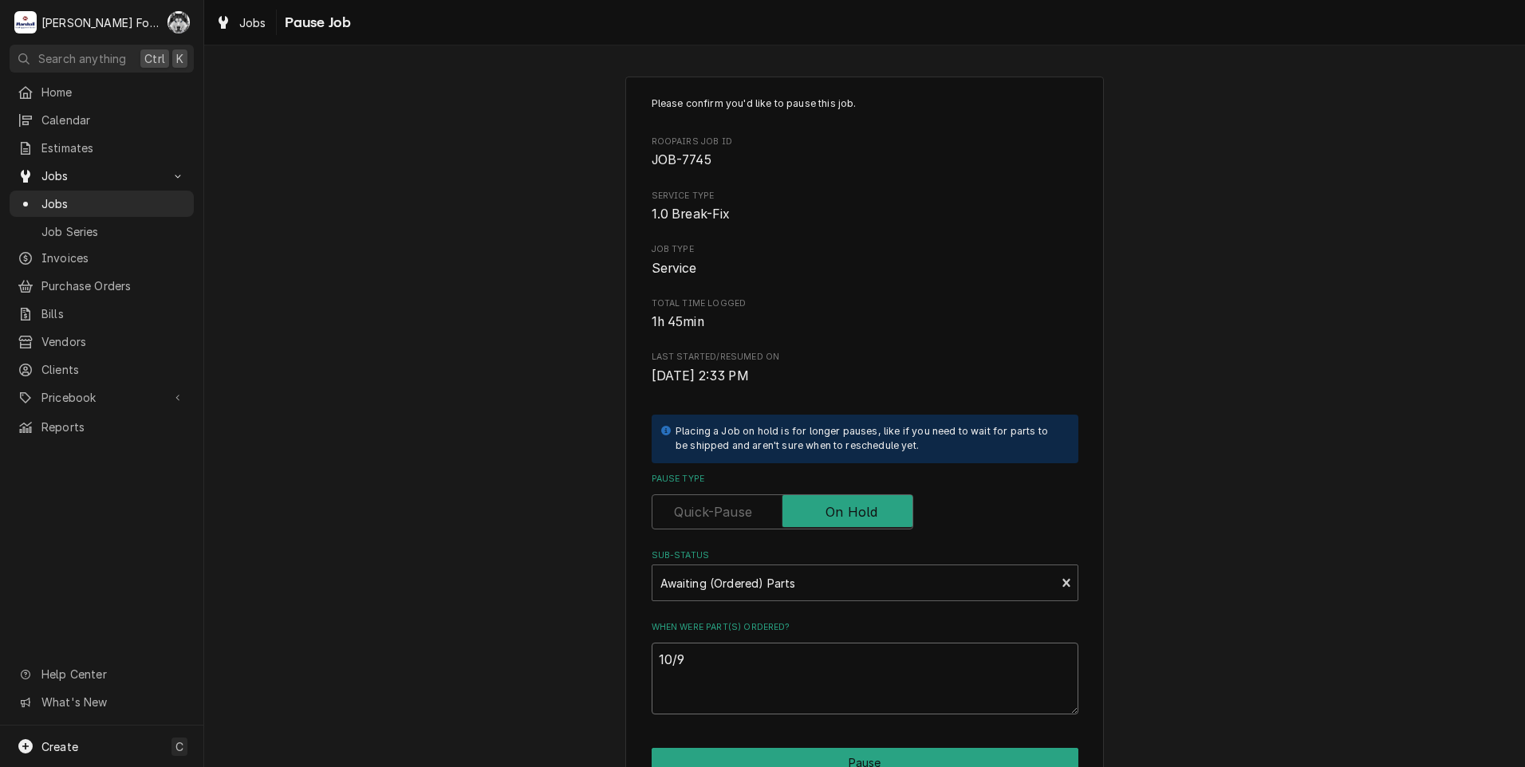
type textarea "10/9/"
type textarea "x"
type textarea "10/9/2"
type textarea "x"
type textarea "10/9/20"
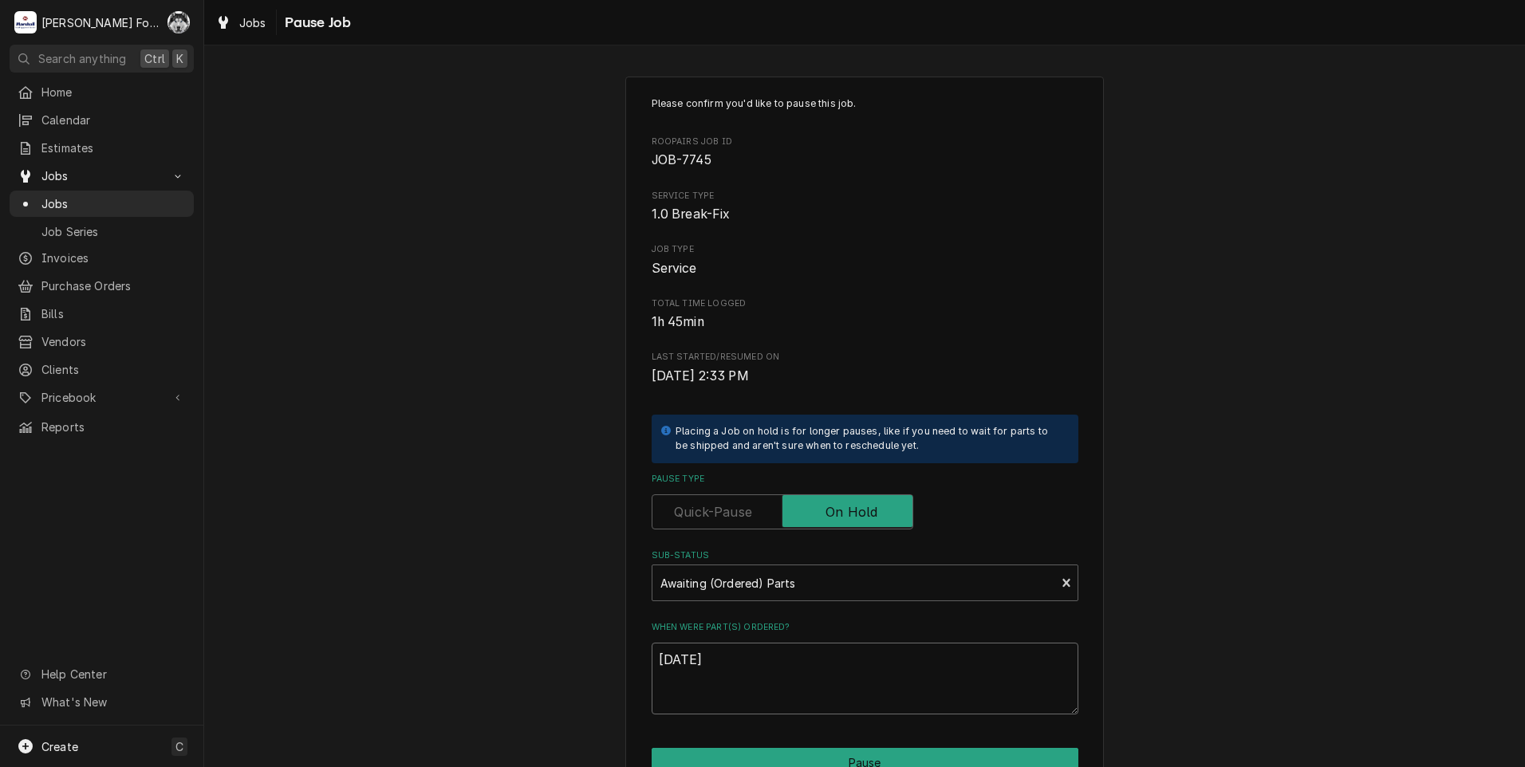
type textarea "x"
type textarea "10/9/202"
type textarea "x"
type textarea "10/9/2025"
click at [785, 761] on button "Pause" at bounding box center [865, 763] width 427 height 30
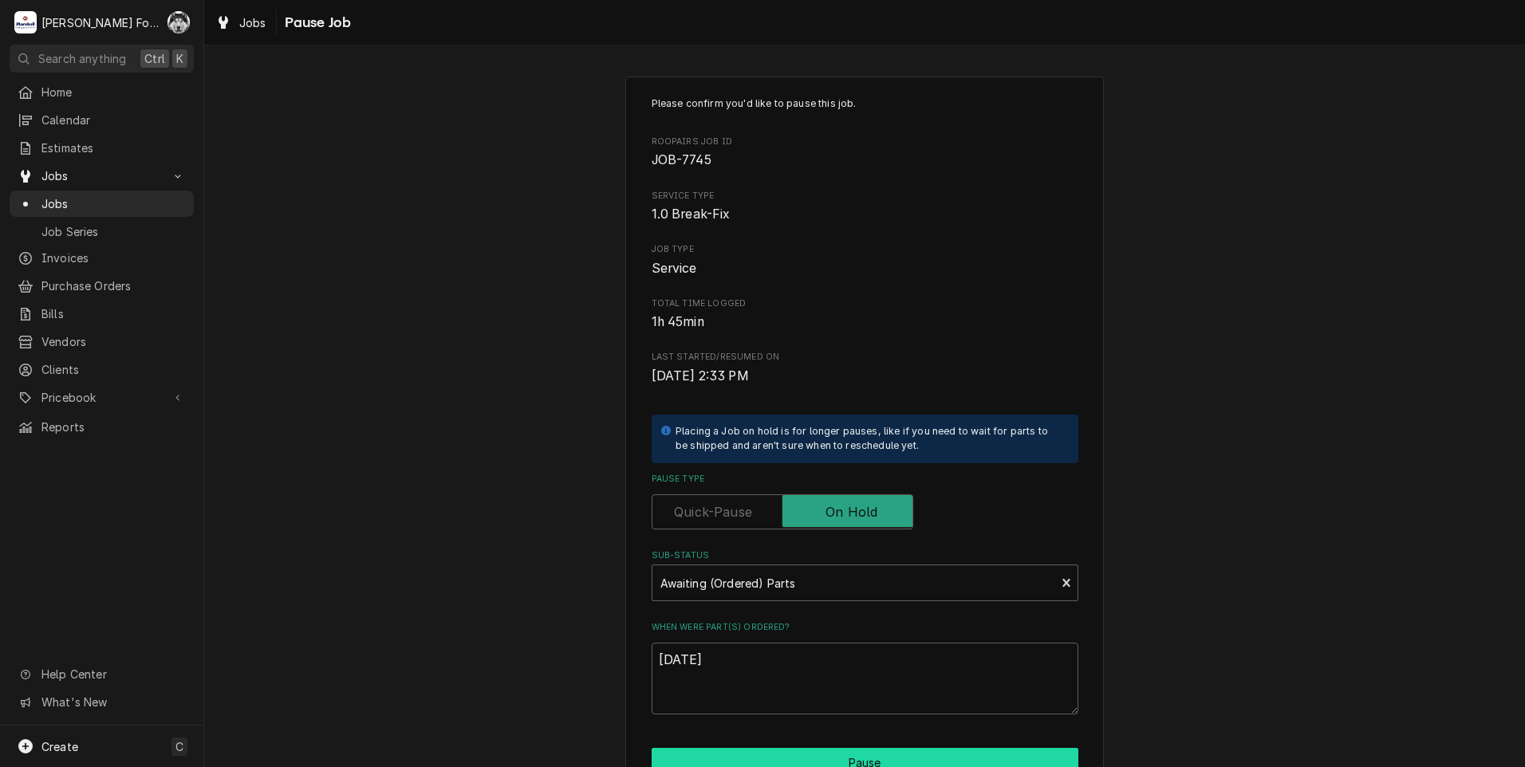
type textarea "x"
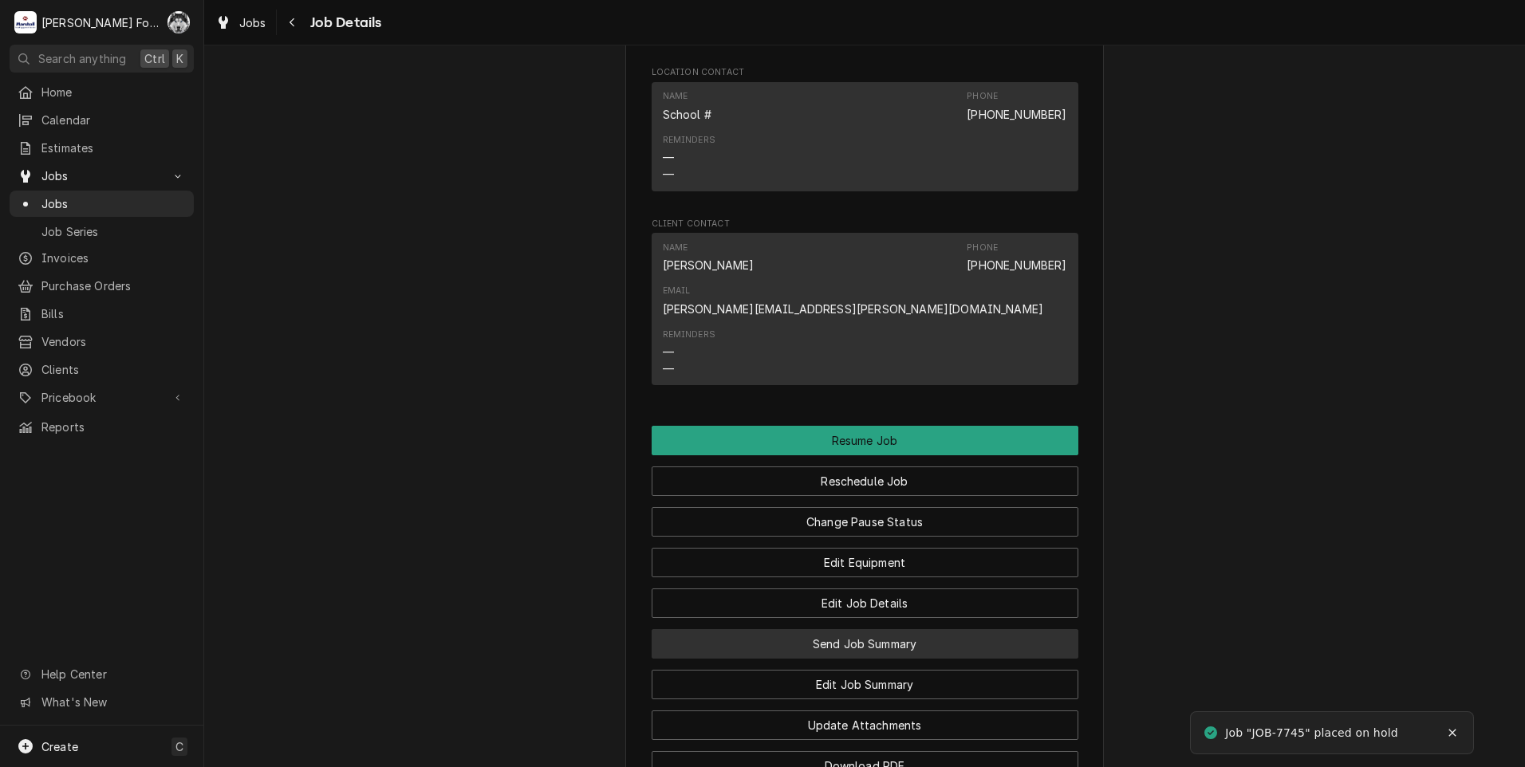
scroll to position [1595, 0]
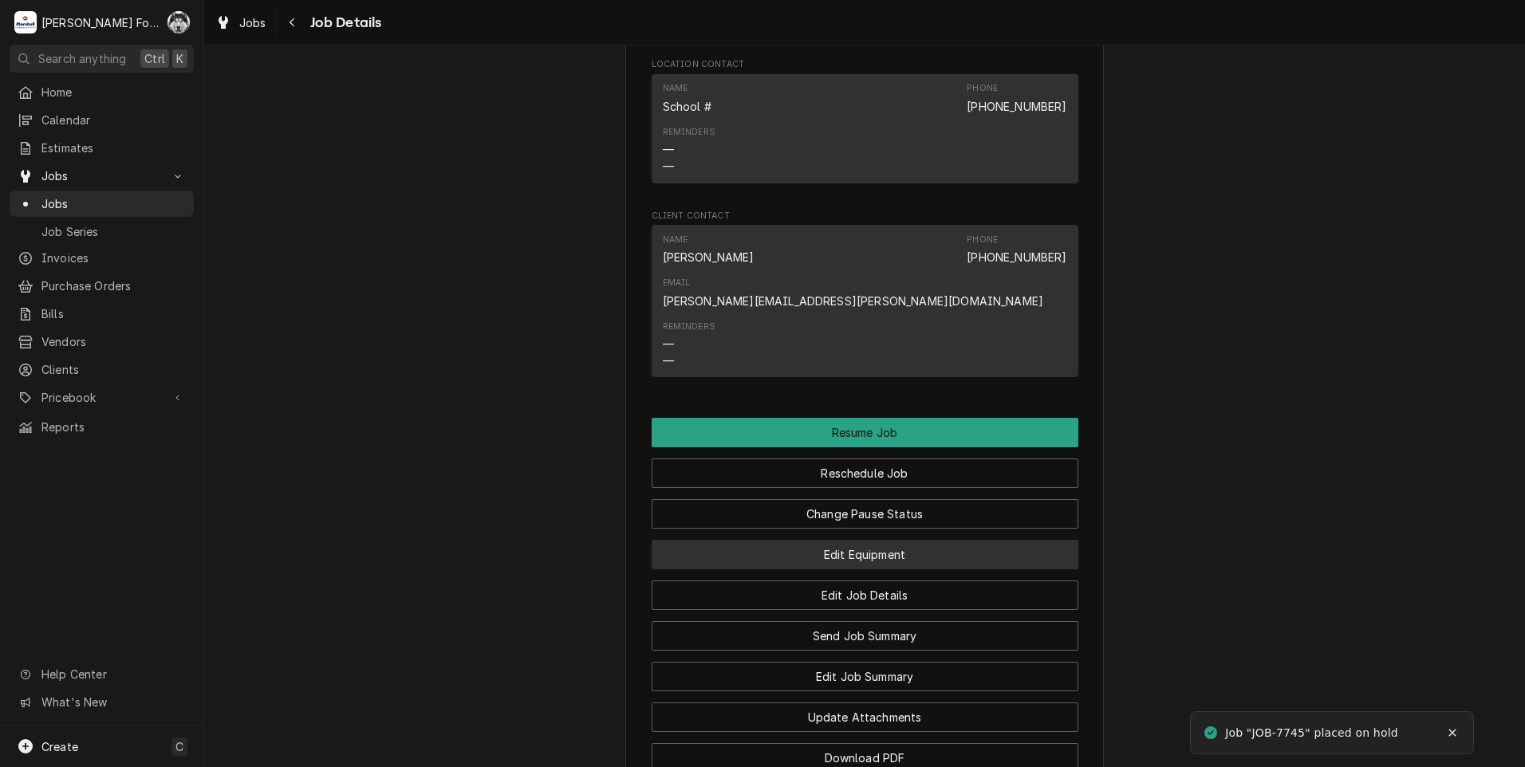
click at [854, 540] on button "Edit Equipment" at bounding box center [865, 555] width 427 height 30
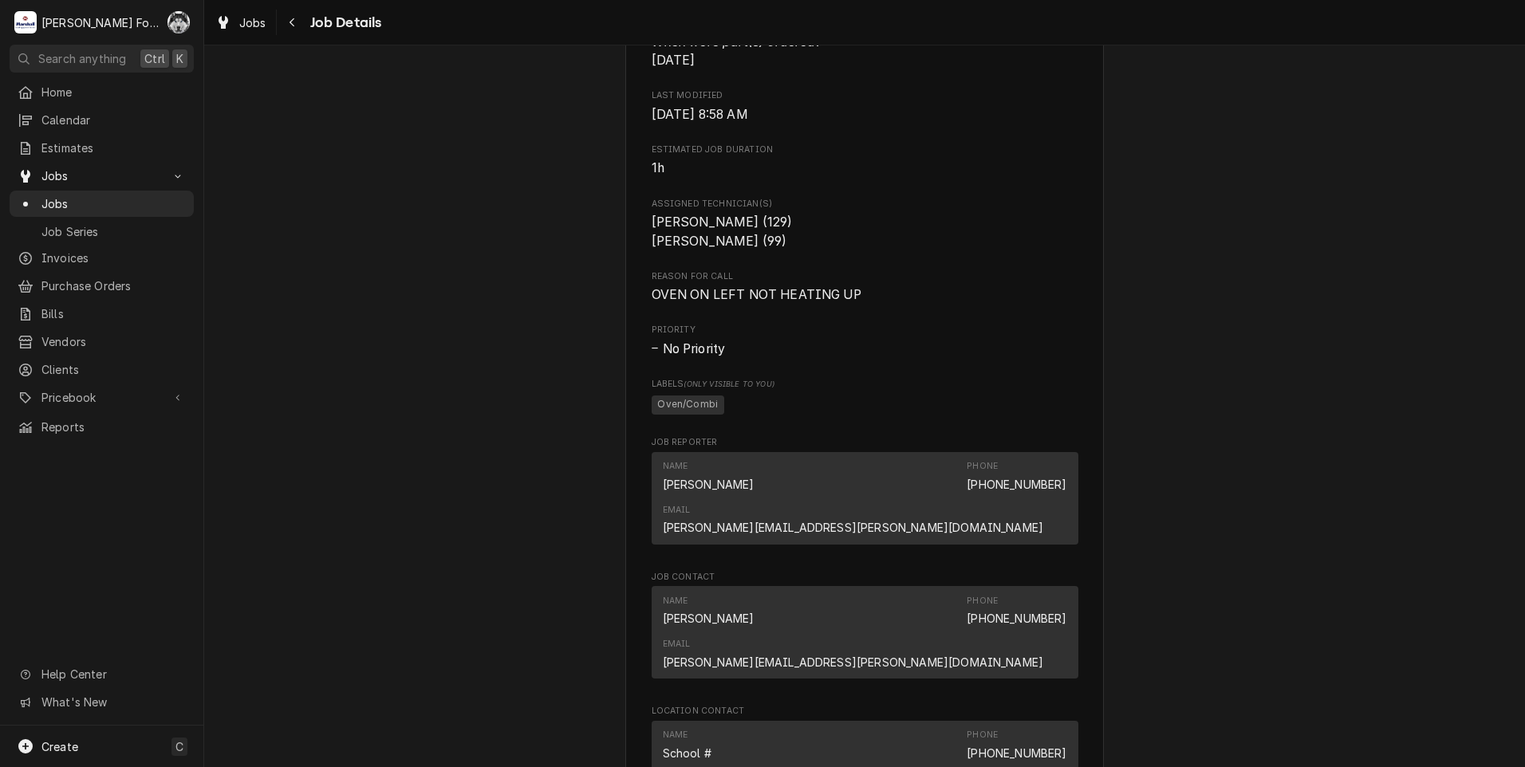
scroll to position [1462, 0]
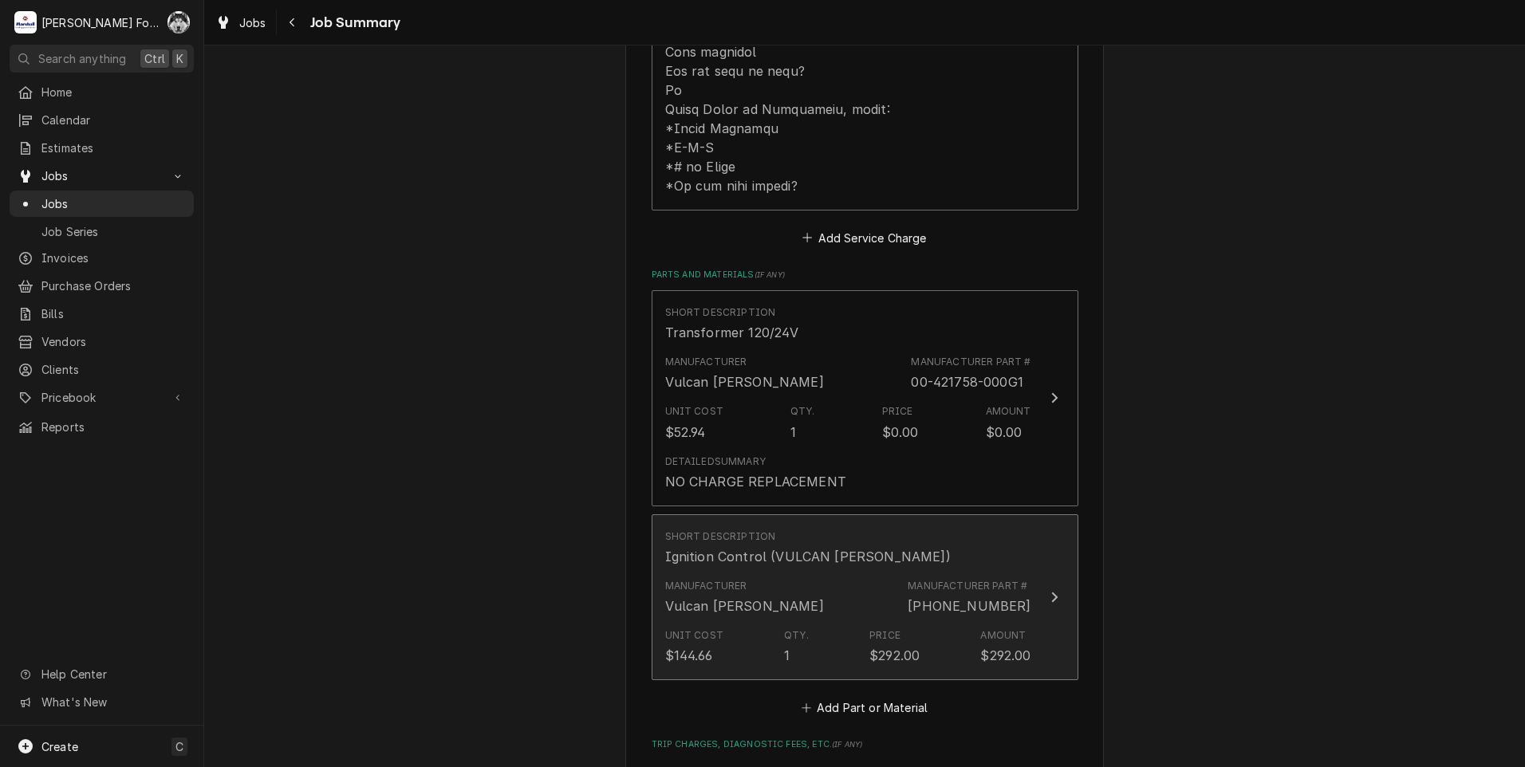
scroll to position [931, 0]
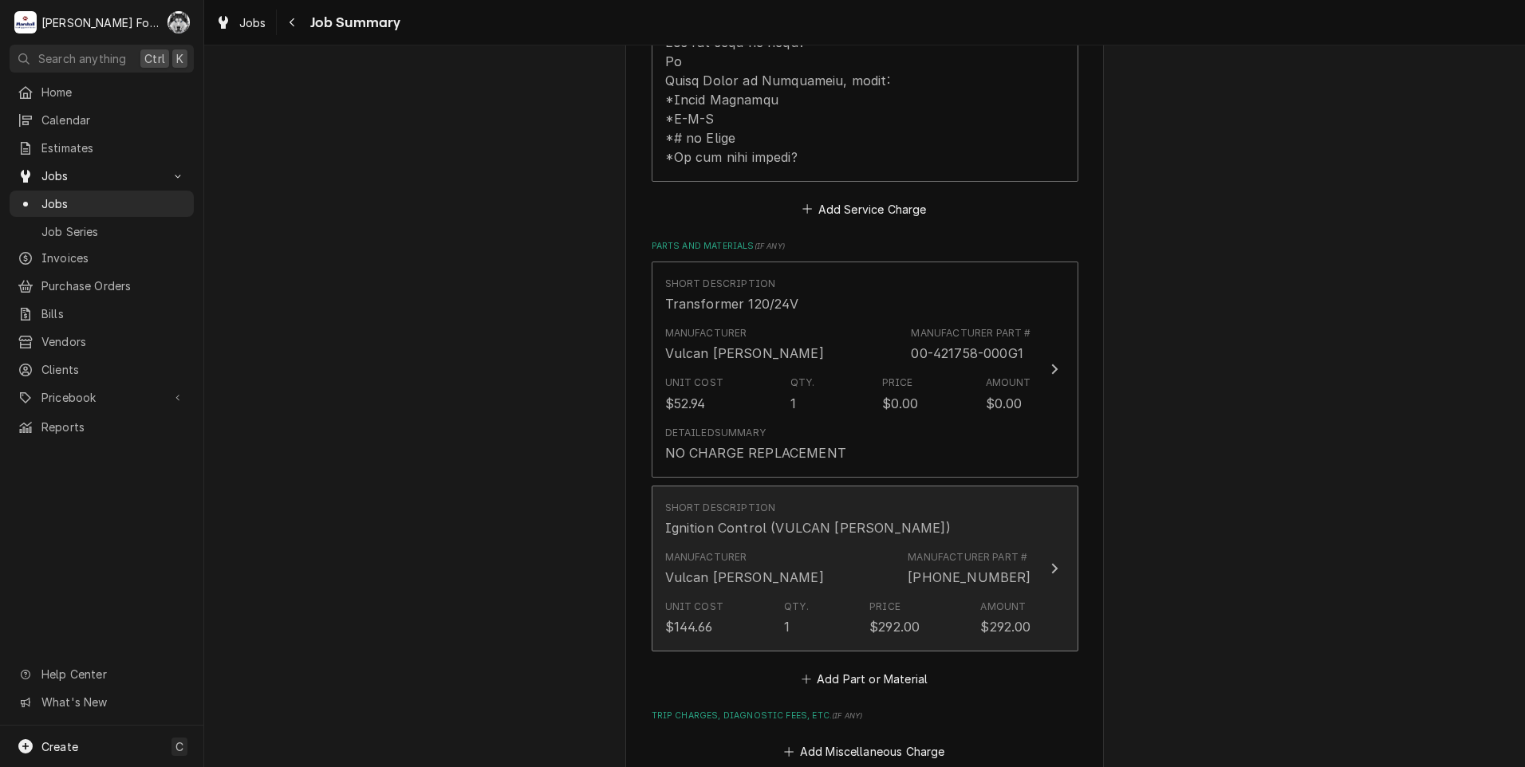
click at [924, 593] on div "Unit Cost $144.66 Qty. 1 Price $292.00 Amount $292.00" at bounding box center [848, 617] width 366 height 49
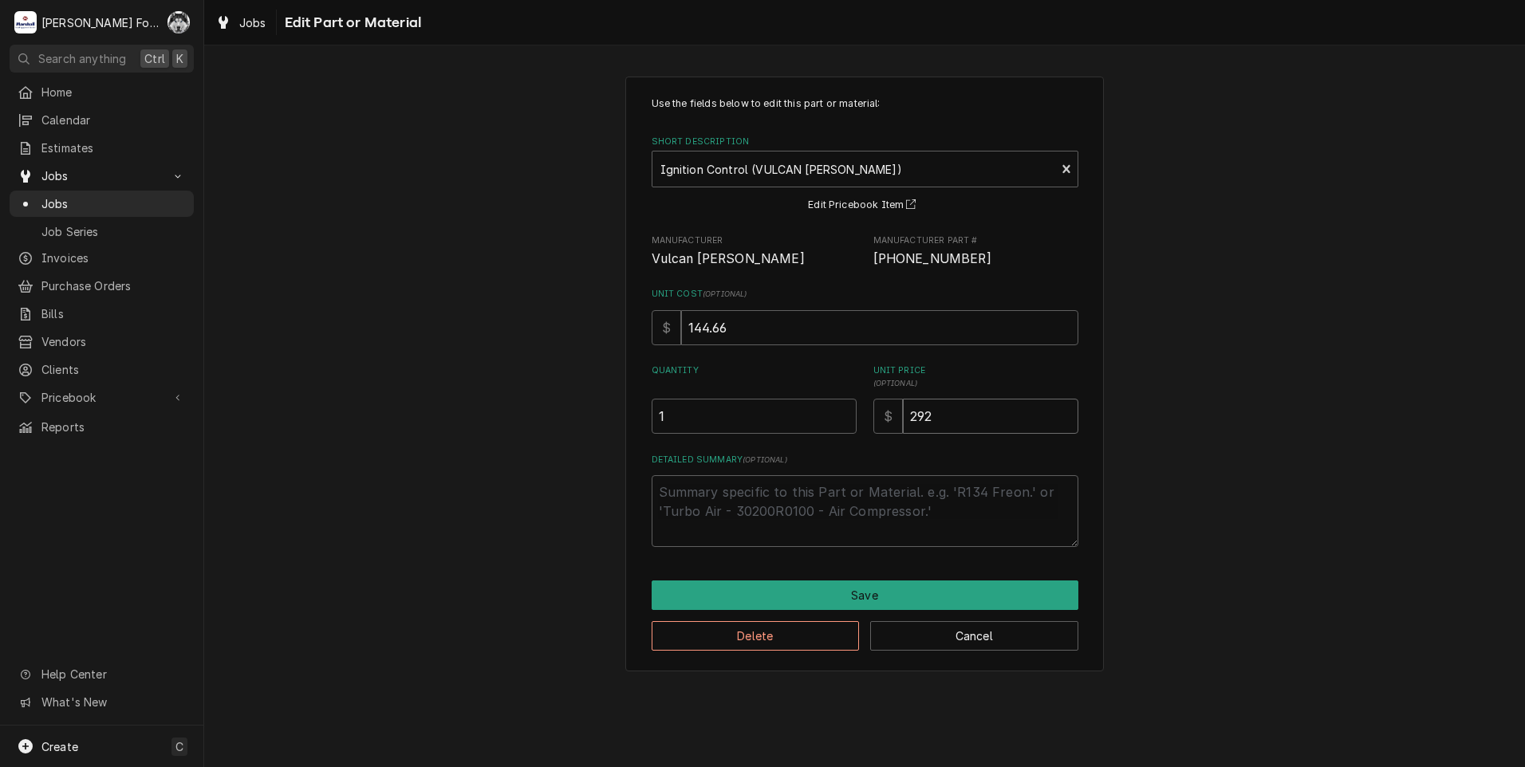
drag, startPoint x: 951, startPoint y: 417, endPoint x: 772, endPoint y: 433, distance: 179.4
click at [781, 433] on div "Quantity 1 Unit Price ( optional ) $ 292" at bounding box center [865, 399] width 427 height 69
type textarea "x"
type input "2"
type textarea "x"
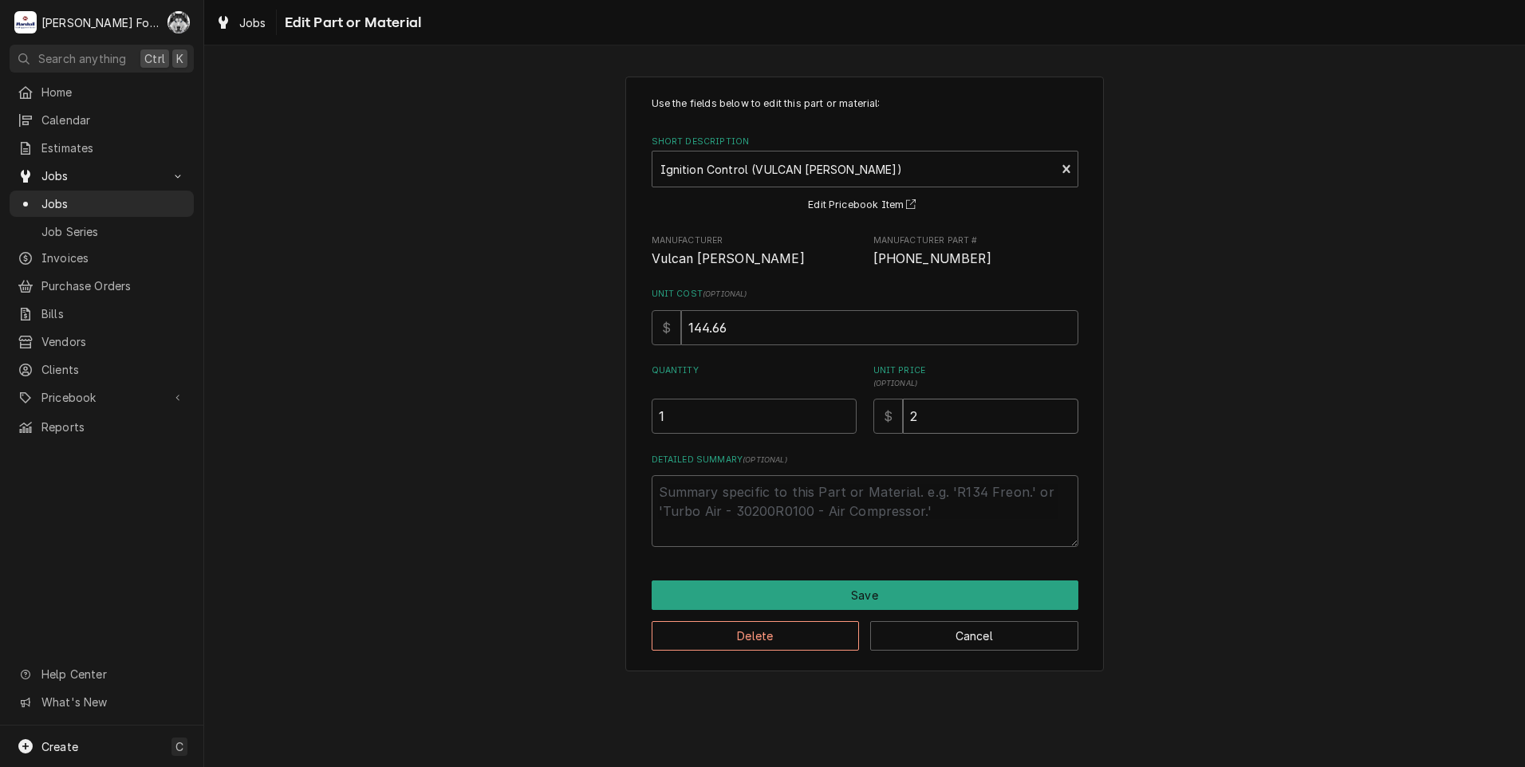
type input "27"
type textarea "x"
type input "278"
click at [1522, 481] on div "Use the fields below to edit this part or material: Short Description Ignition …" at bounding box center [864, 373] width 1321 height 623
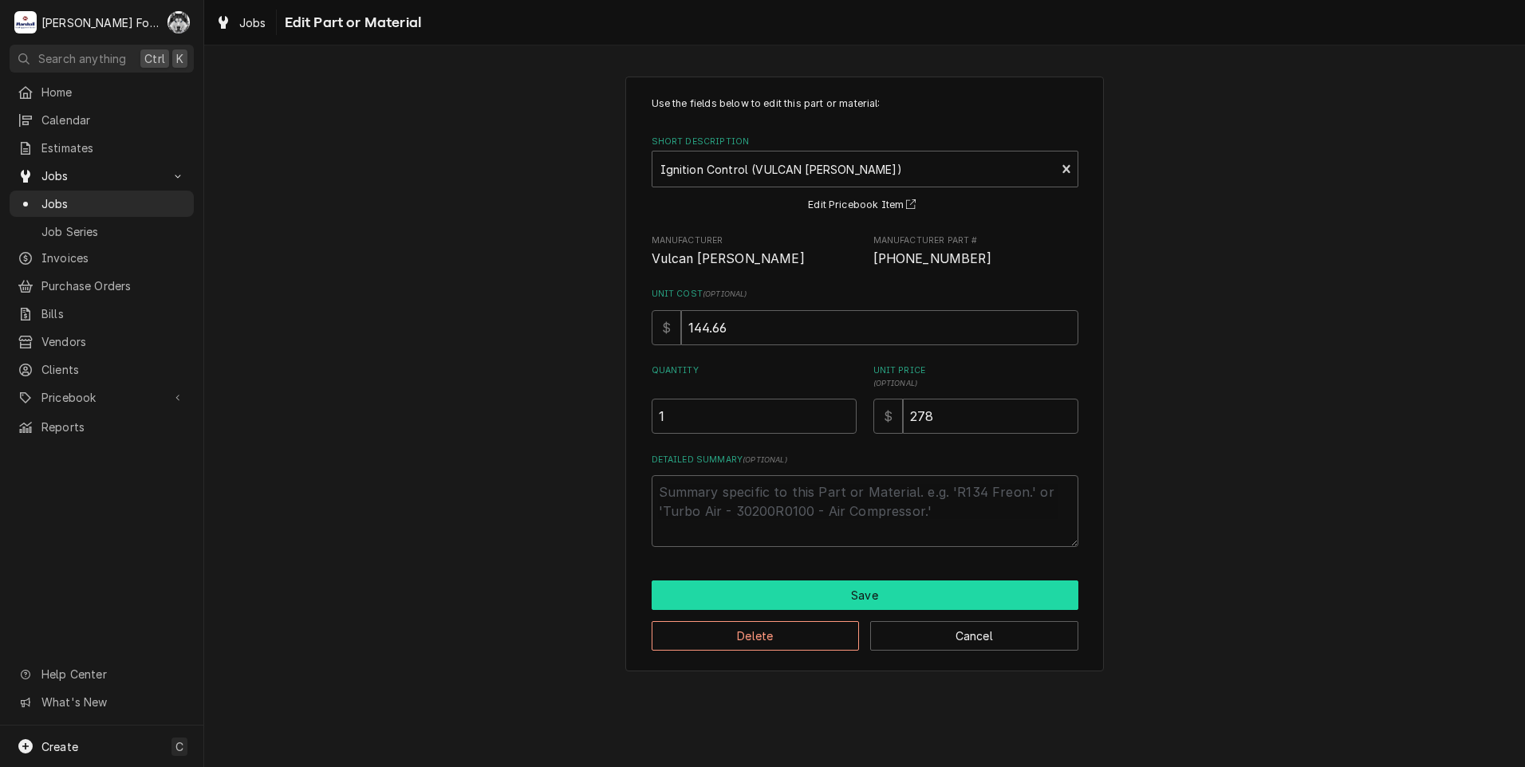
click at [792, 603] on button "Save" at bounding box center [865, 596] width 427 height 30
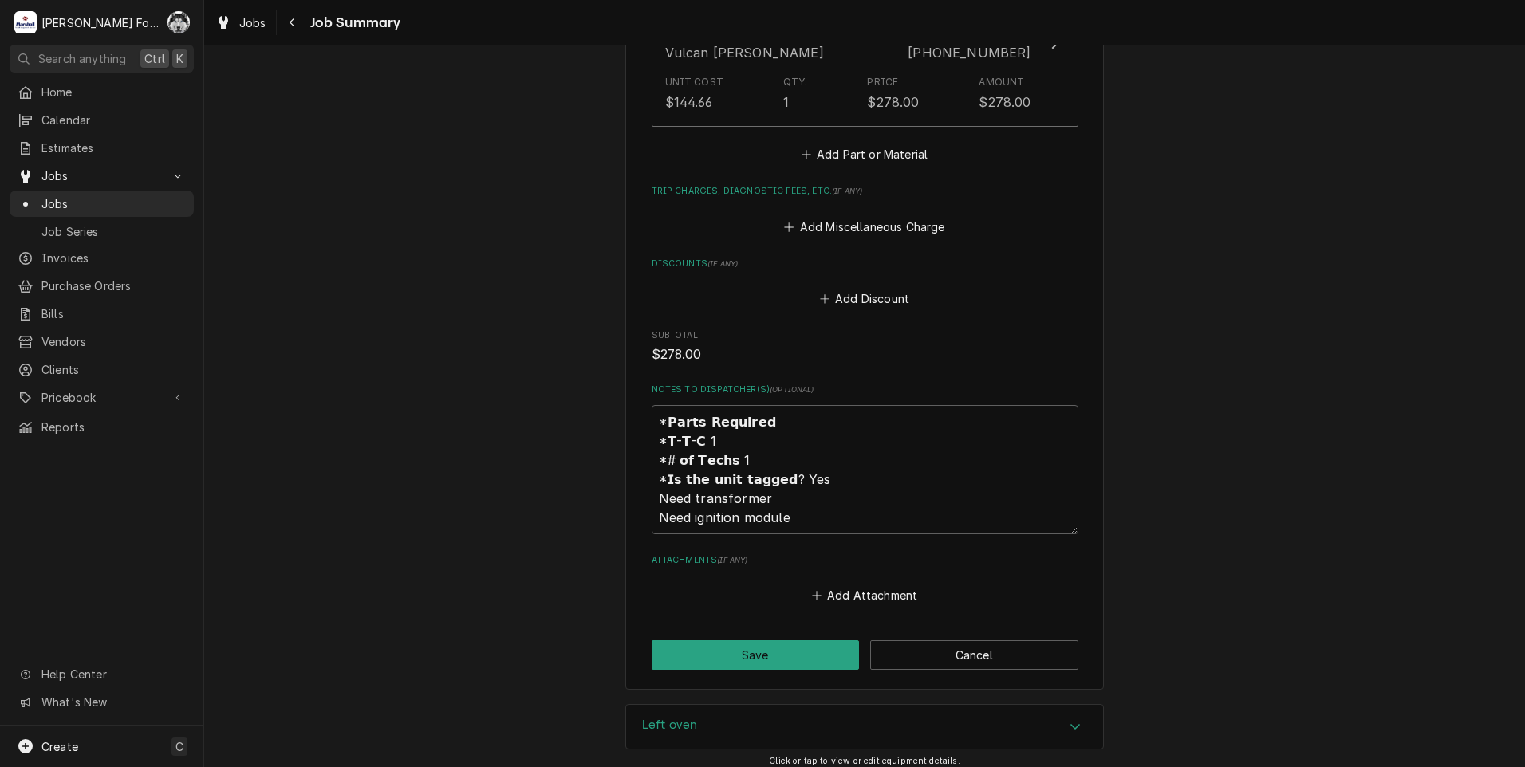
scroll to position [1463, 0]
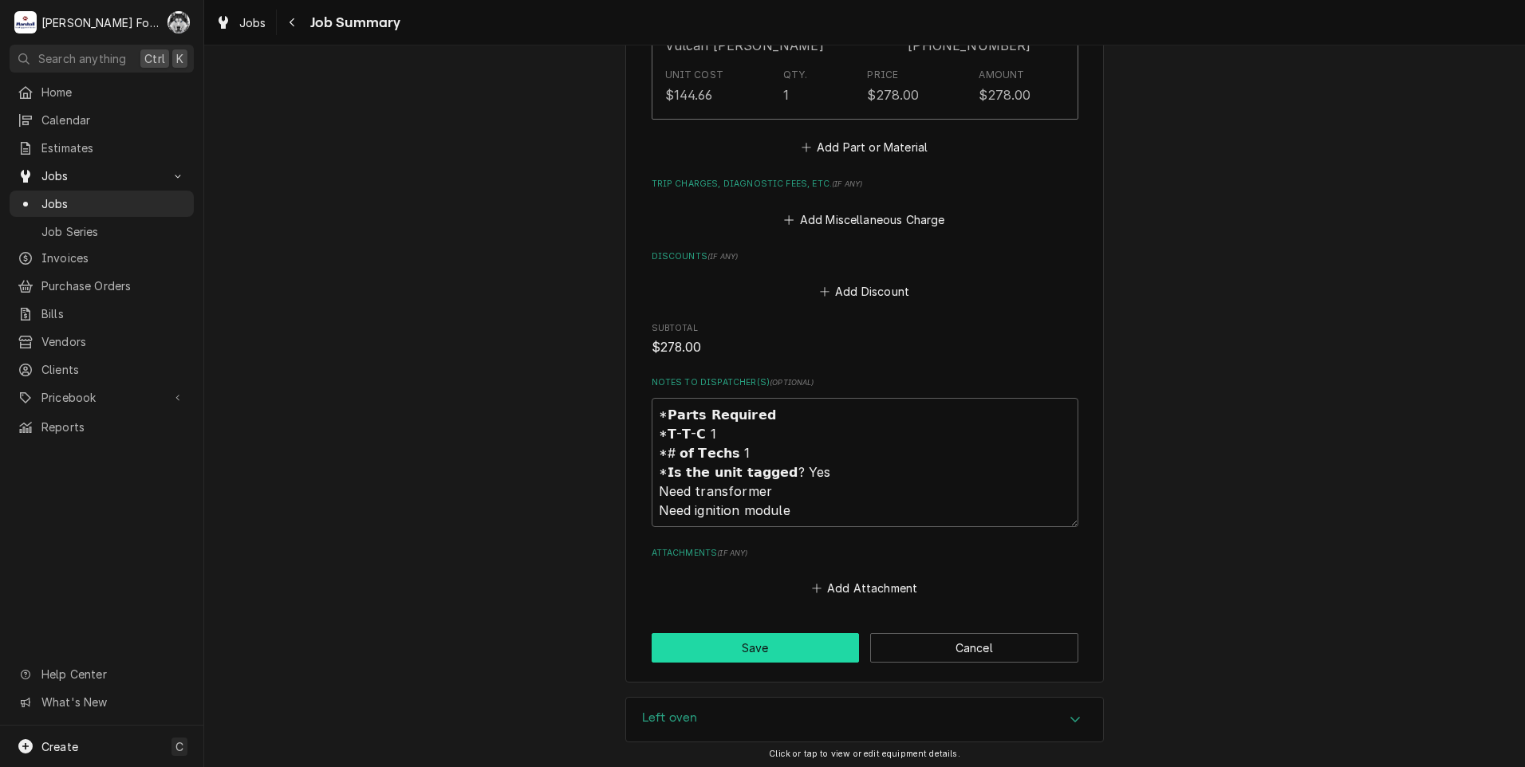
click at [750, 633] on button "Save" at bounding box center [756, 648] width 208 height 30
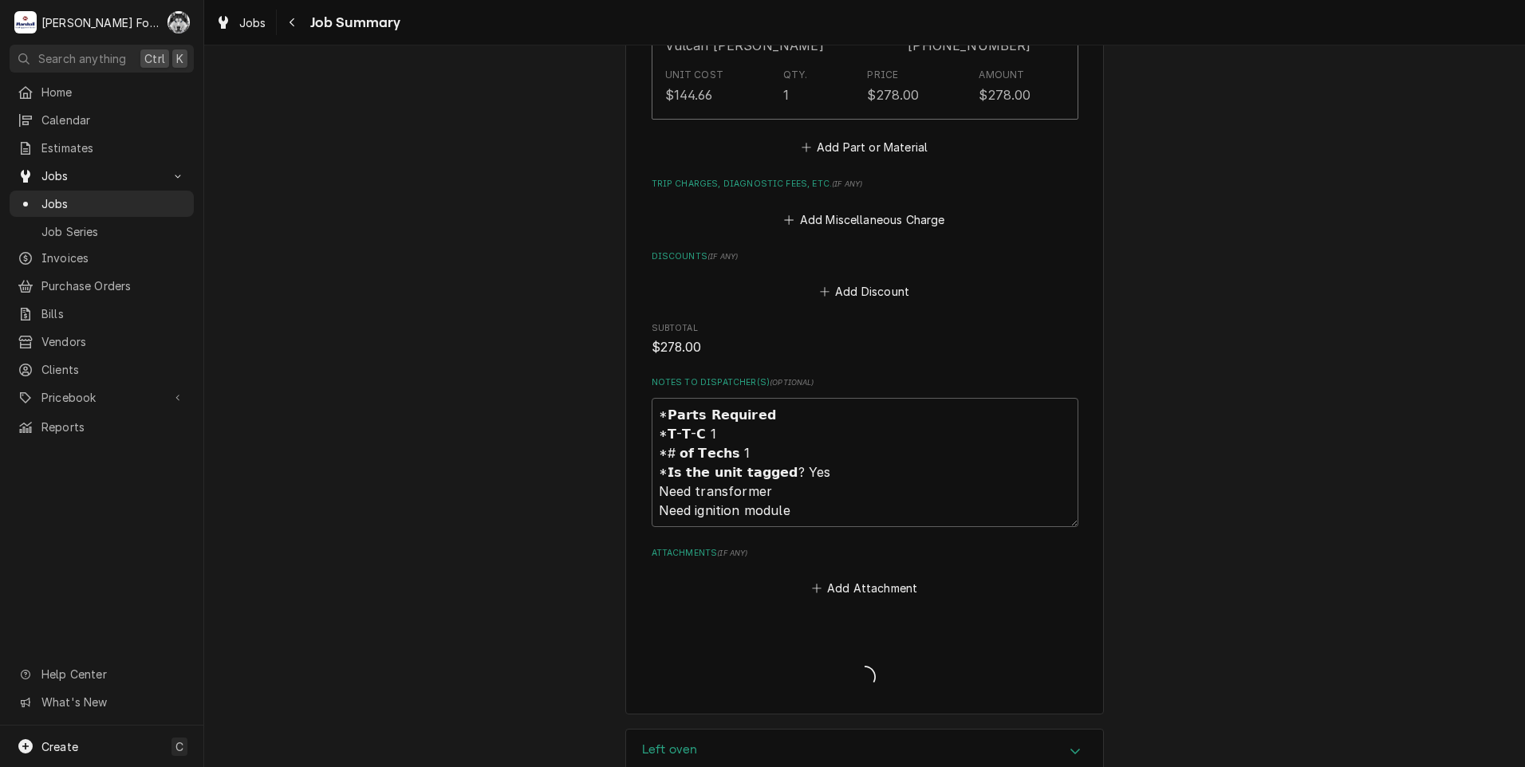
type textarea "x"
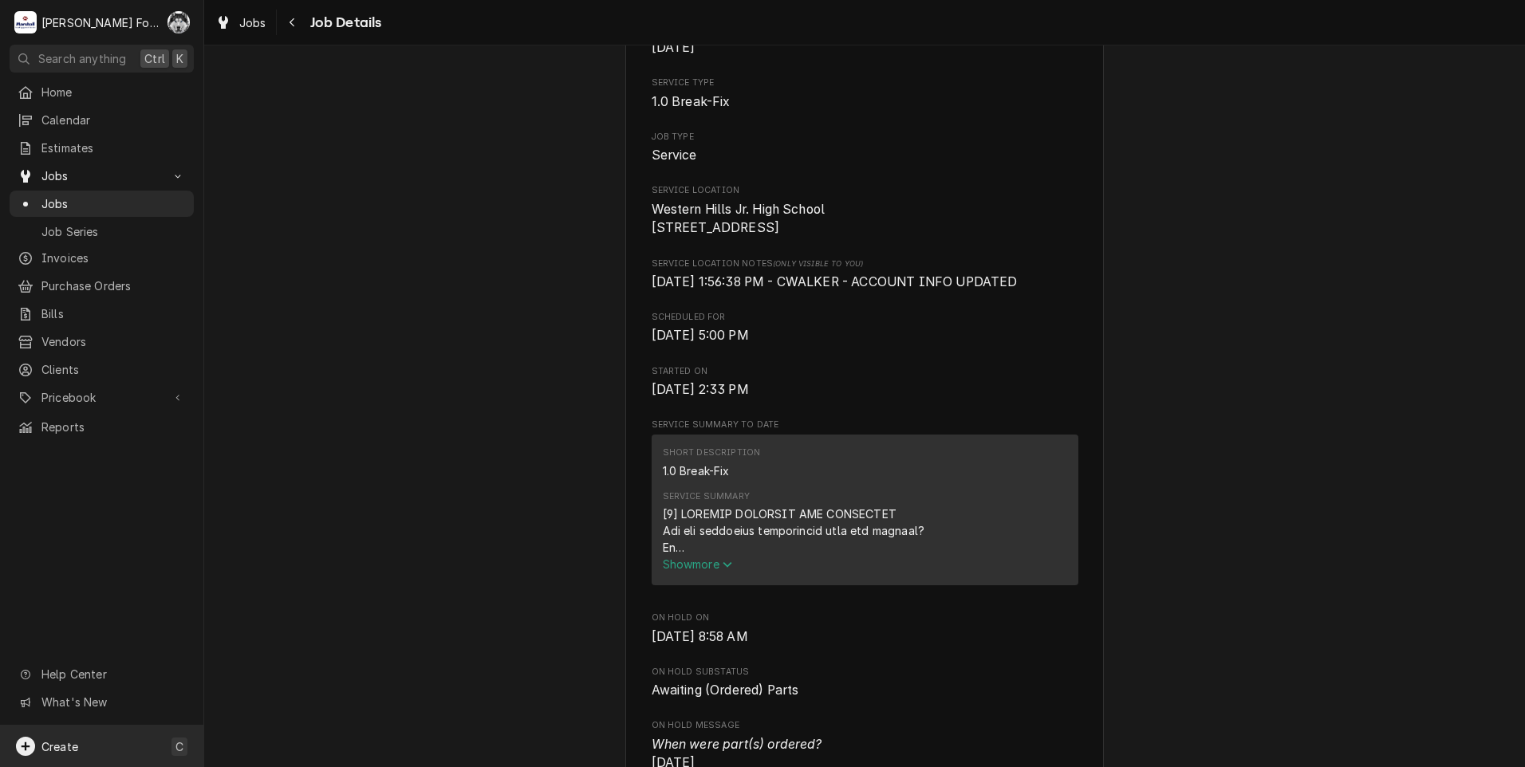
scroll to position [266, 0]
